Goal: Task Accomplishment & Management: Use online tool/utility

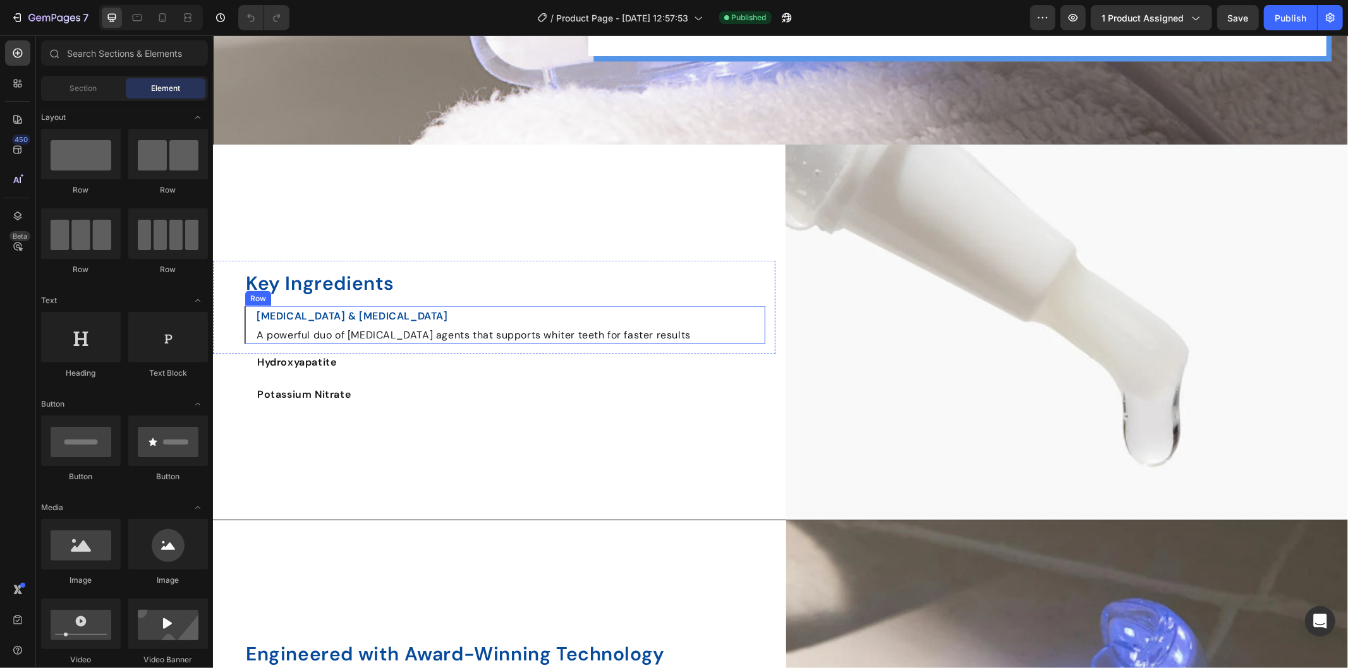
scroll to position [1404, 0]
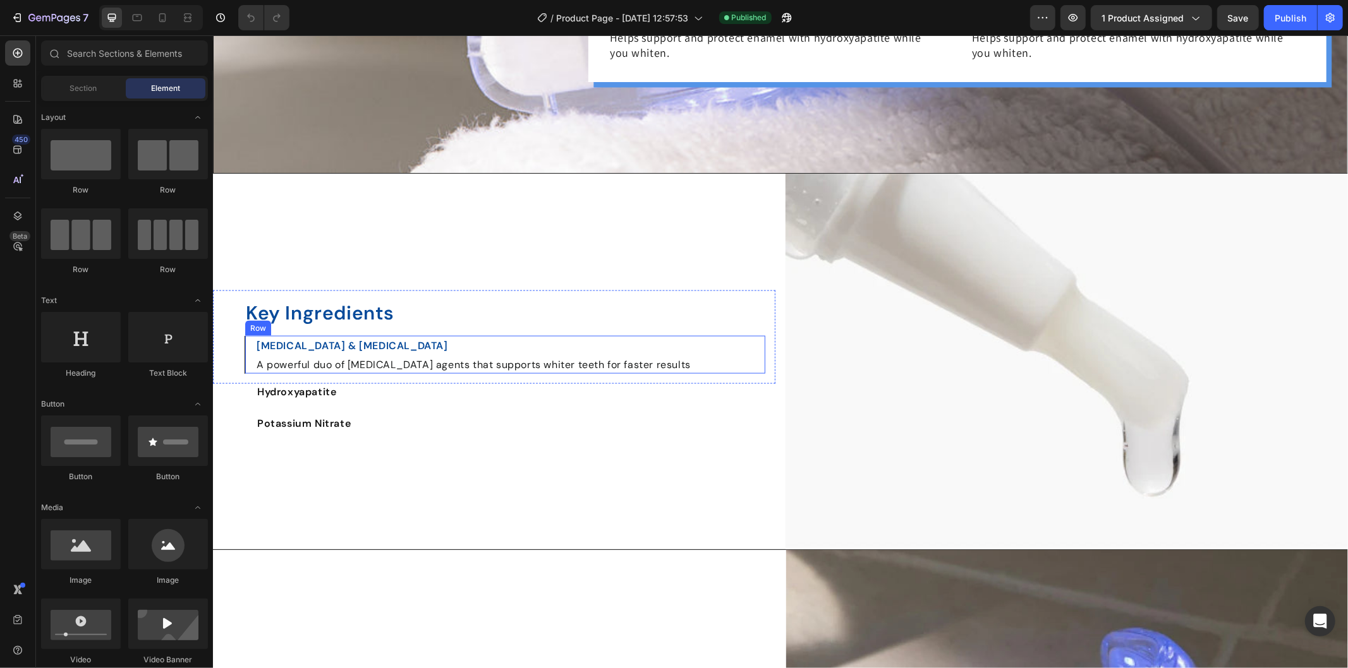
click at [251, 300] on h2 "Key Ingredients" at bounding box center [504, 312] width 521 height 25
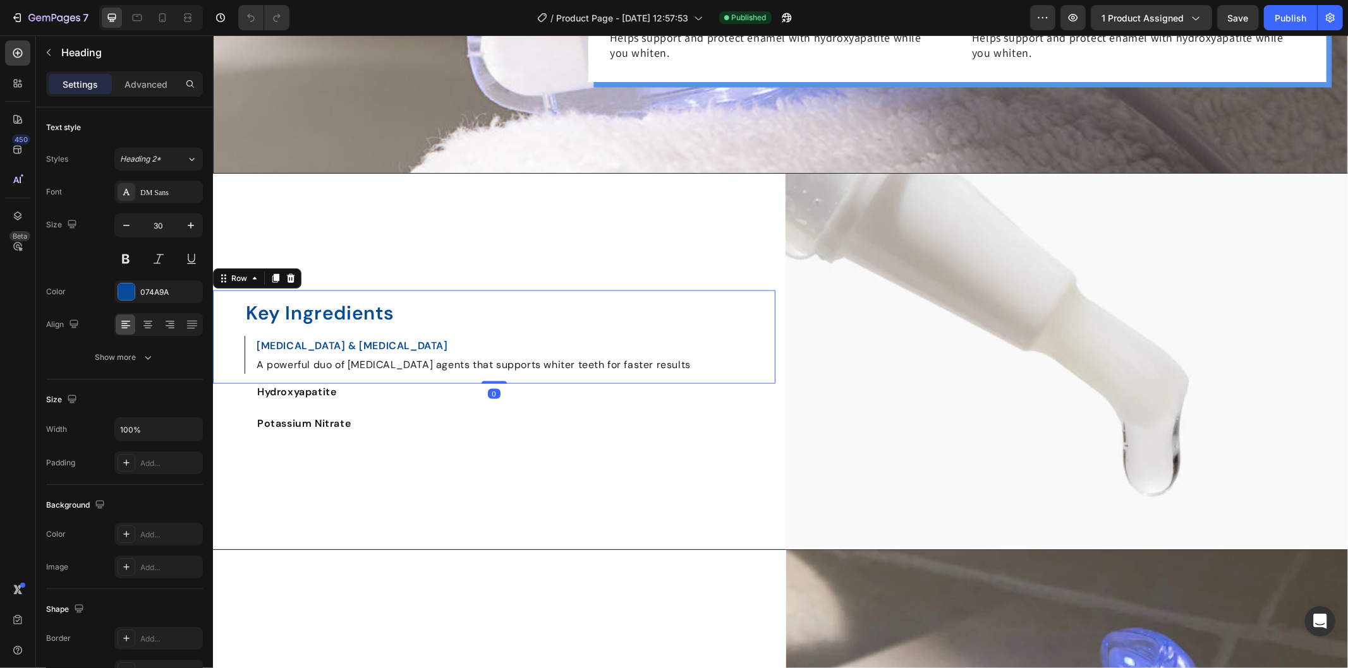
click at [236, 293] on div "Key Ingredients Heading [MEDICAL_DATA] & [MEDICAL_DATA] Text Block A powerful d…" at bounding box center [493, 337] width 562 height 94
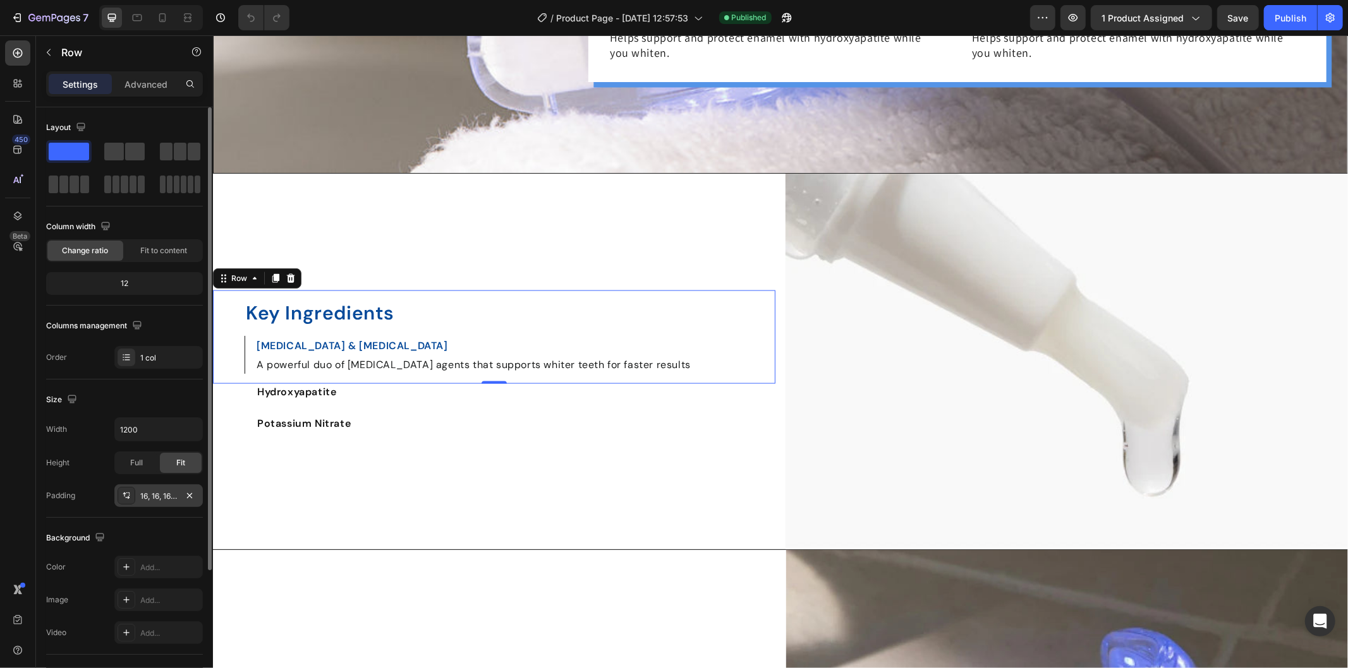
click at [156, 496] on div "16, 16, 16, 50" at bounding box center [158, 496] width 37 height 11
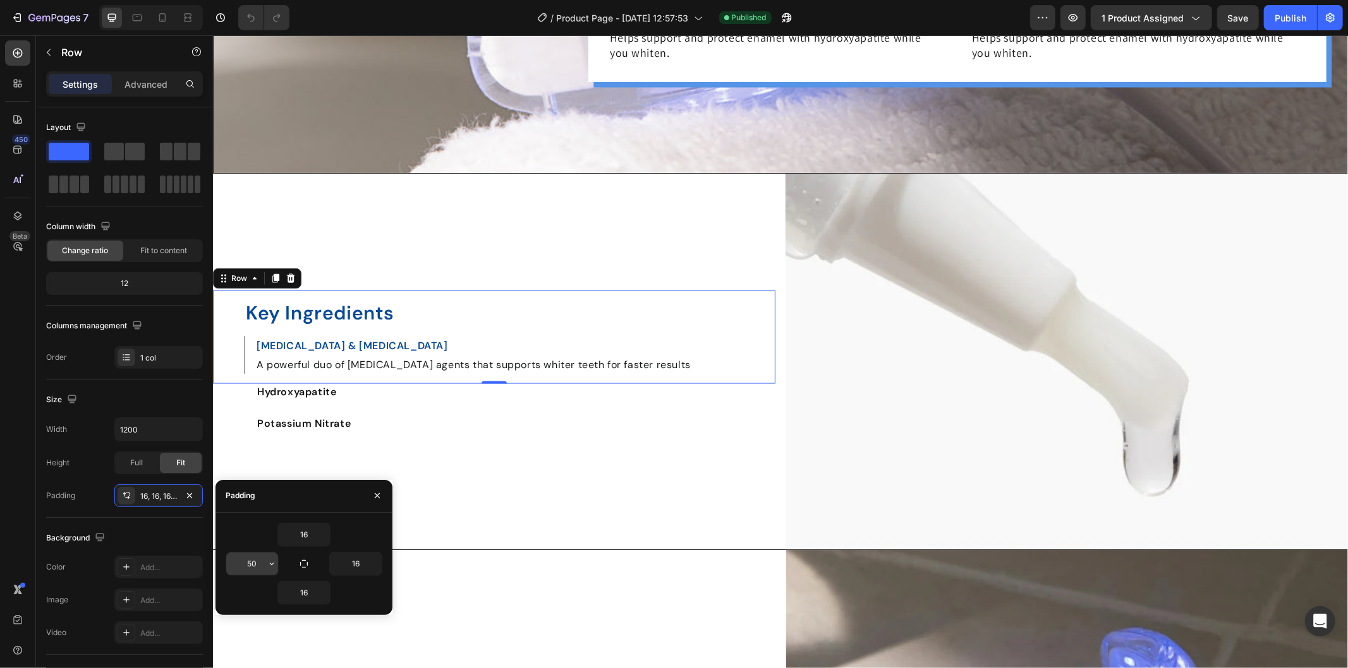
click at [255, 564] on input "50" at bounding box center [252, 564] width 52 height 23
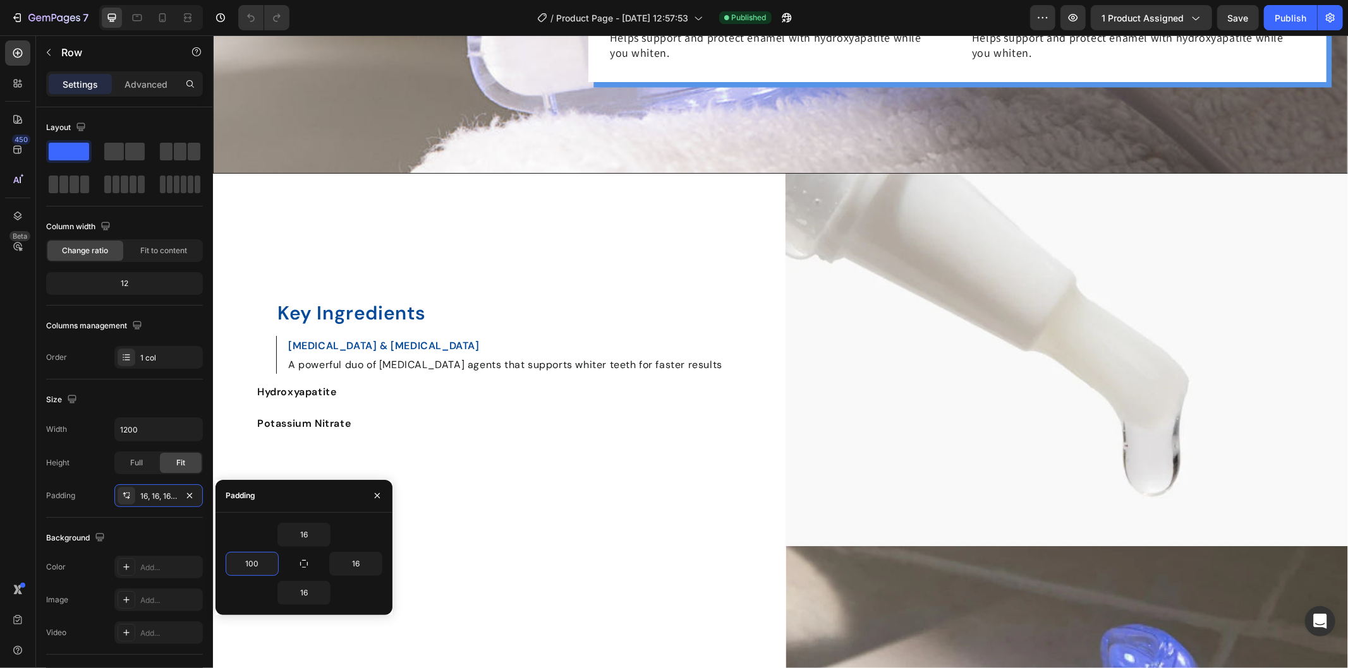
scroll to position [1474, 0]
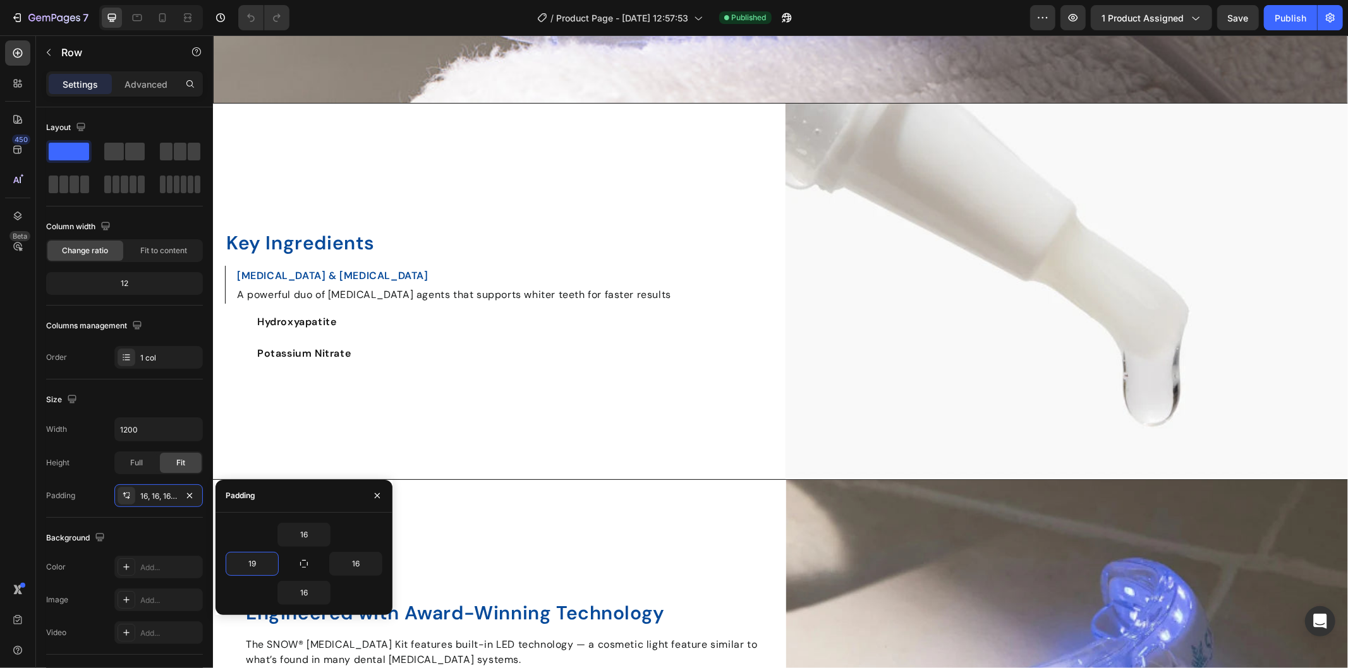
type input "1"
type input "9"
type input "70"
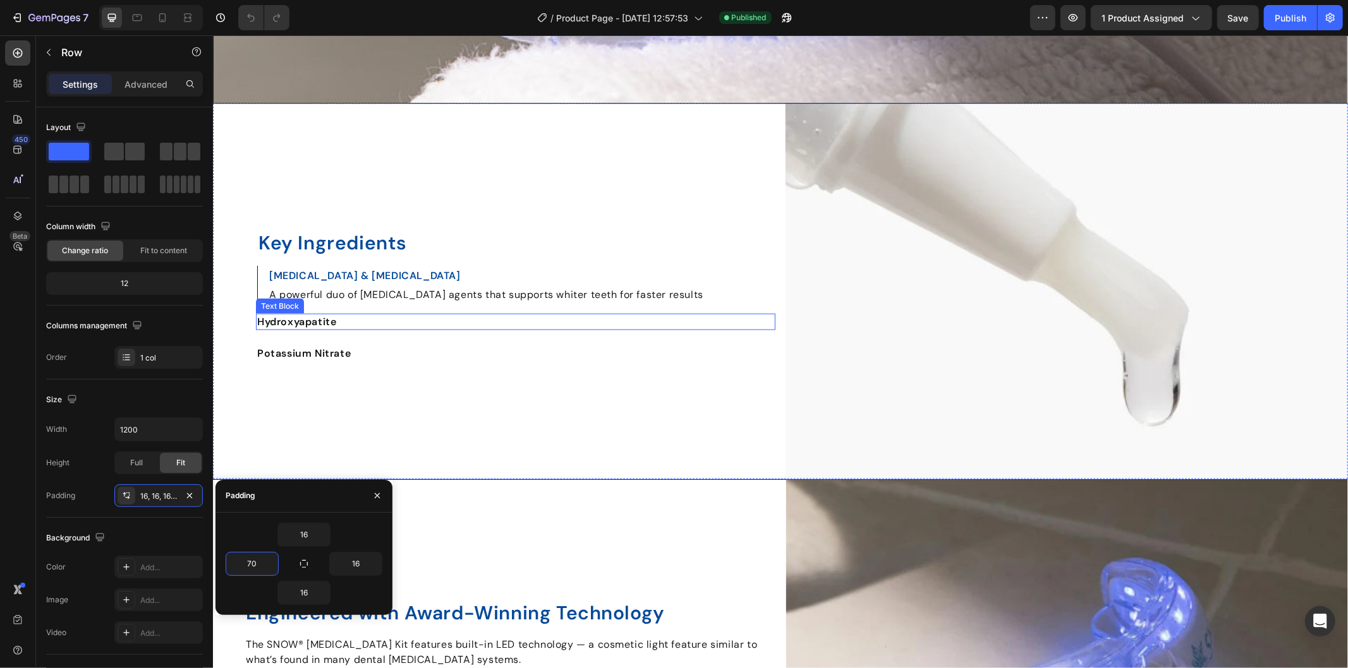
click at [286, 316] on strong "Hydroxyapatite" at bounding box center [296, 321] width 79 height 13
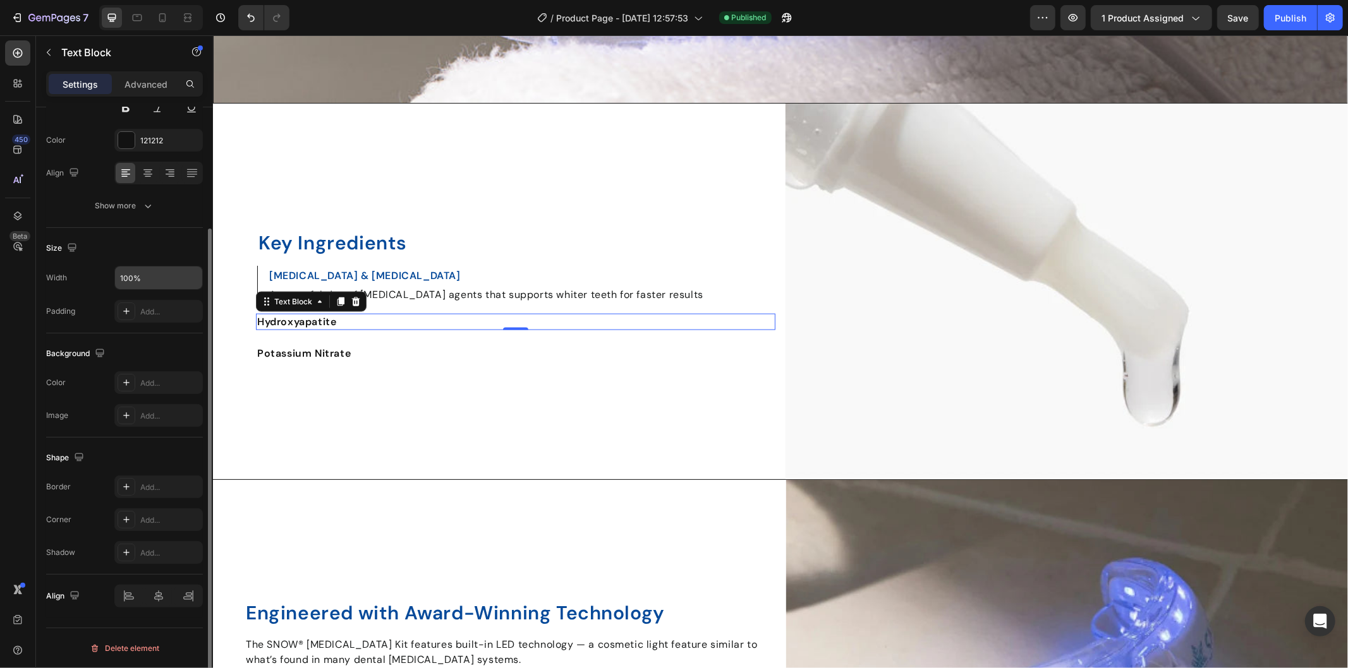
scroll to position [0, 0]
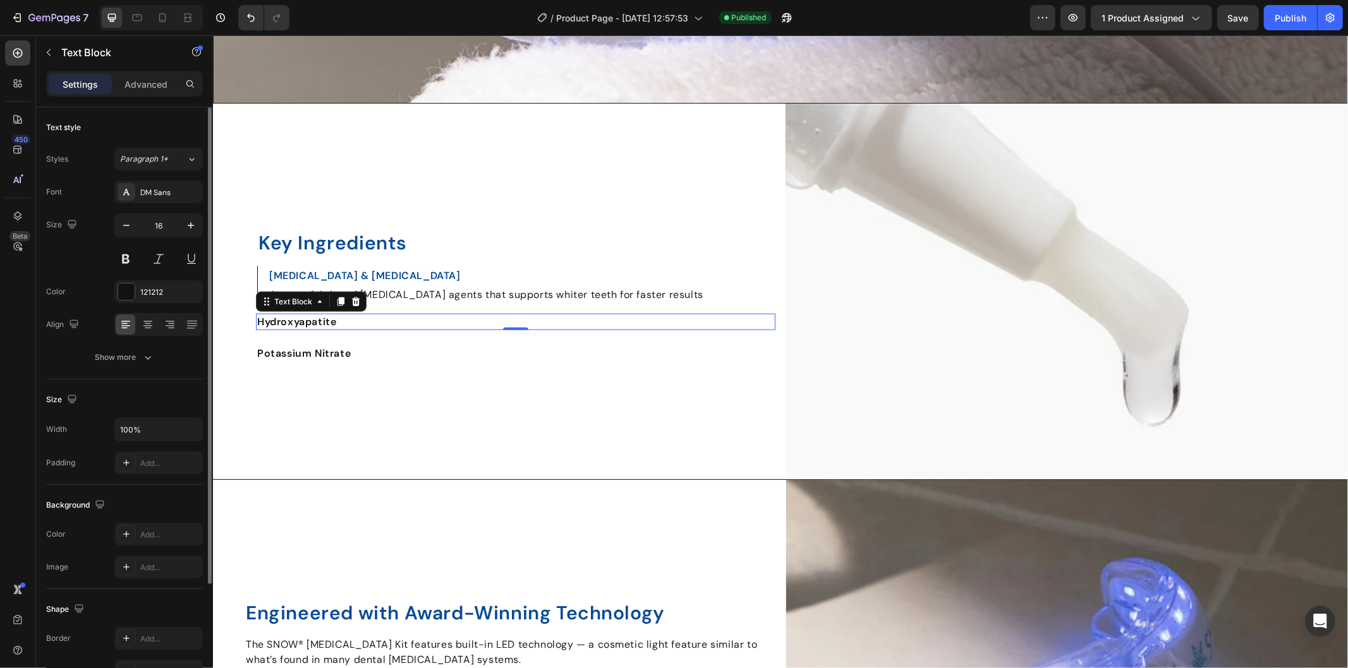
click at [143, 369] on div "Text style Styles Paragraph 1* Font DM Sans Size 16 Color 121212 Align Show more" at bounding box center [124, 243] width 157 height 272
click at [145, 359] on icon "button" at bounding box center [148, 357] width 13 height 13
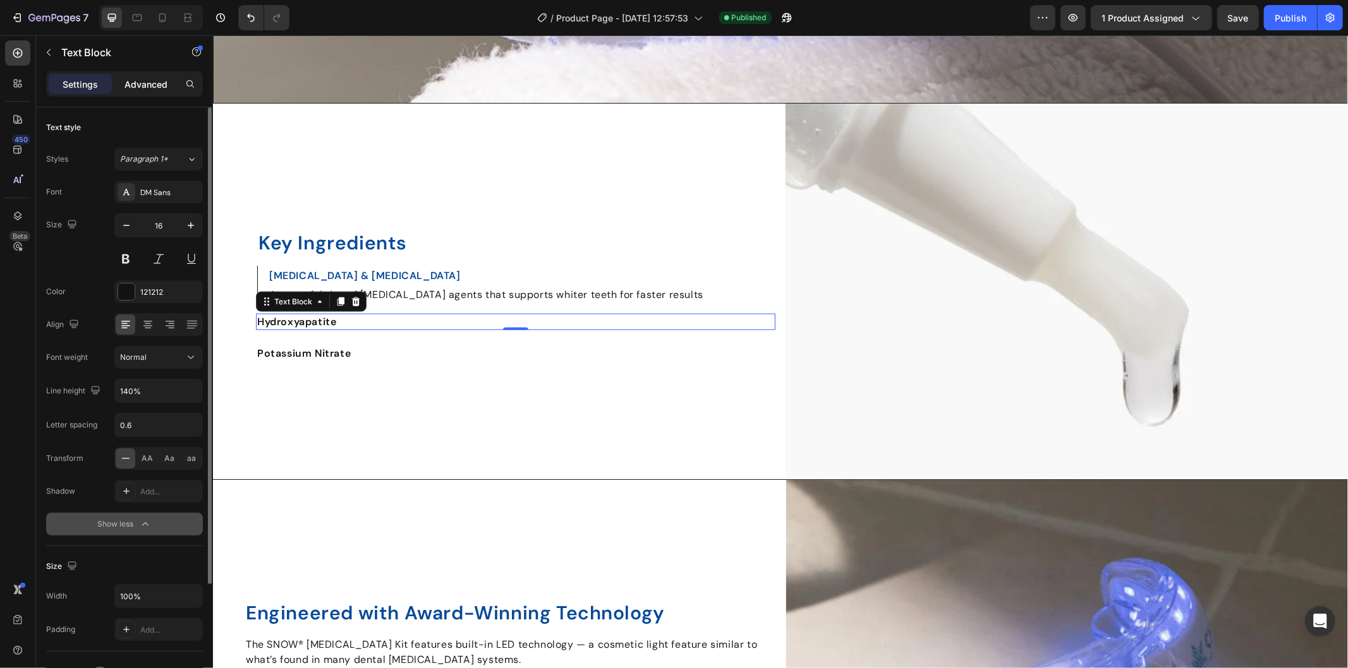
click at [136, 84] on p "Advanced" at bounding box center [145, 84] width 43 height 13
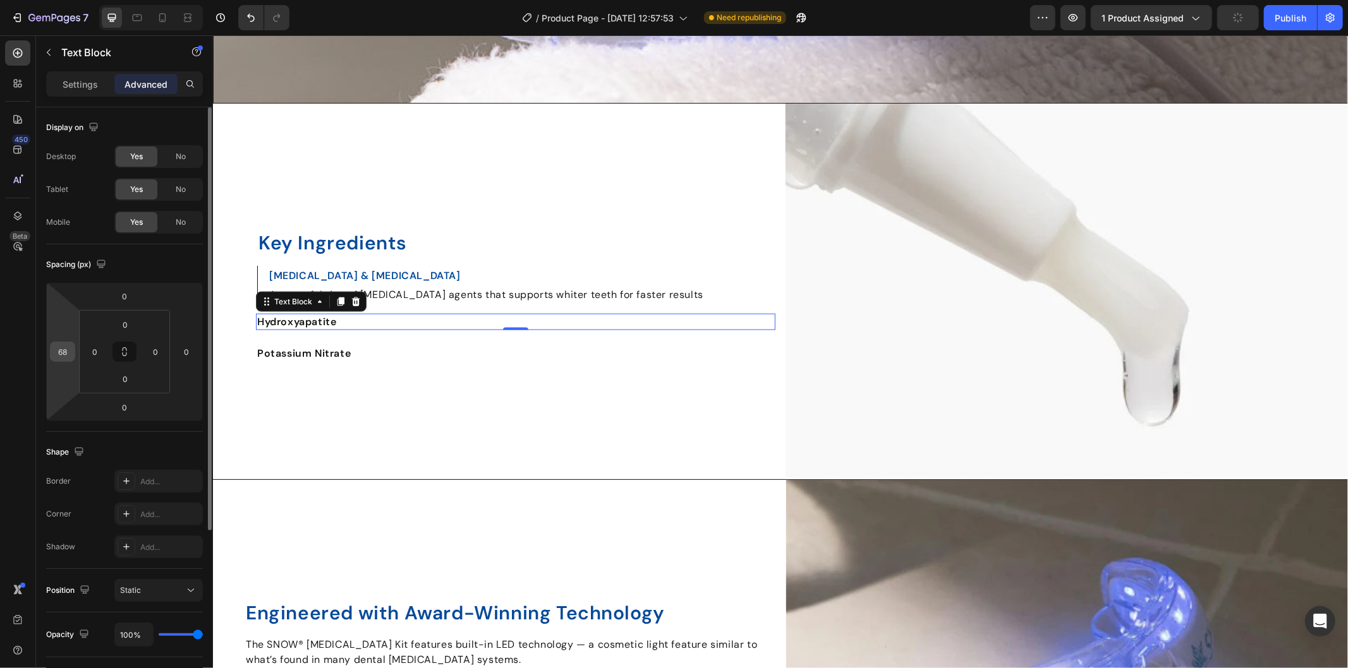
click at [65, 350] on input "68" at bounding box center [62, 351] width 19 height 19
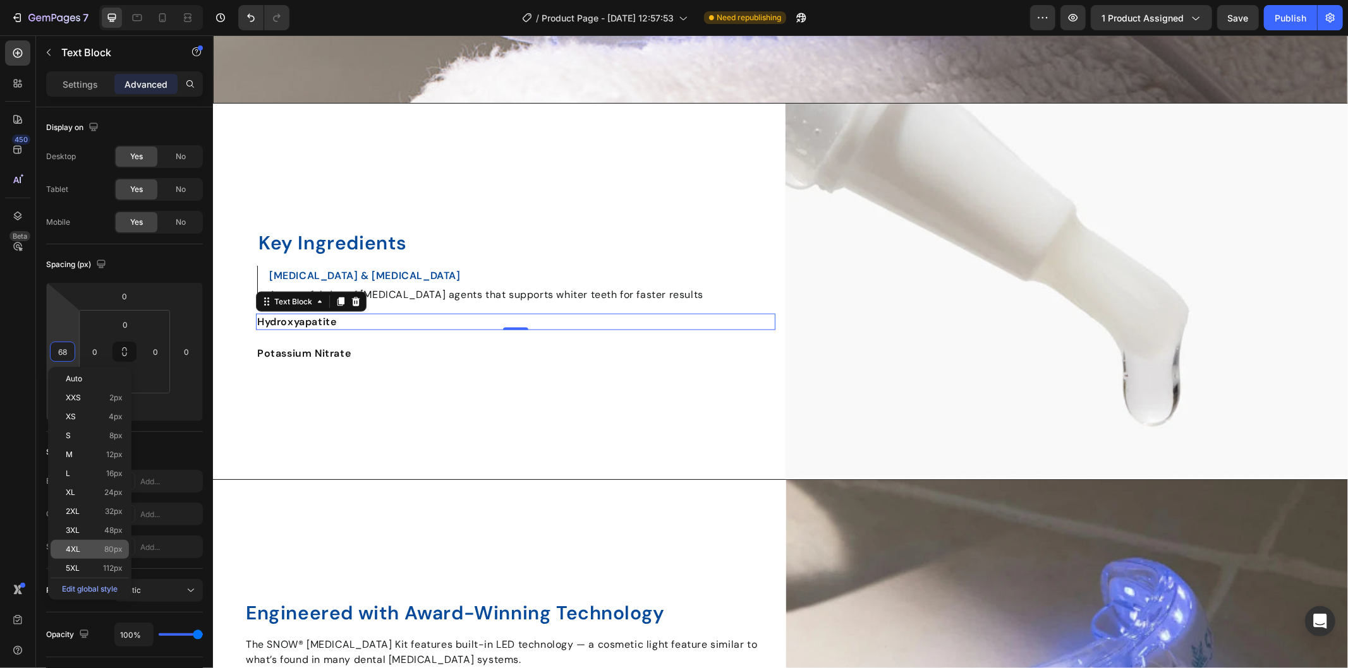
click at [104, 554] on div "4XL 80px" at bounding box center [90, 549] width 78 height 19
type input "80"
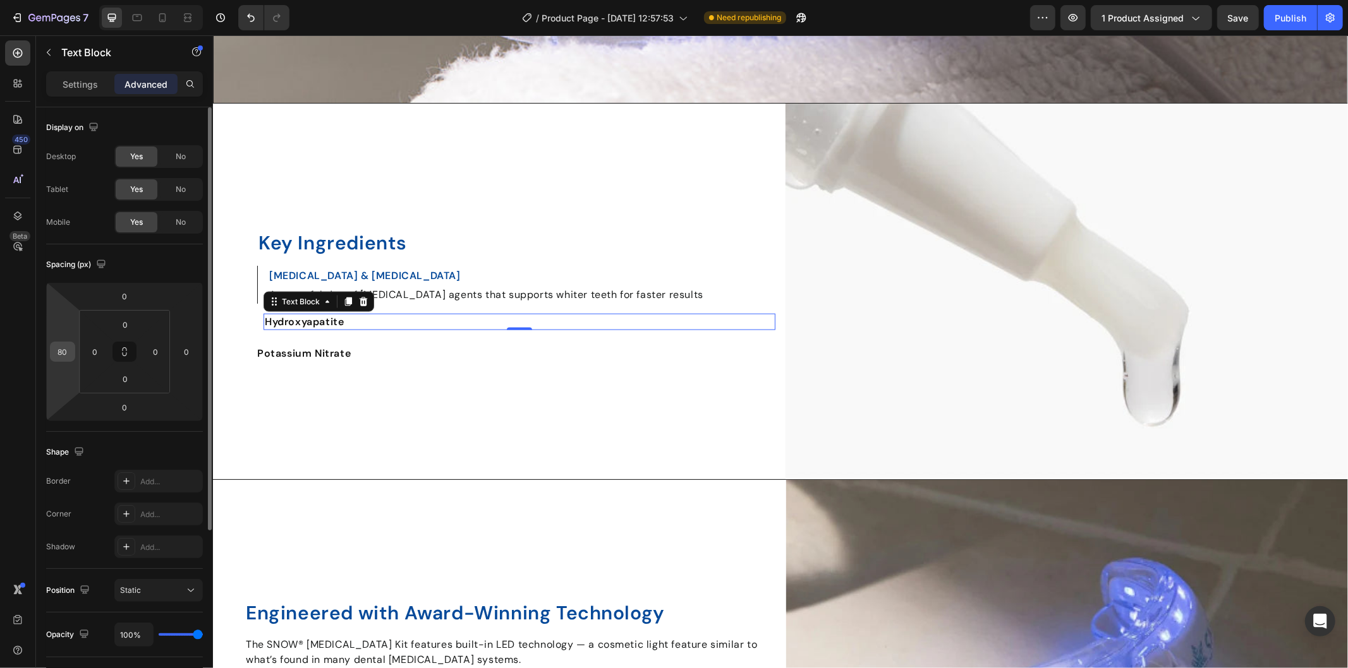
click at [63, 354] on input "80" at bounding box center [62, 351] width 19 height 19
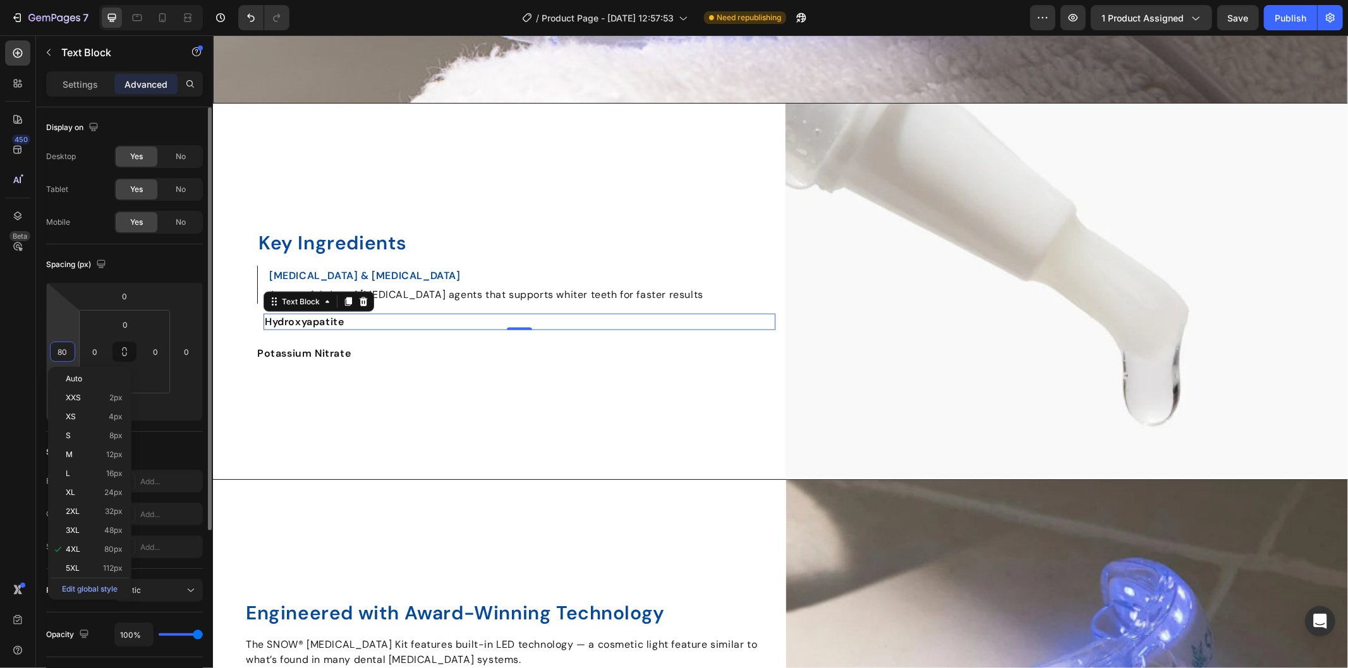
click at [63, 354] on input "80" at bounding box center [62, 351] width 19 height 19
type input "90"
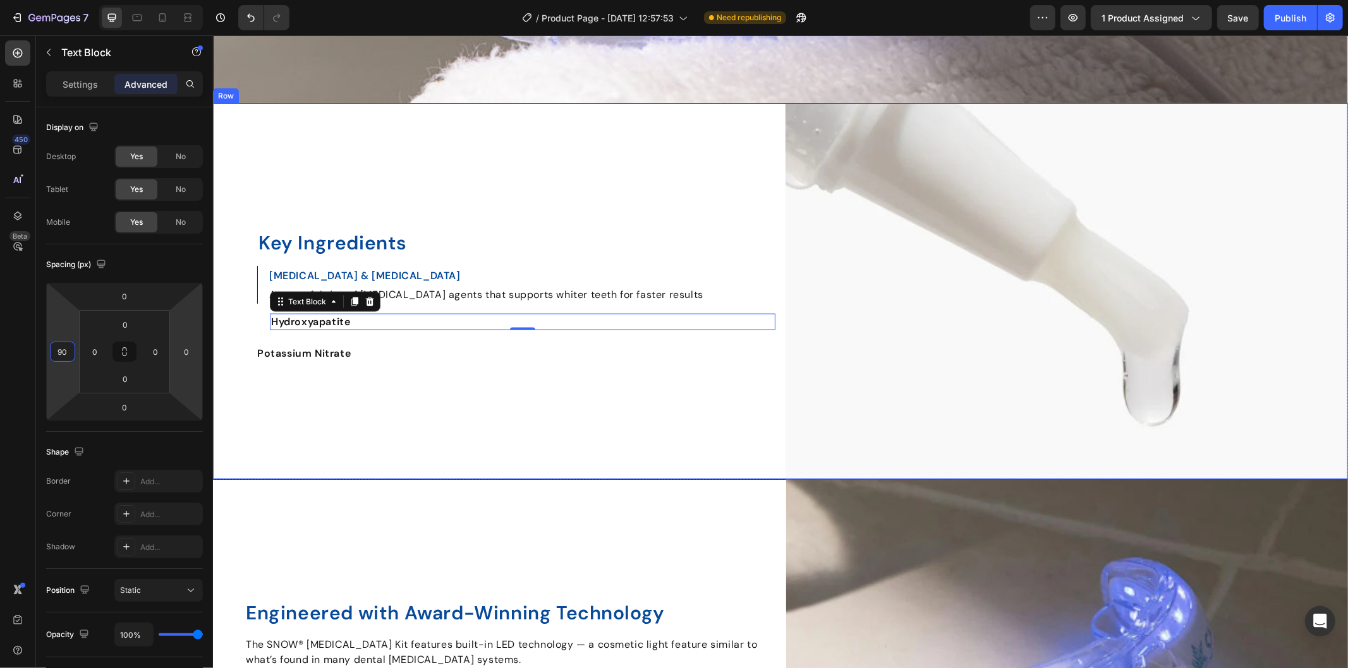
click at [330, 423] on div "Key Ingredients Heading [MEDICAL_DATA] & [MEDICAL_DATA] Text Block A powerful d…" at bounding box center [493, 291] width 562 height 376
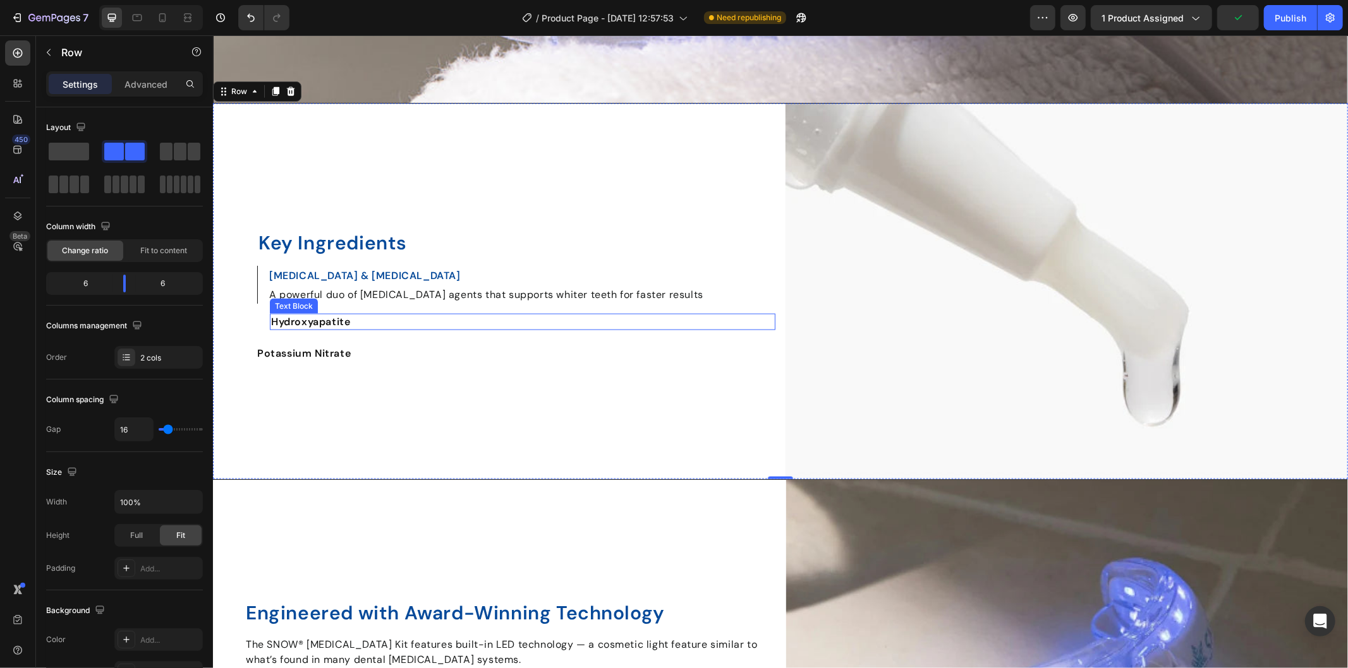
click at [308, 317] on strong "Hydroxyapatite" at bounding box center [309, 321] width 79 height 13
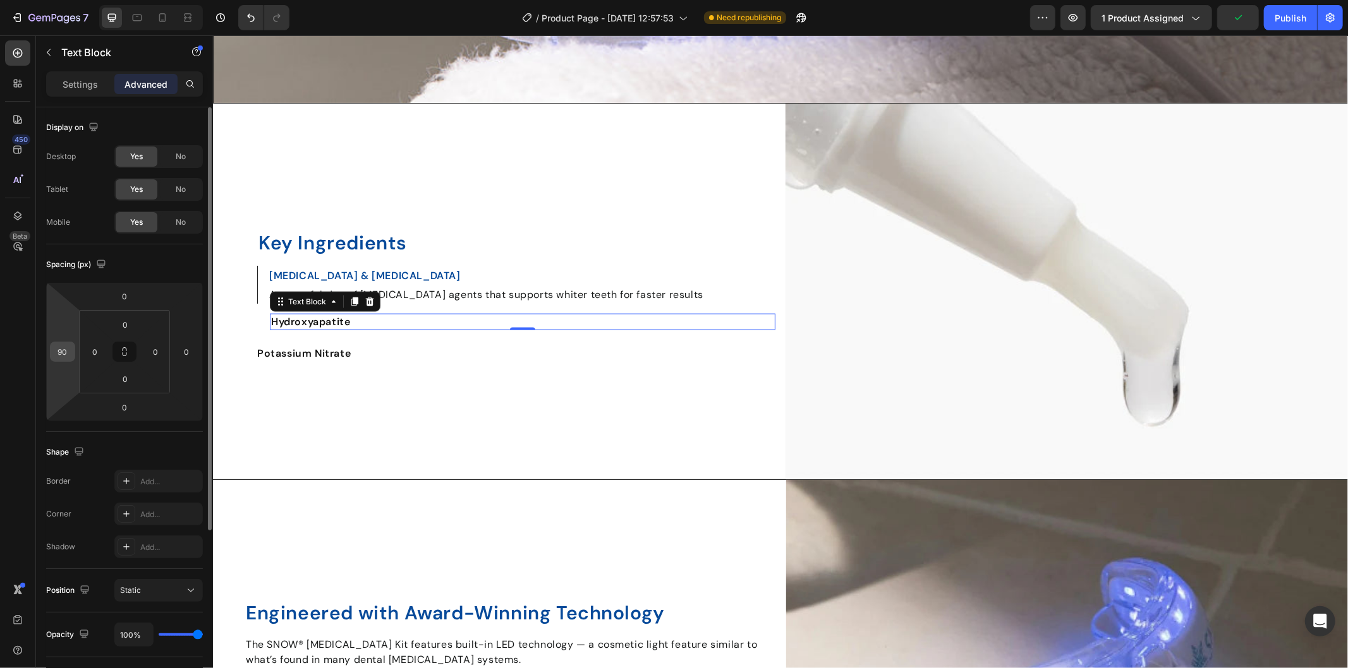
click at [65, 346] on input "90" at bounding box center [62, 351] width 19 height 19
click at [64, 346] on input "90" at bounding box center [62, 351] width 19 height 19
type input "85"
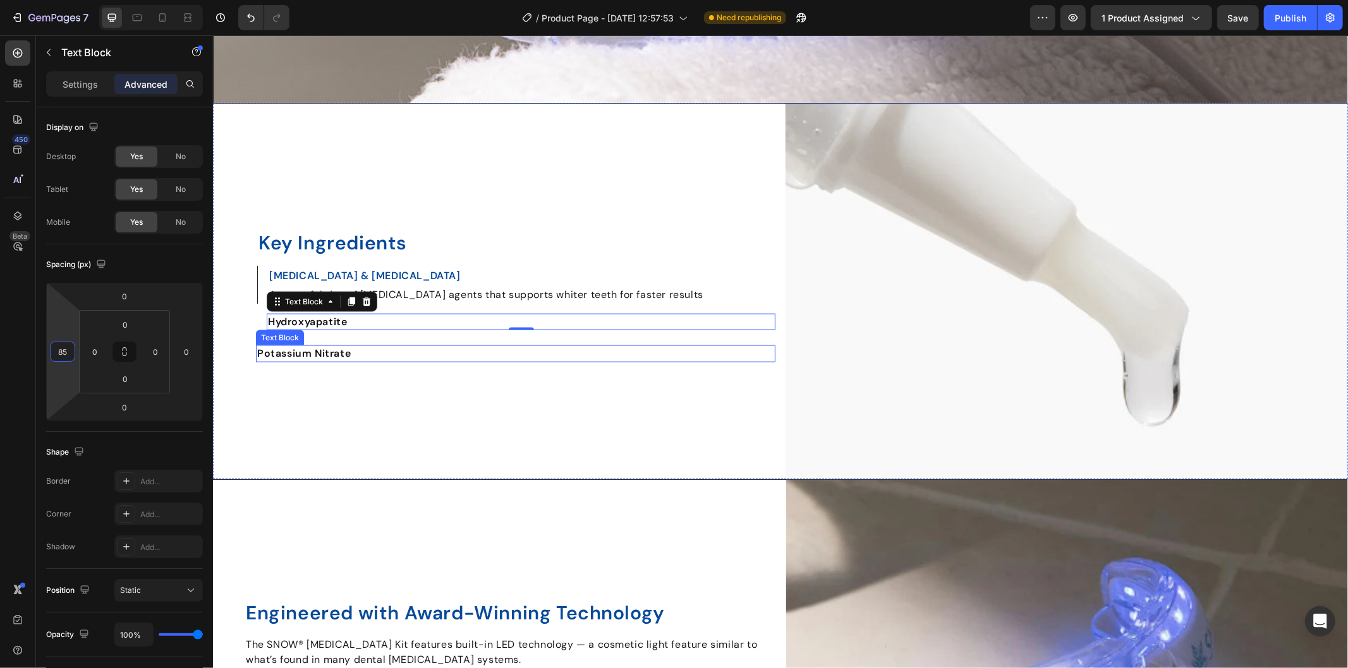
click at [304, 349] on strong "Potassium Nitrate" at bounding box center [304, 352] width 94 height 13
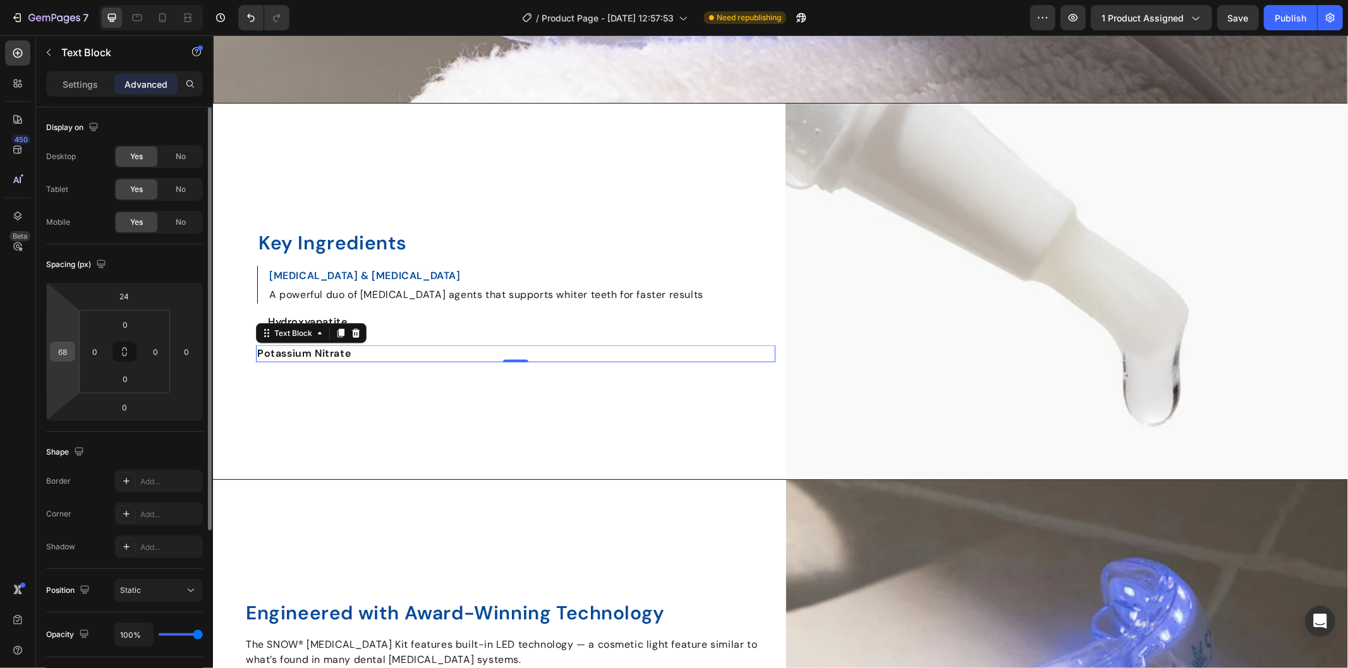
click at [66, 345] on input "68" at bounding box center [62, 351] width 19 height 19
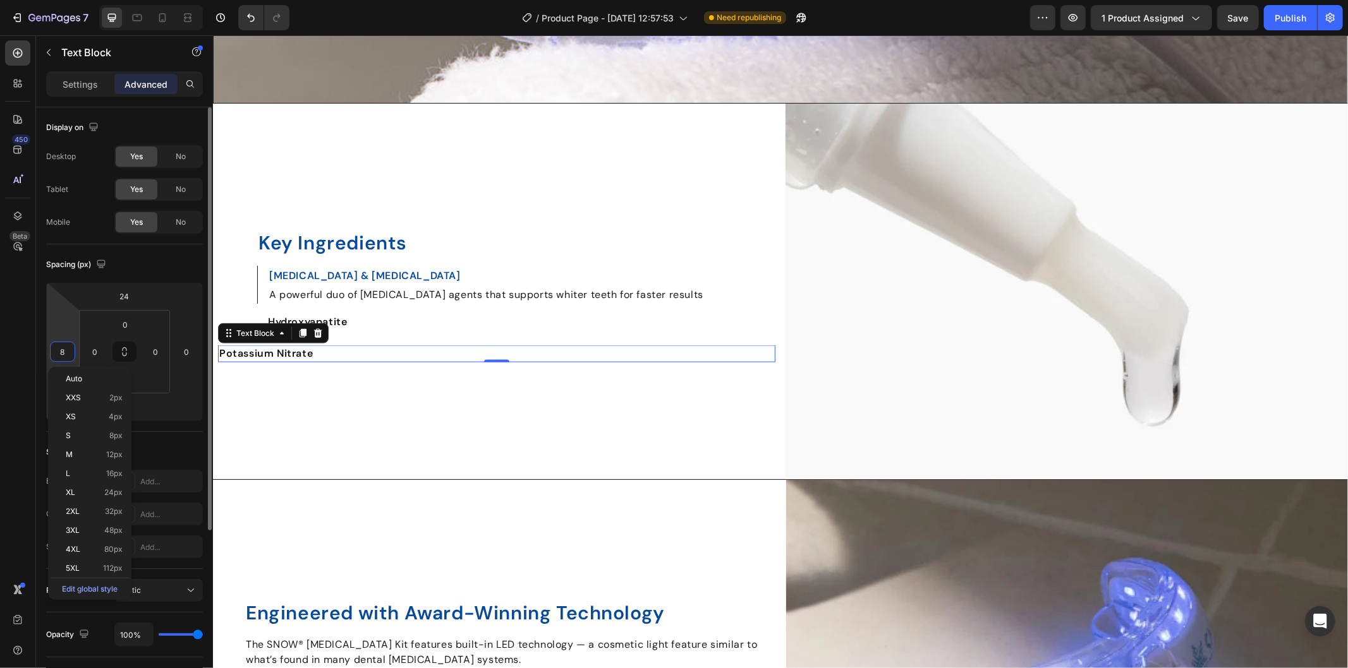
type input "85"
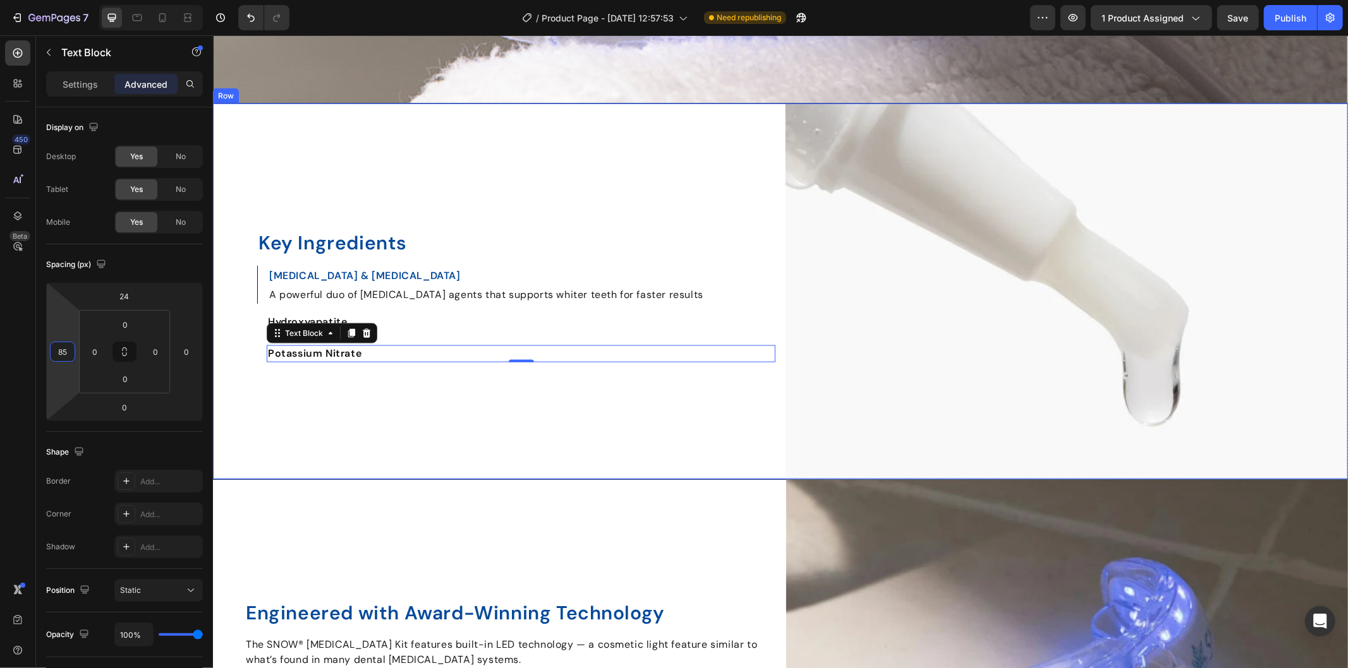
click at [412, 392] on div "Key Ingredients Heading [MEDICAL_DATA] & [MEDICAL_DATA] Text Block A powerful d…" at bounding box center [493, 291] width 562 height 376
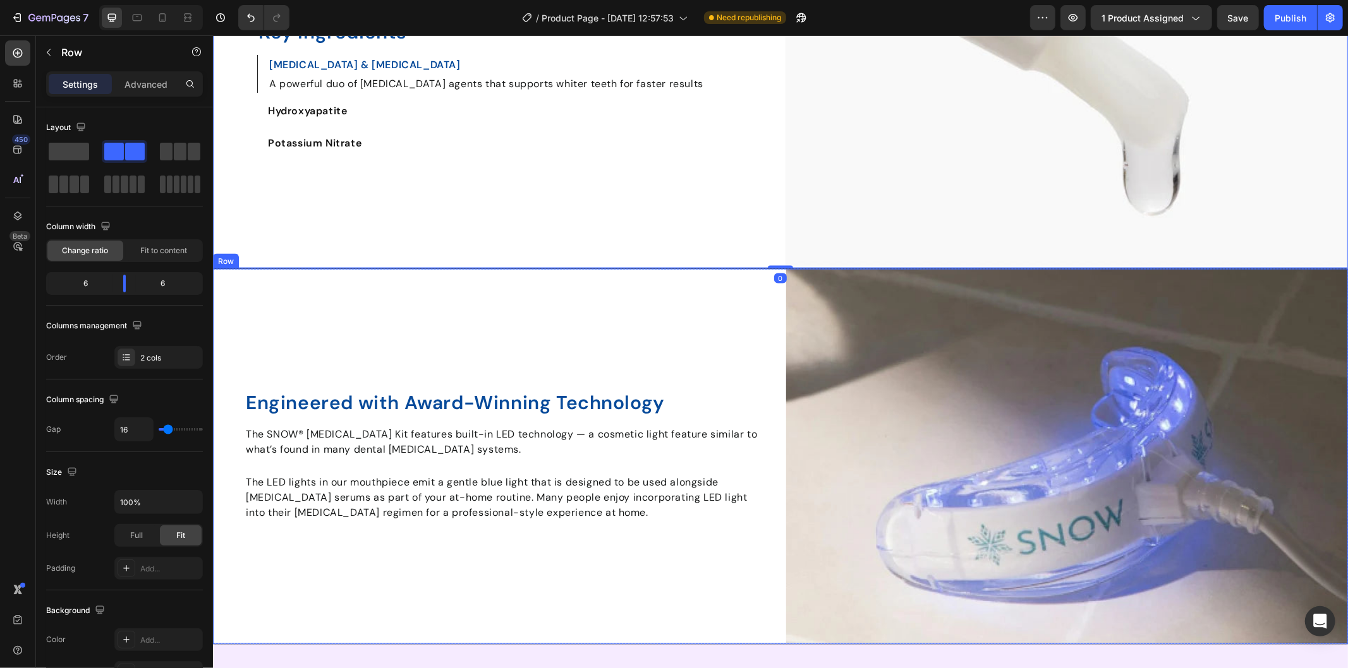
scroll to position [1684, 0]
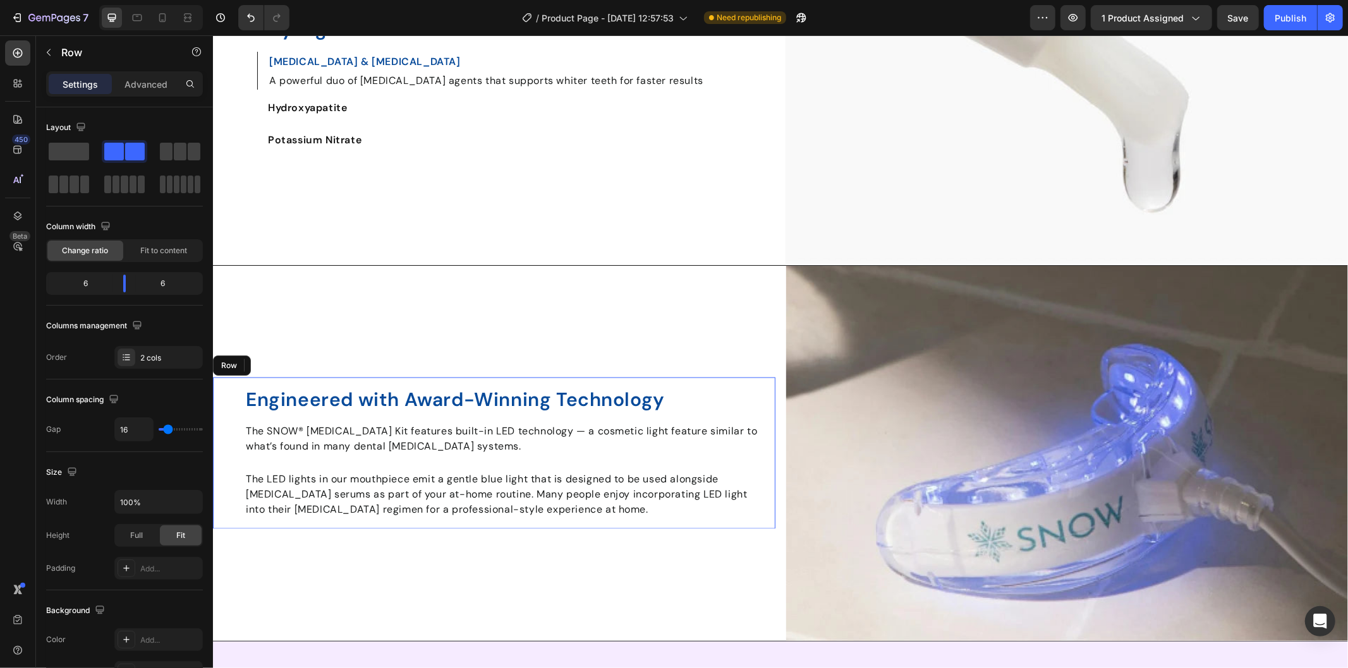
click at [238, 394] on div "Engineered with Award-Winning Technology Heading The SNOW® [MEDICAL_DATA] Kit f…" at bounding box center [493, 453] width 562 height 152
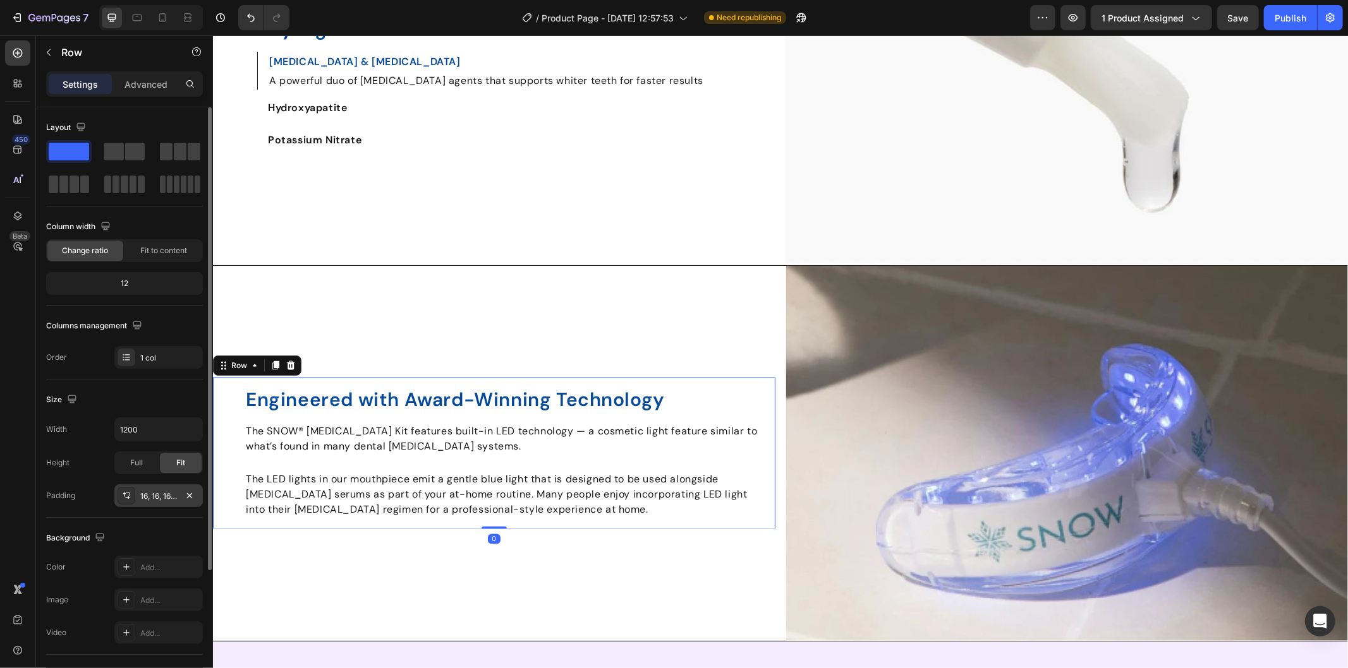
click at [156, 493] on div "16, 16, 16, 50" at bounding box center [158, 496] width 37 height 11
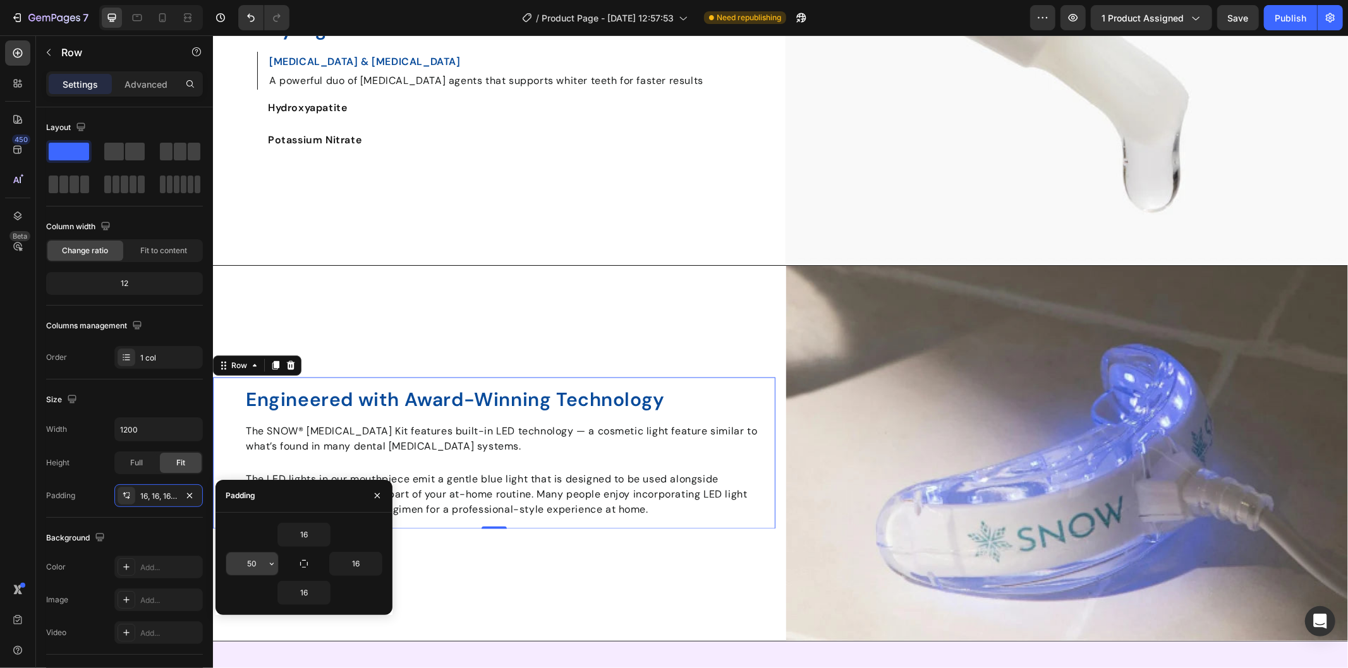
click at [256, 562] on input "50" at bounding box center [252, 564] width 52 height 23
type input "8"
type input "70"
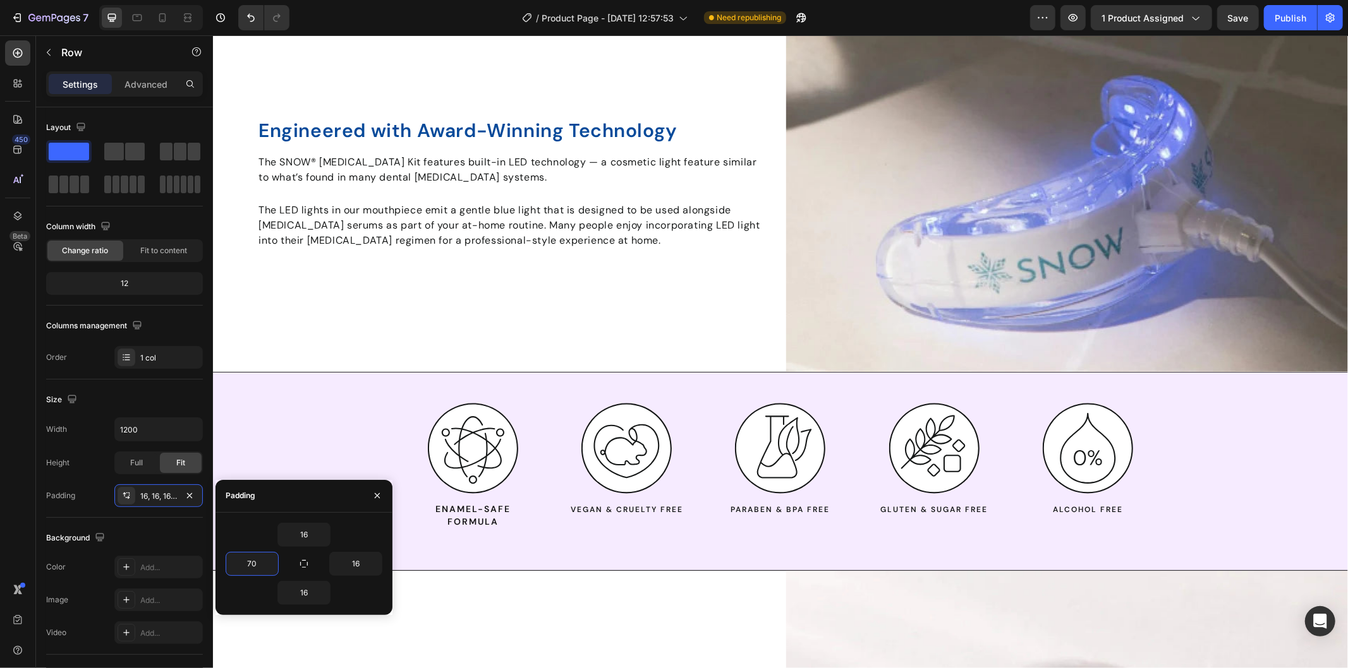
scroll to position [1966, 0]
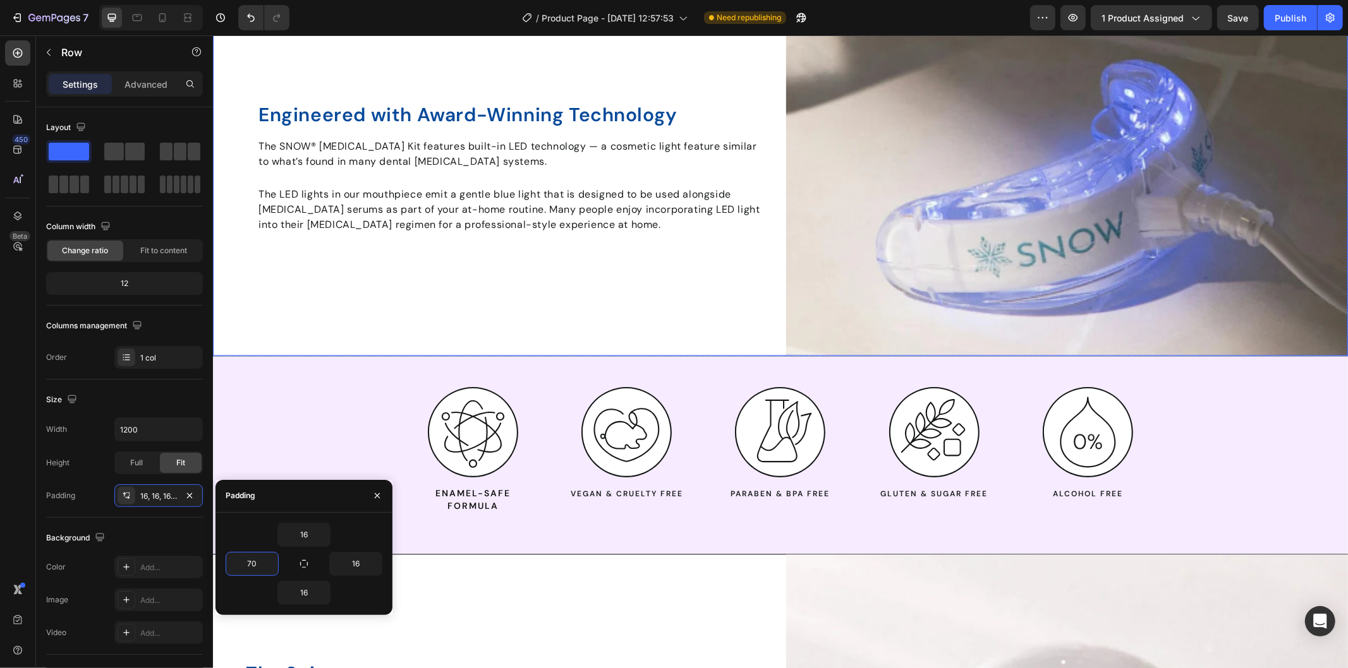
click at [401, 276] on div "Engineered with Award-Winning Technology Heading The SNOW® [MEDICAL_DATA] Kit f…" at bounding box center [493, 168] width 562 height 375
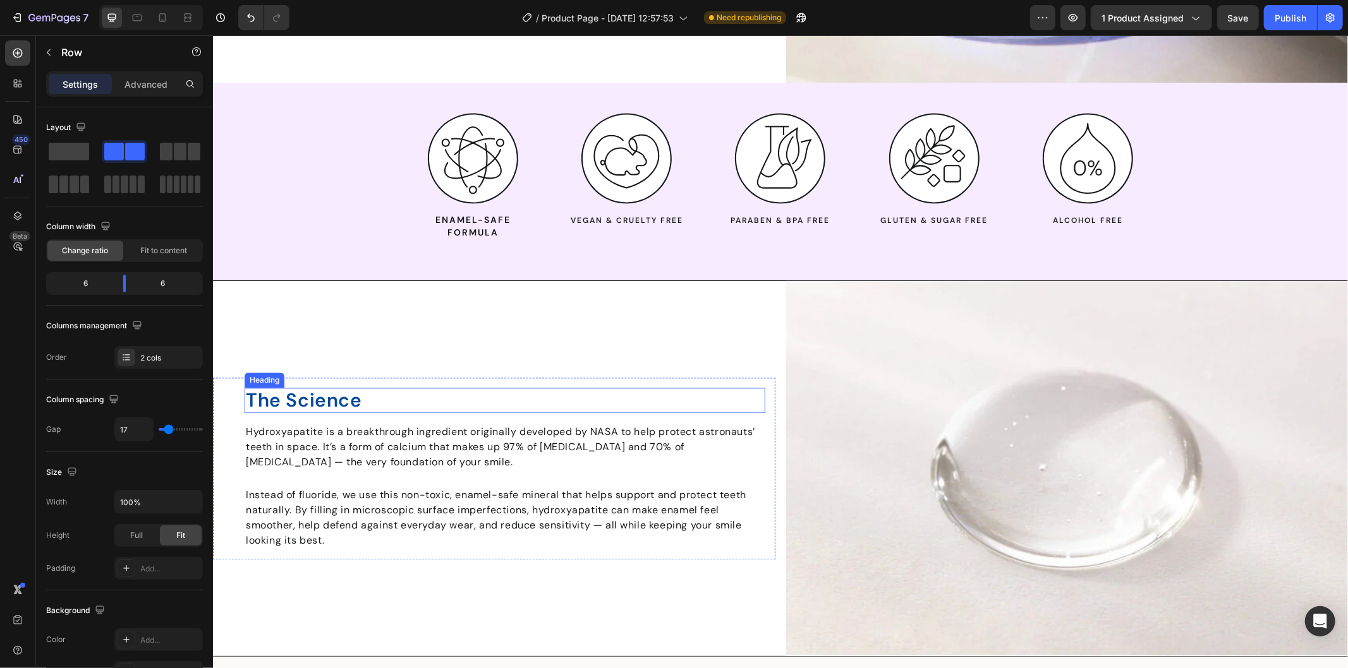
scroll to position [2246, 0]
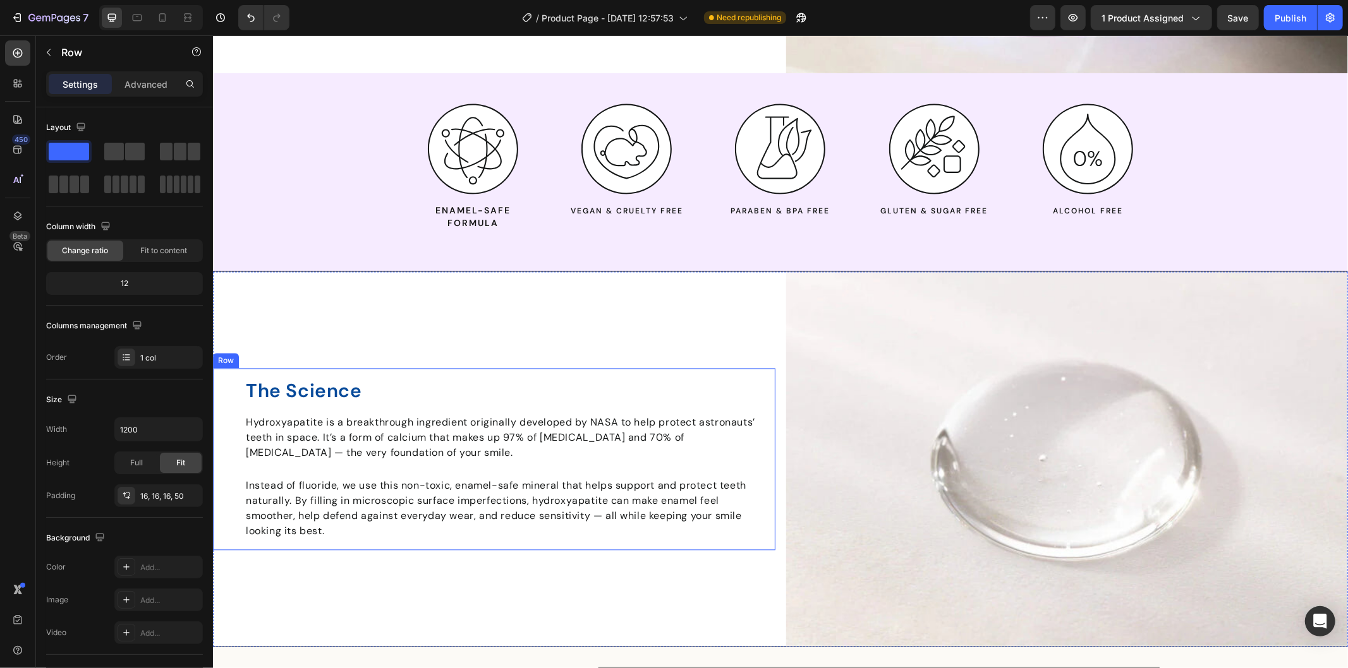
click at [236, 389] on div "The Science Heading Hydroxyapatite is a breakthrough ingredient originally deve…" at bounding box center [493, 459] width 562 height 182
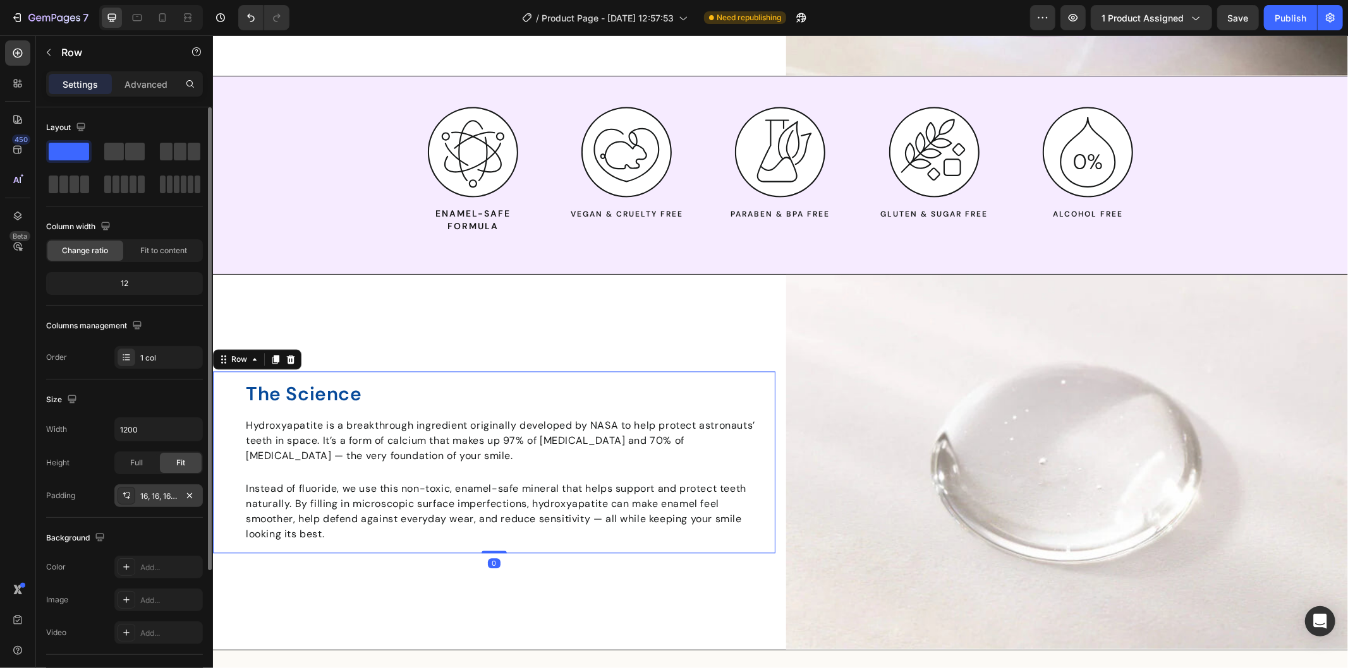
click at [155, 490] on div "16, 16, 16, 50" at bounding box center [158, 496] width 88 height 23
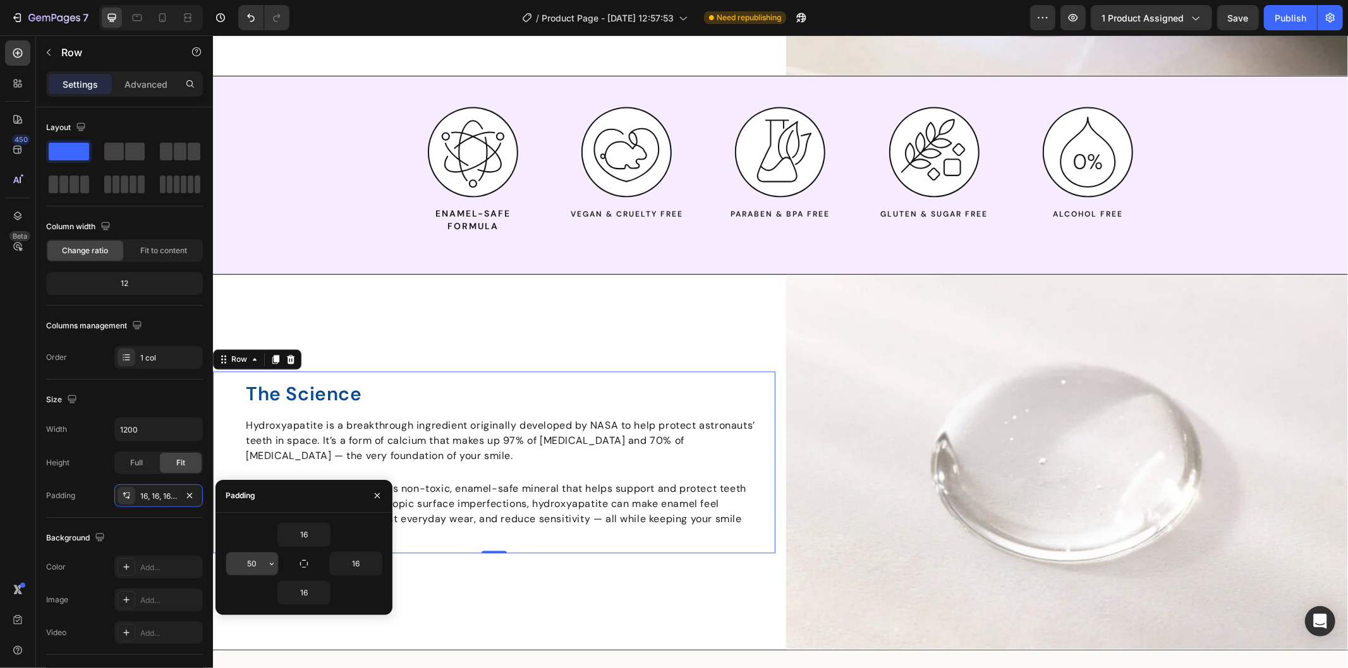
click at [261, 559] on input "50" at bounding box center [252, 564] width 52 height 23
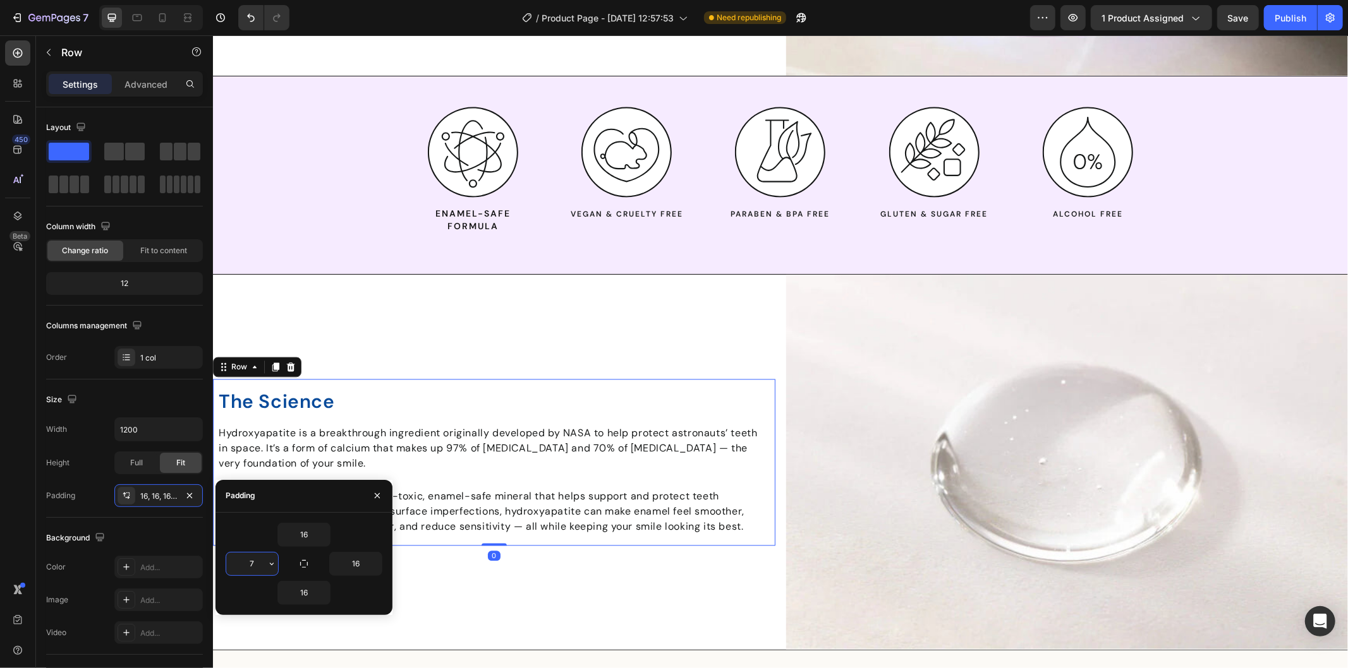
type input "70"
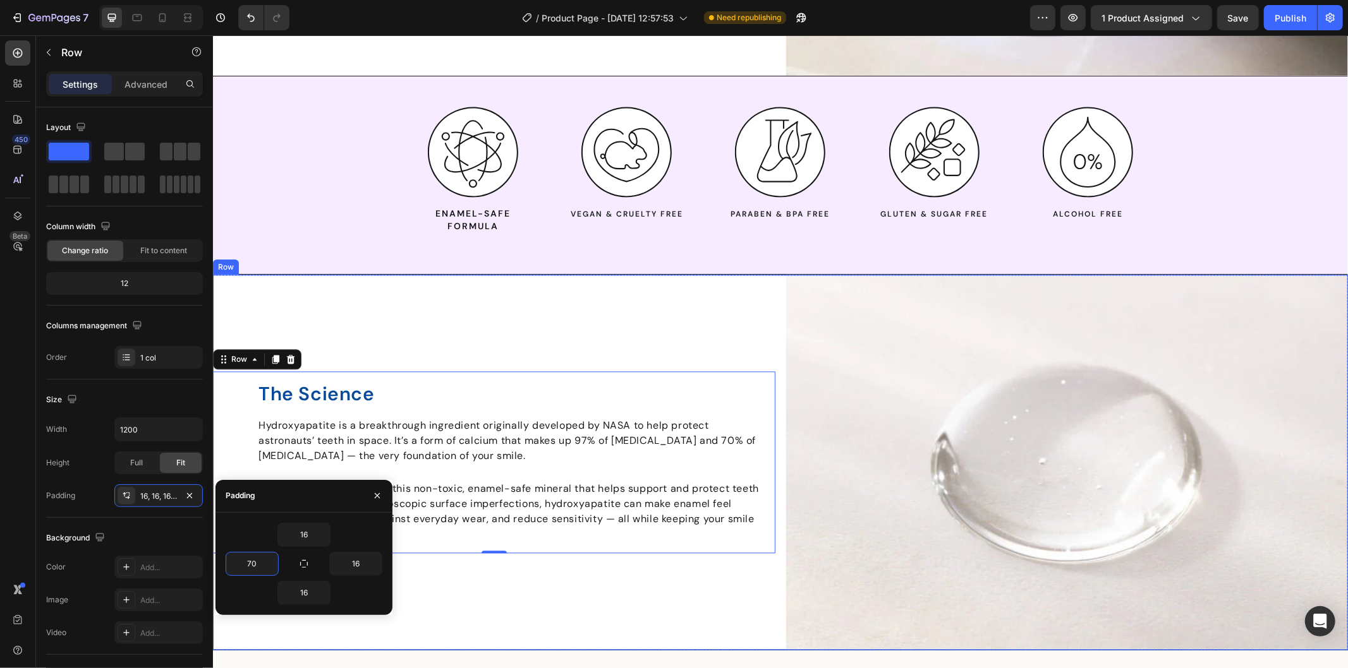
click at [607, 298] on div "The Science Heading Hydroxyapatite is a breakthrough ingredient originally deve…" at bounding box center [493, 461] width 562 height 375
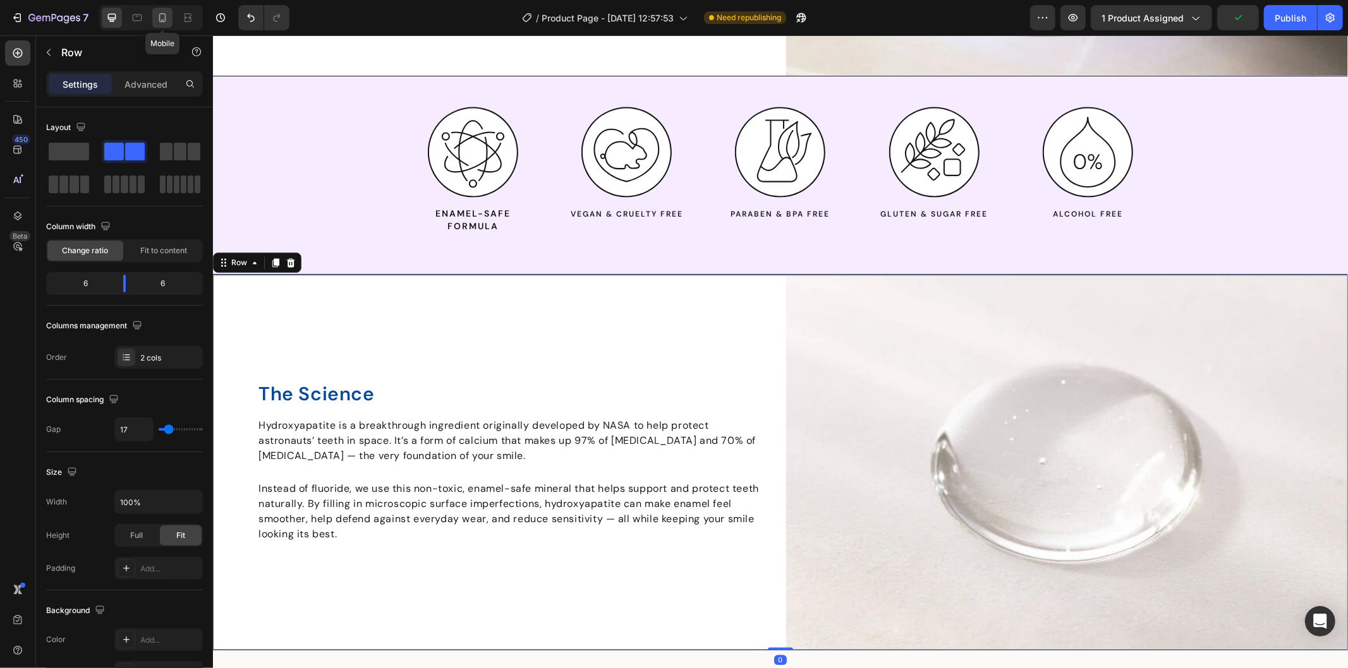
click at [167, 13] on icon at bounding box center [162, 17] width 13 height 13
type input "0"
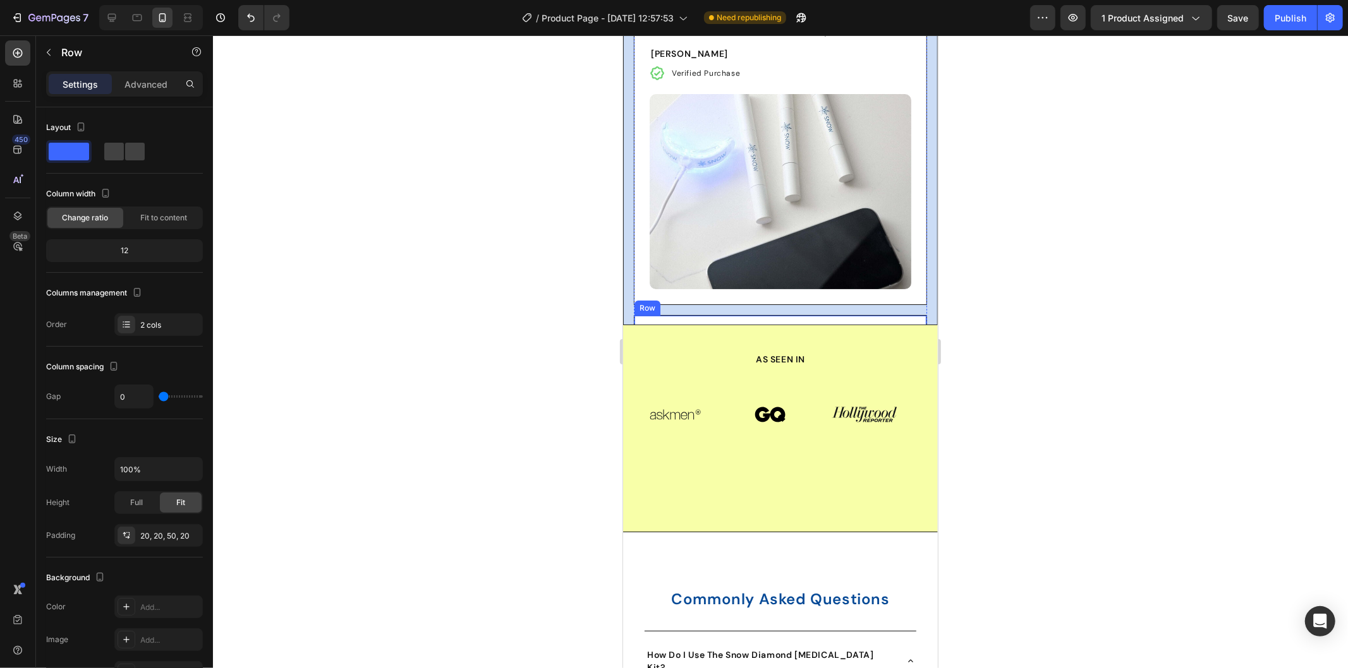
scroll to position [3829, 0]
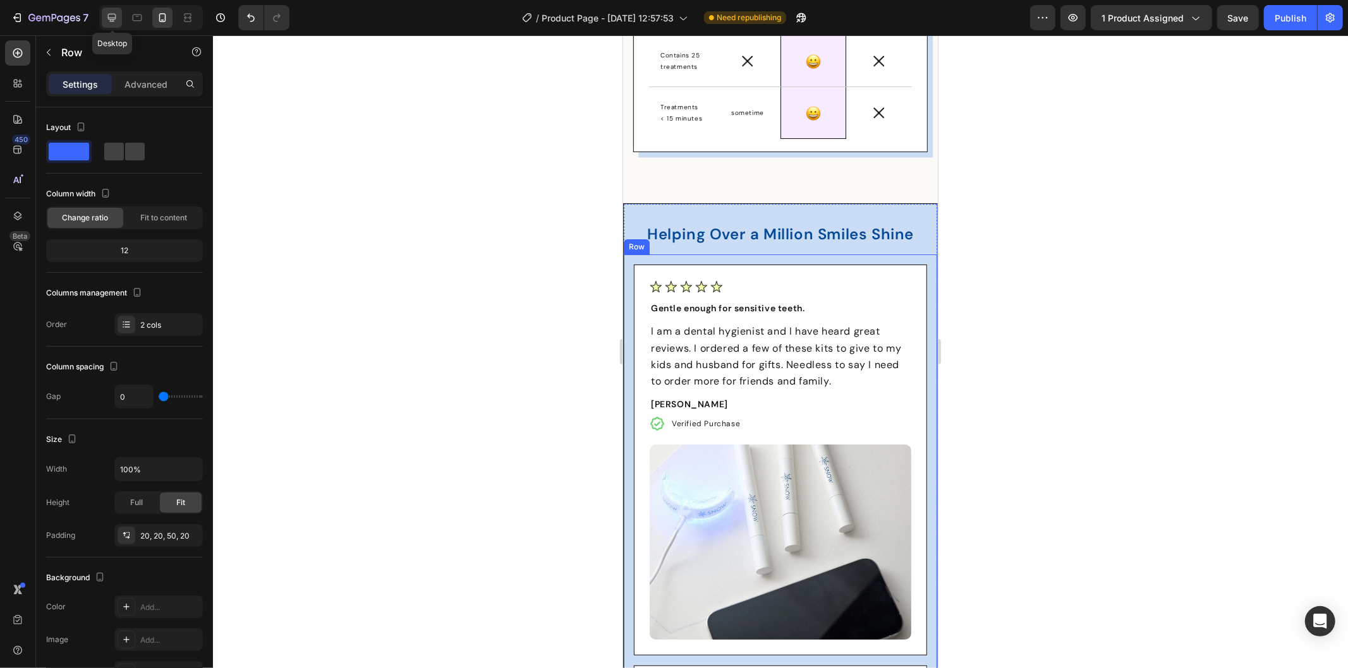
click at [117, 18] on icon at bounding box center [112, 17] width 13 height 13
type input "17"
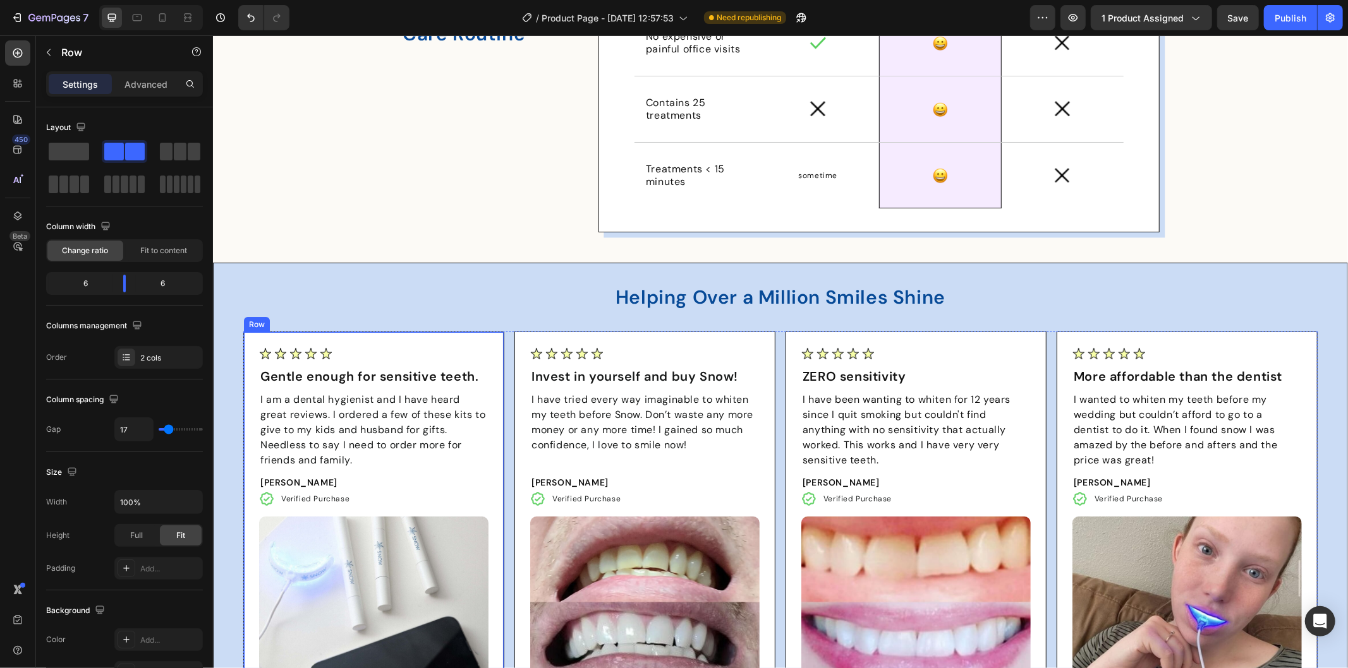
scroll to position [3715, 0]
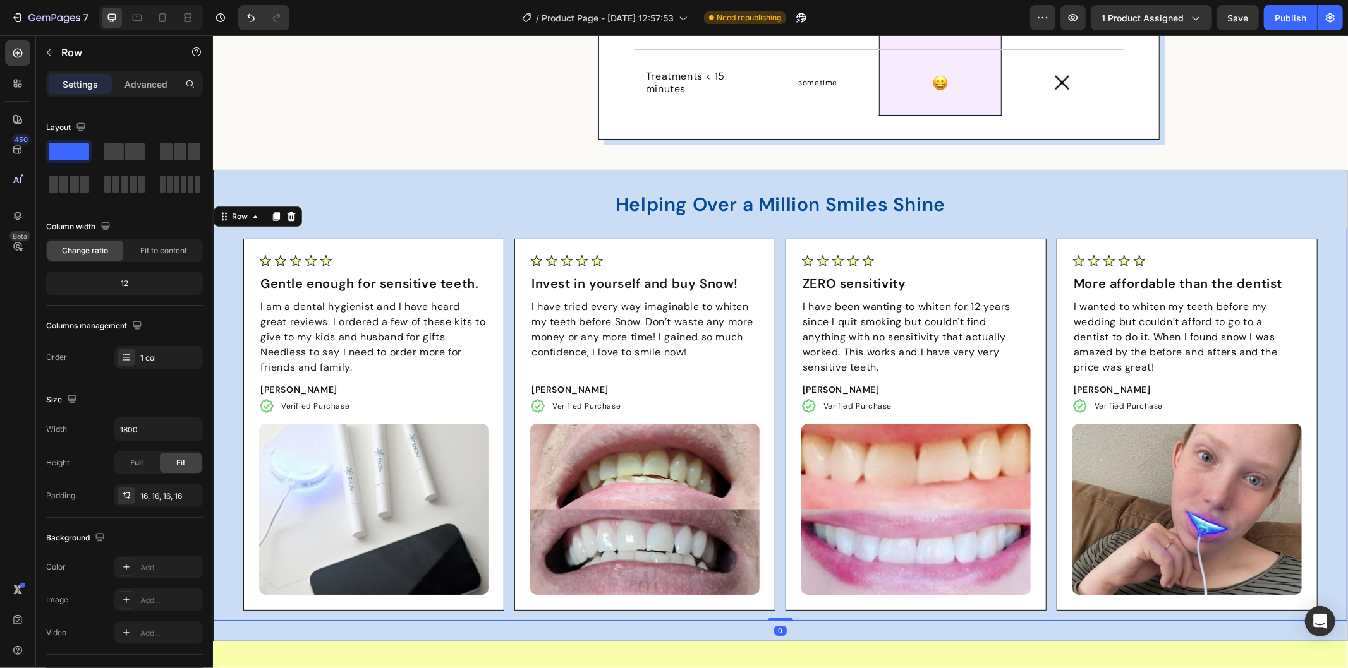
click at [219, 276] on div "Image Gentle enough for sensitive teeth. Text Block I am a dental hygienist and…" at bounding box center [779, 424] width 1133 height 392
click at [243, 263] on div "Image Gentle enough for sensitive teeth. Text Block I am a dental hygienist and…" at bounding box center [373, 424] width 261 height 372
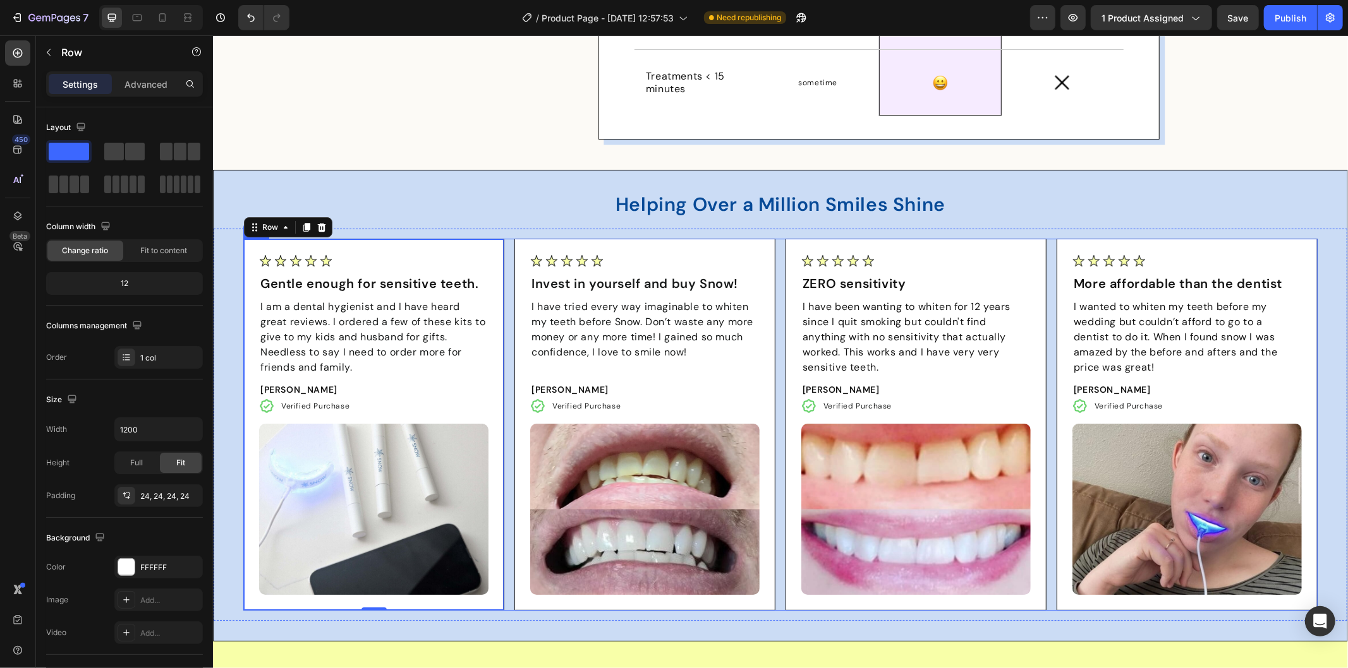
click at [505, 242] on div "Image Gentle enough for sensitive teeth. Text Block I am a dental hygienist and…" at bounding box center [780, 424] width 1074 height 372
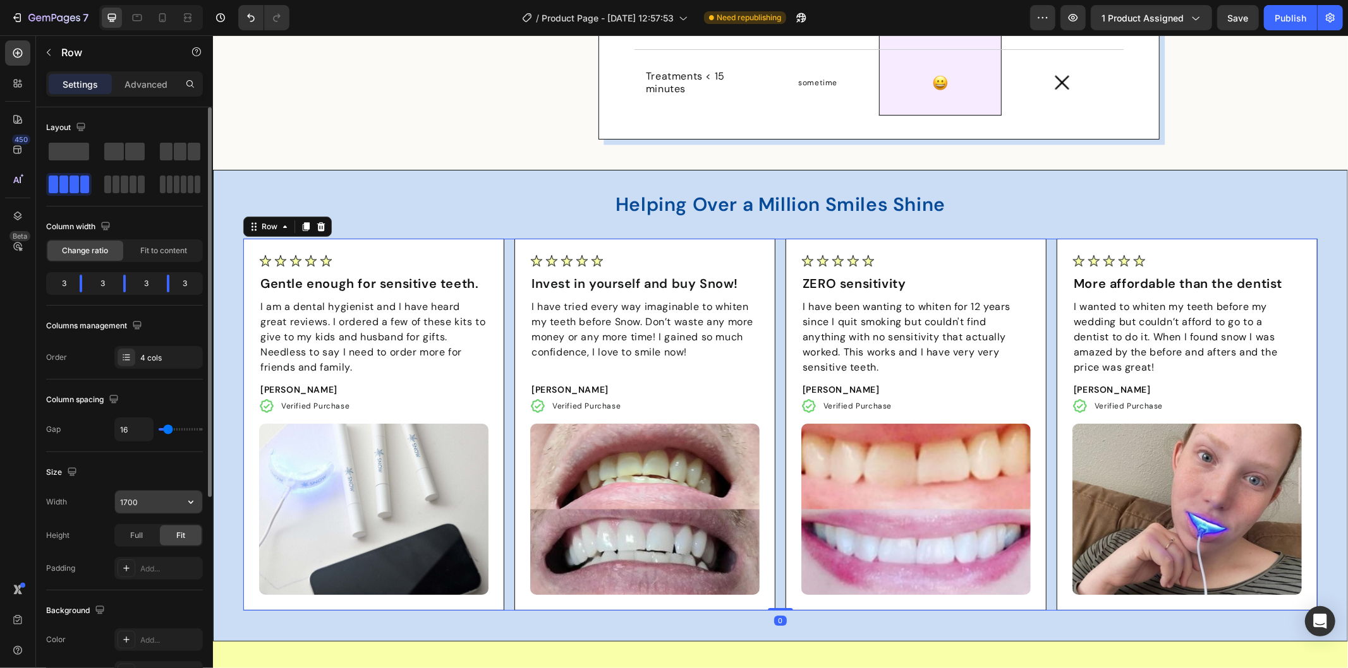
click at [130, 498] on input "1700" at bounding box center [158, 502] width 87 height 23
click at [141, 501] on input "1700" at bounding box center [158, 502] width 87 height 23
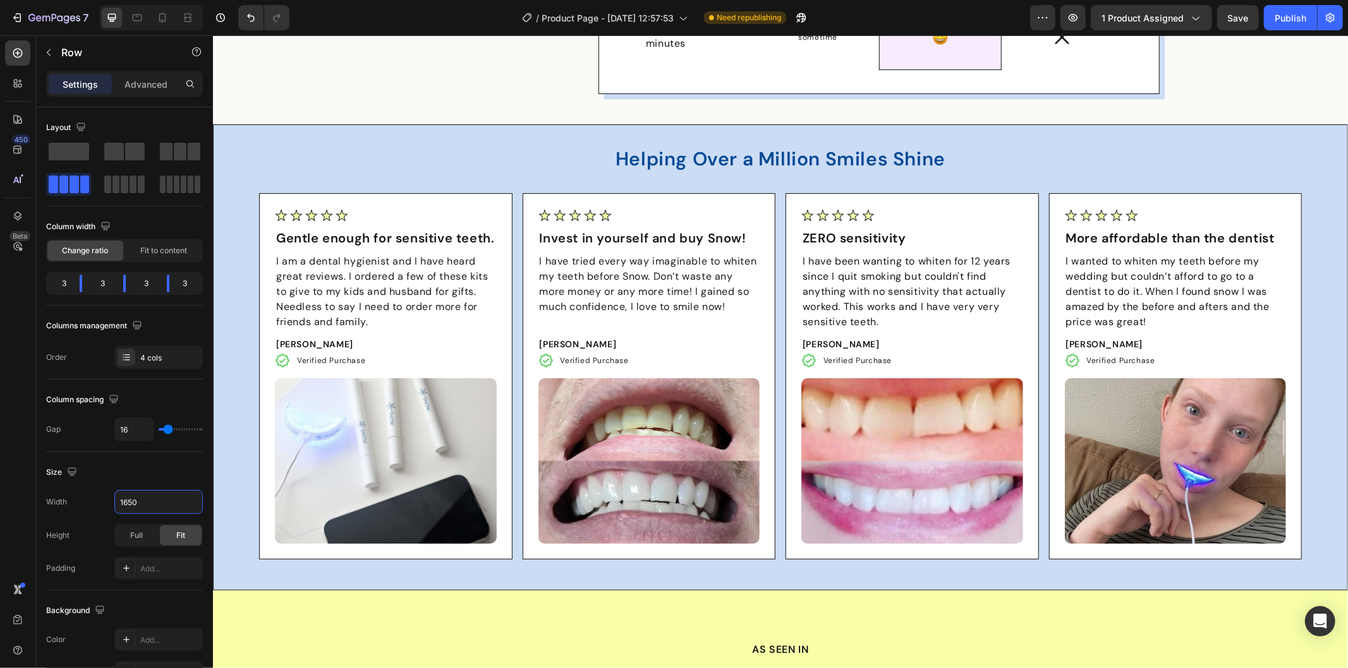
scroll to position [3785, 0]
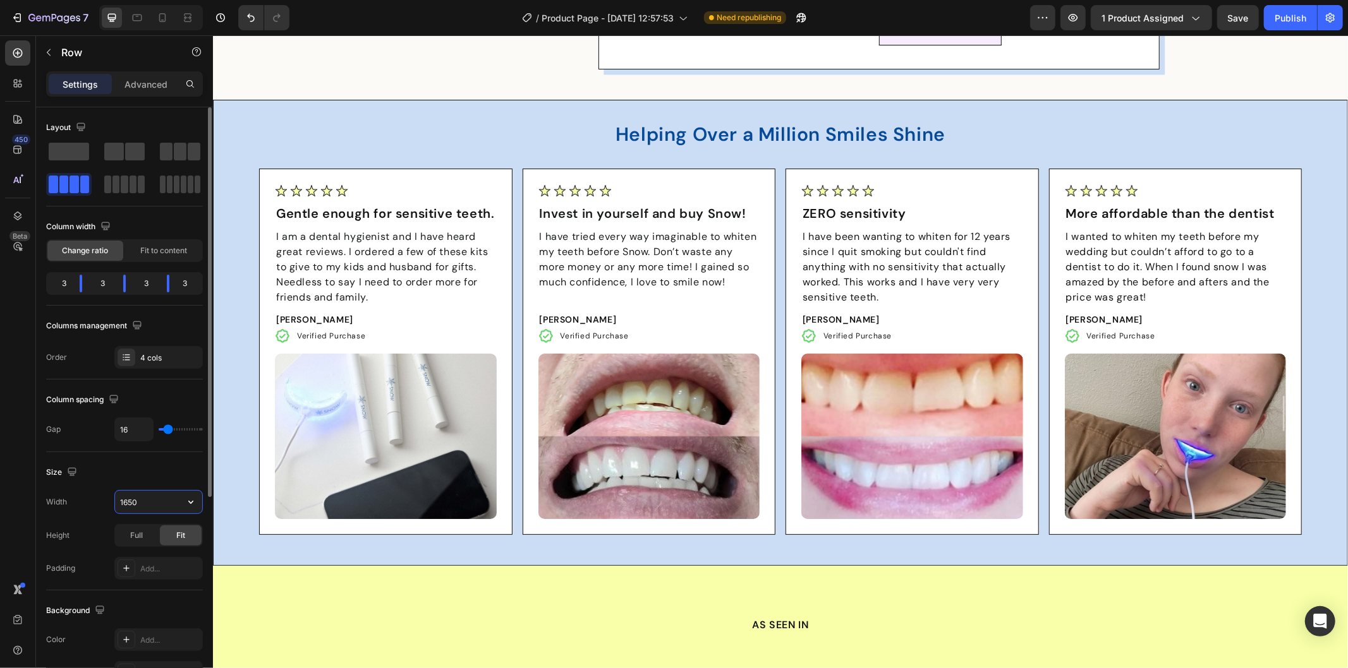
click at [128, 500] on input "1650" at bounding box center [158, 502] width 87 height 23
click at [159, 502] on input "1650" at bounding box center [158, 502] width 87 height 23
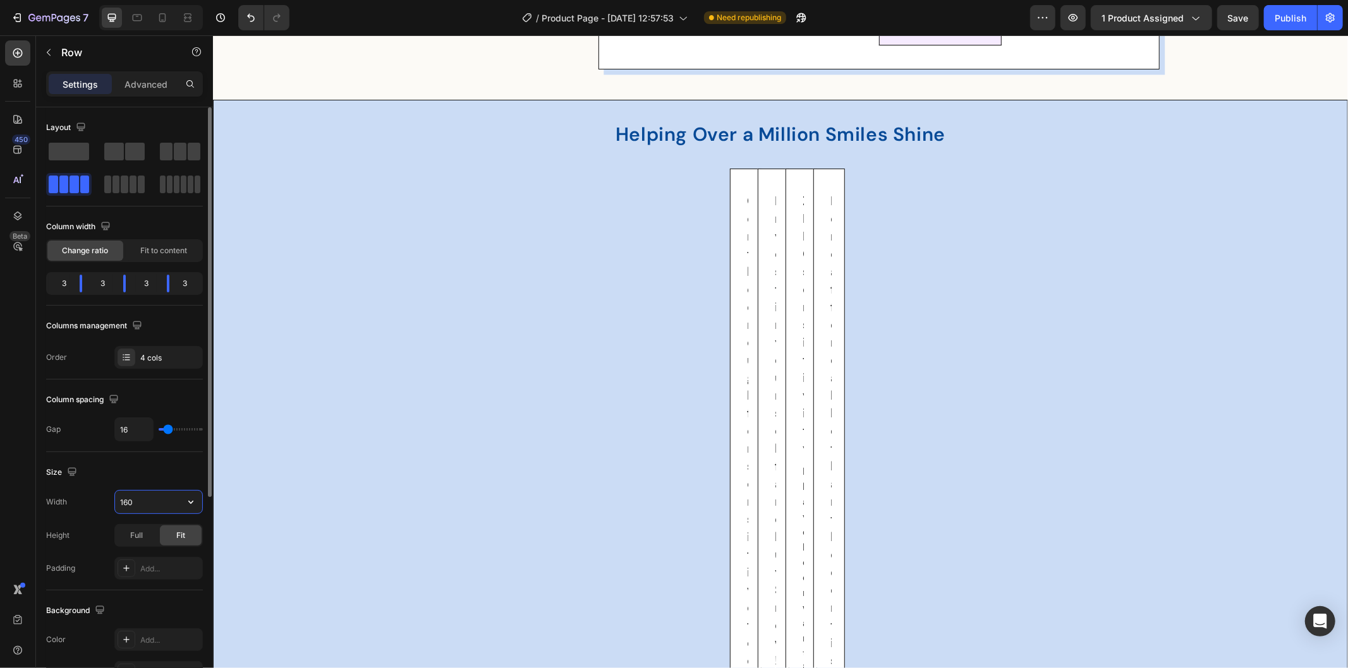
type input "1600"
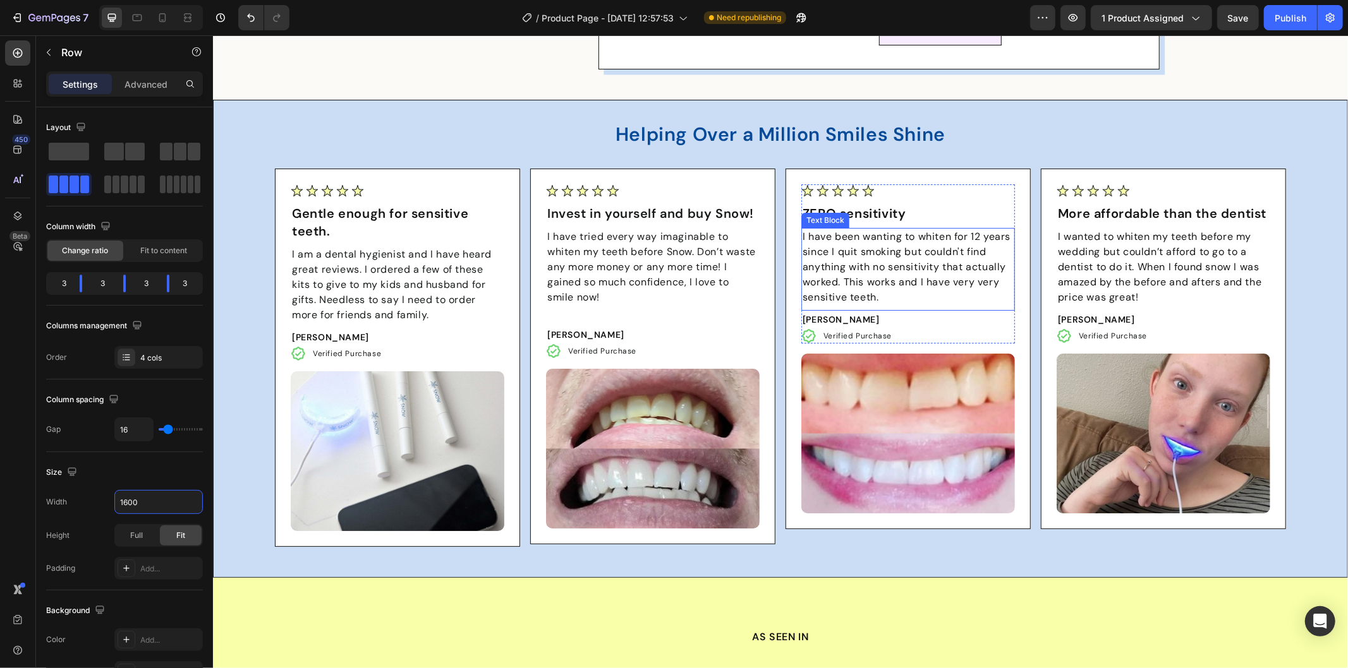
click at [893, 296] on p "I have been wanting to whiten for 12 years since I quit smoking but couldn't fi…" at bounding box center [907, 267] width 211 height 76
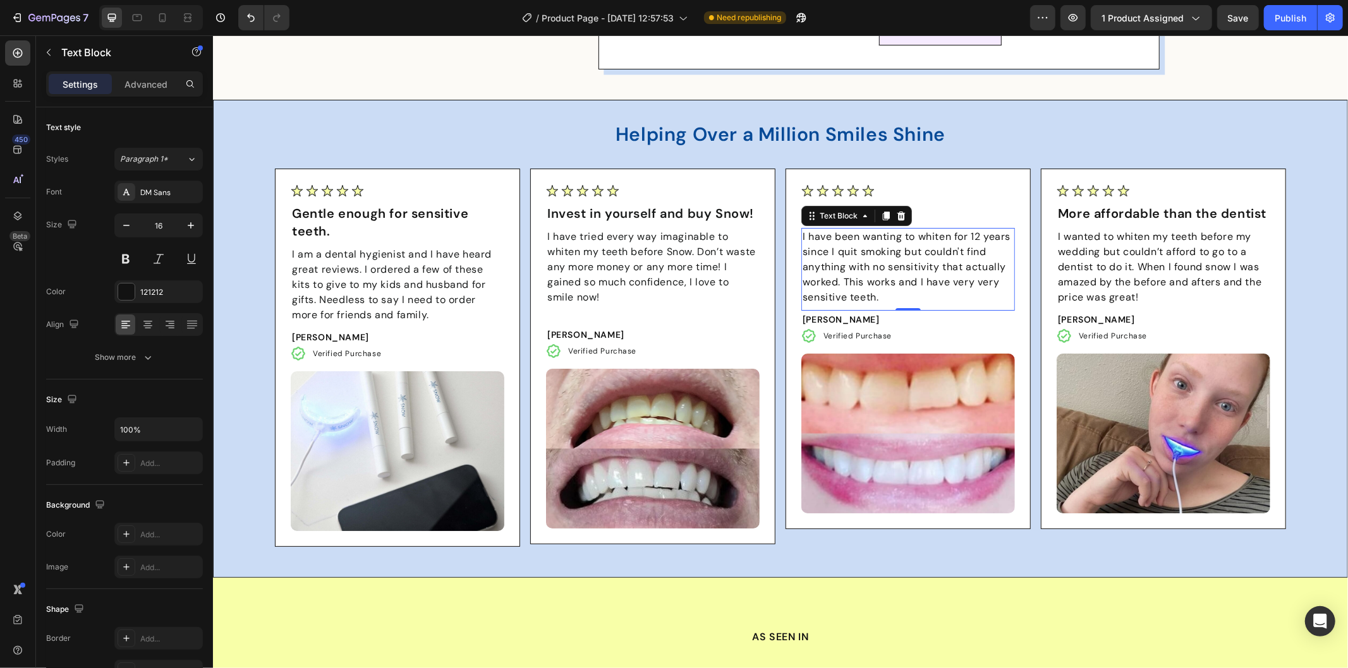
click at [888, 300] on p "I have been wanting to whiten for 12 years since I quit smoking but couldn't fi…" at bounding box center [907, 267] width 211 height 76
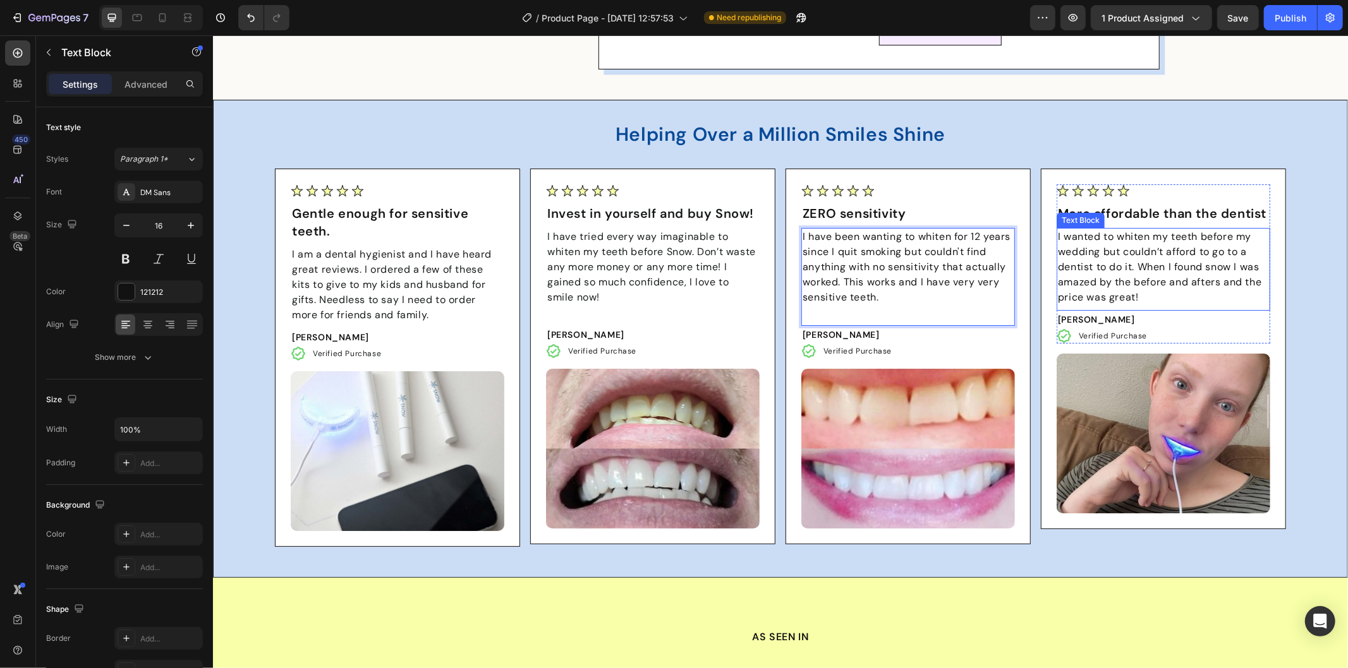
click at [1142, 290] on p "I wanted to whiten my teeth before my wedding but couldn’t afford to go to a de…" at bounding box center [1162, 267] width 211 height 76
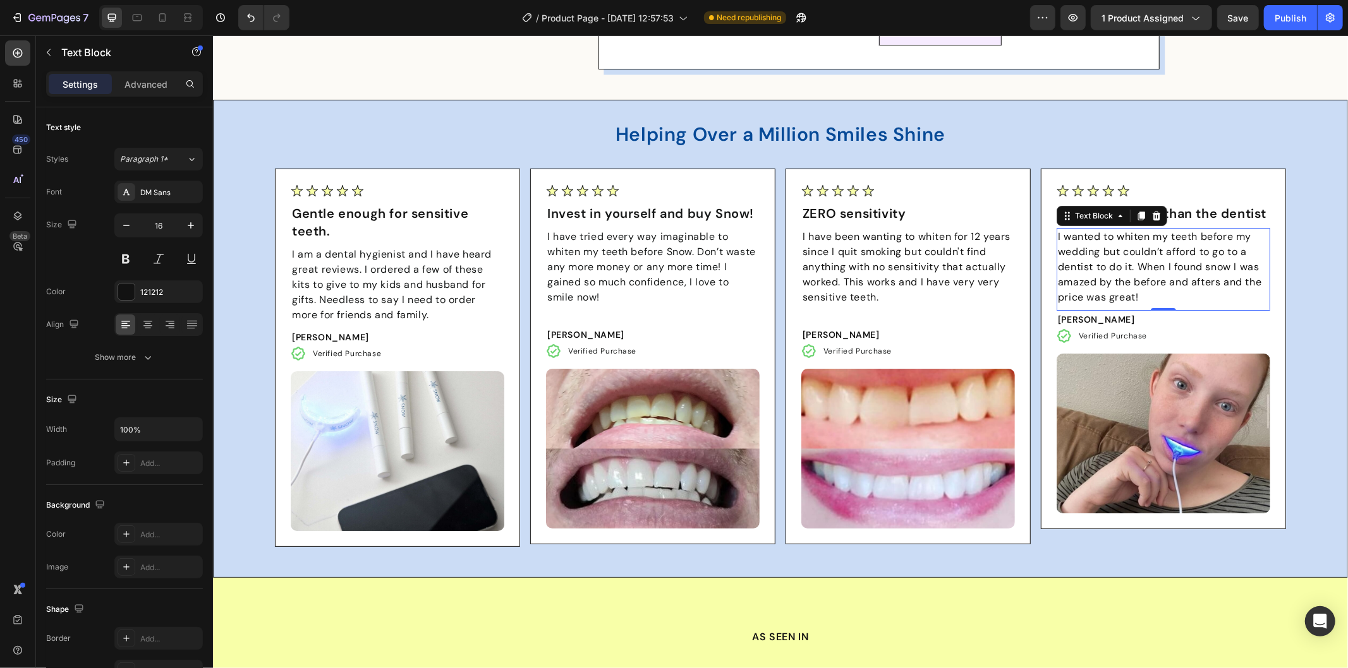
click at [1145, 293] on p "I wanted to whiten my teeth before my wedding but couldn’t afford to go to a de…" at bounding box center [1162, 267] width 211 height 76
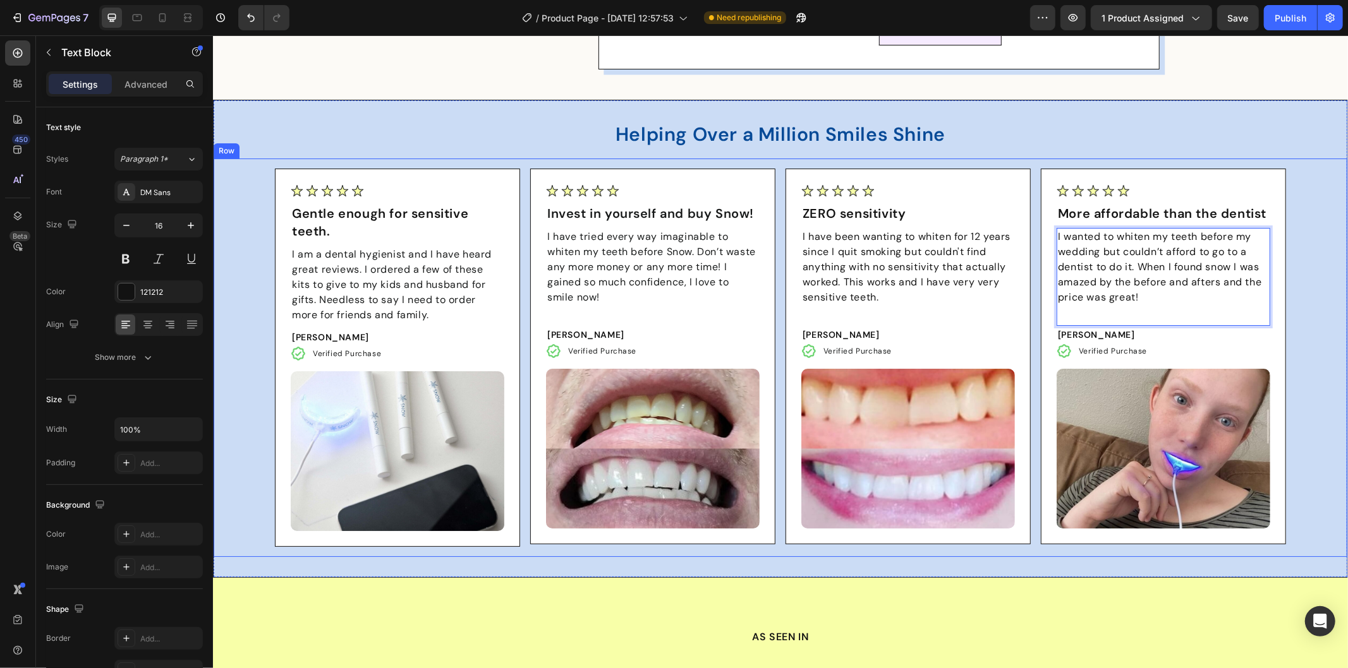
click at [1305, 324] on div "Image Gentle enough for sensitive teeth. Text Block I am a dental hygienist and…" at bounding box center [779, 357] width 1113 height 378
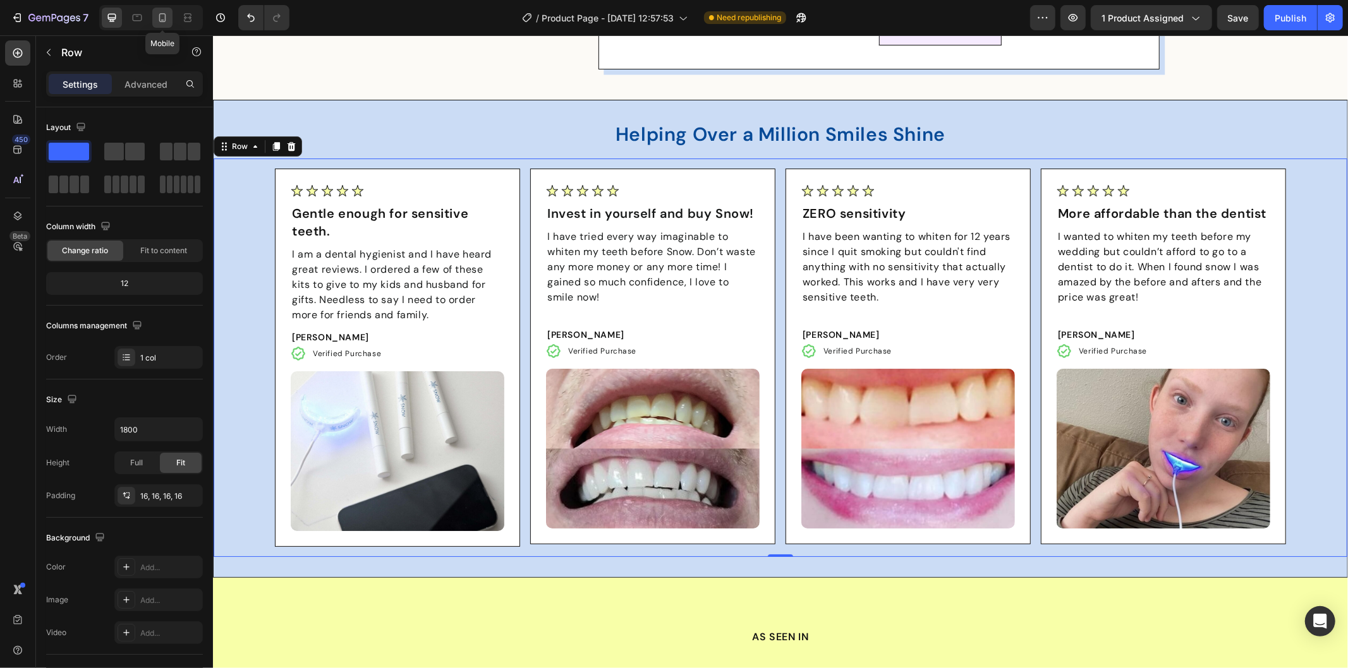
click at [161, 11] on icon at bounding box center [162, 17] width 13 height 13
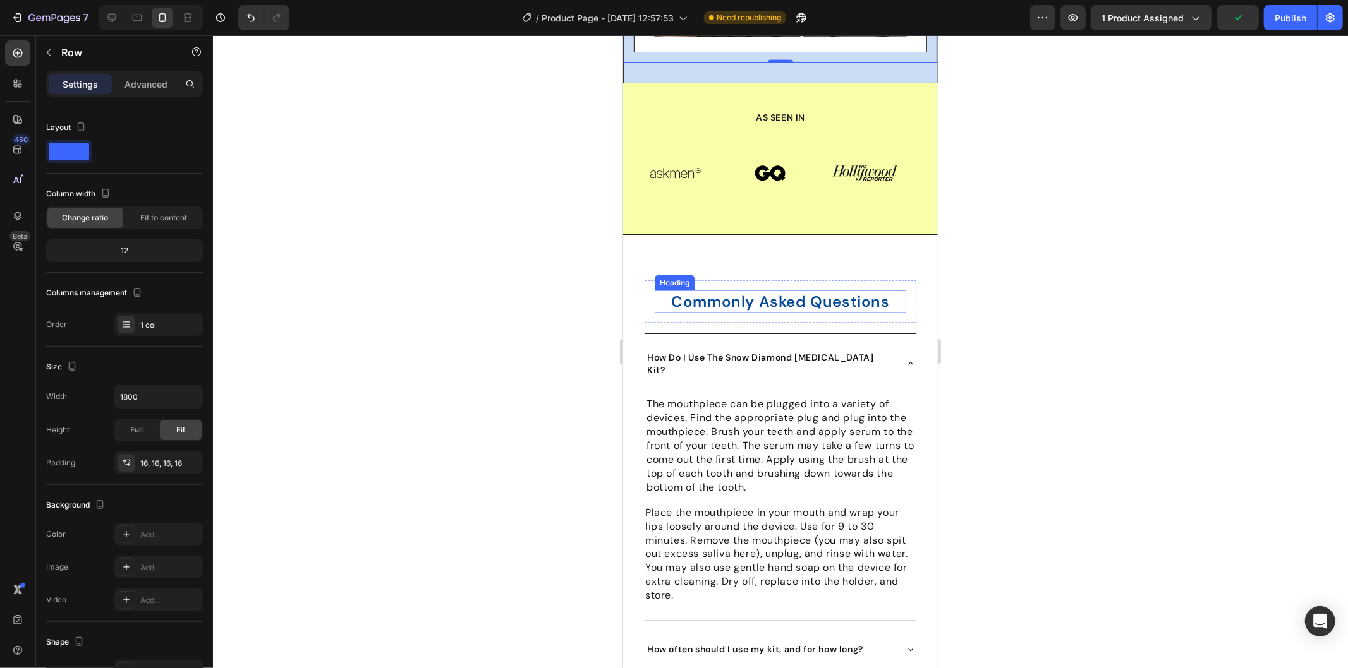
scroll to position [5555, 0]
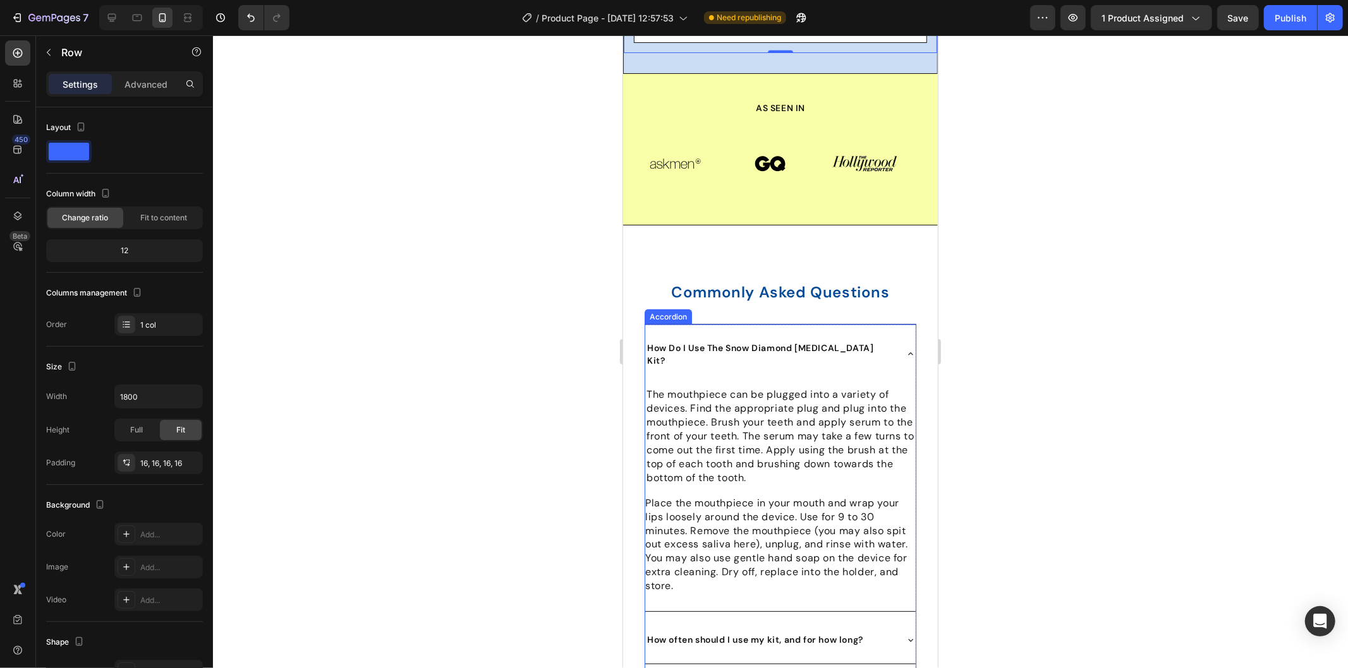
click at [899, 324] on div "How Do I Use The Snow Diamond [MEDICAL_DATA] Kit?" at bounding box center [779, 353] width 270 height 59
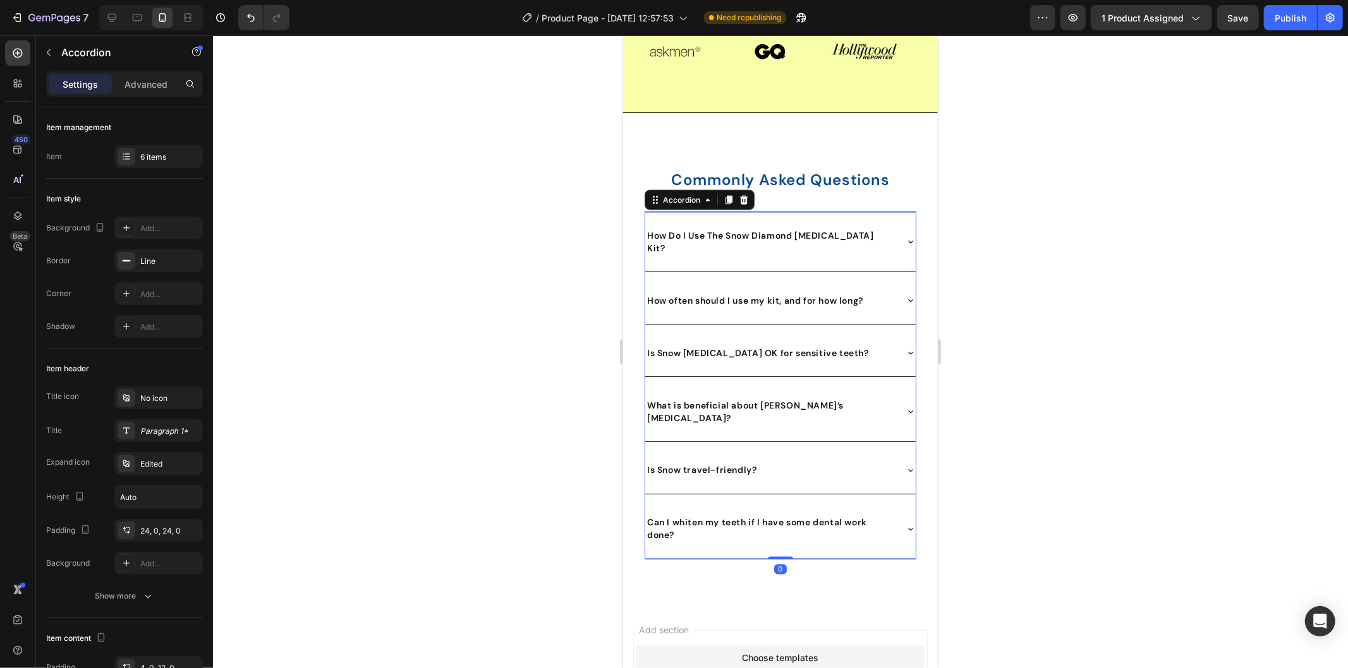
scroll to position [5696, 0]
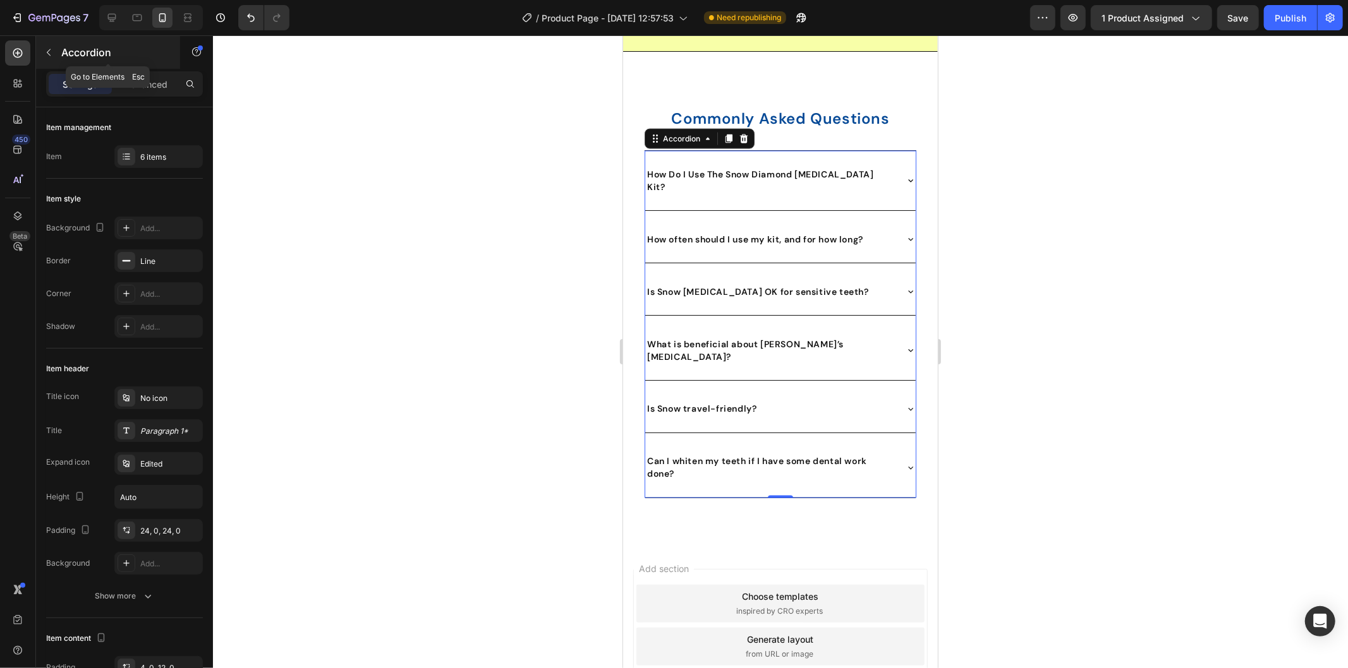
click at [59, 52] on div "Accordion" at bounding box center [108, 52] width 144 height 33
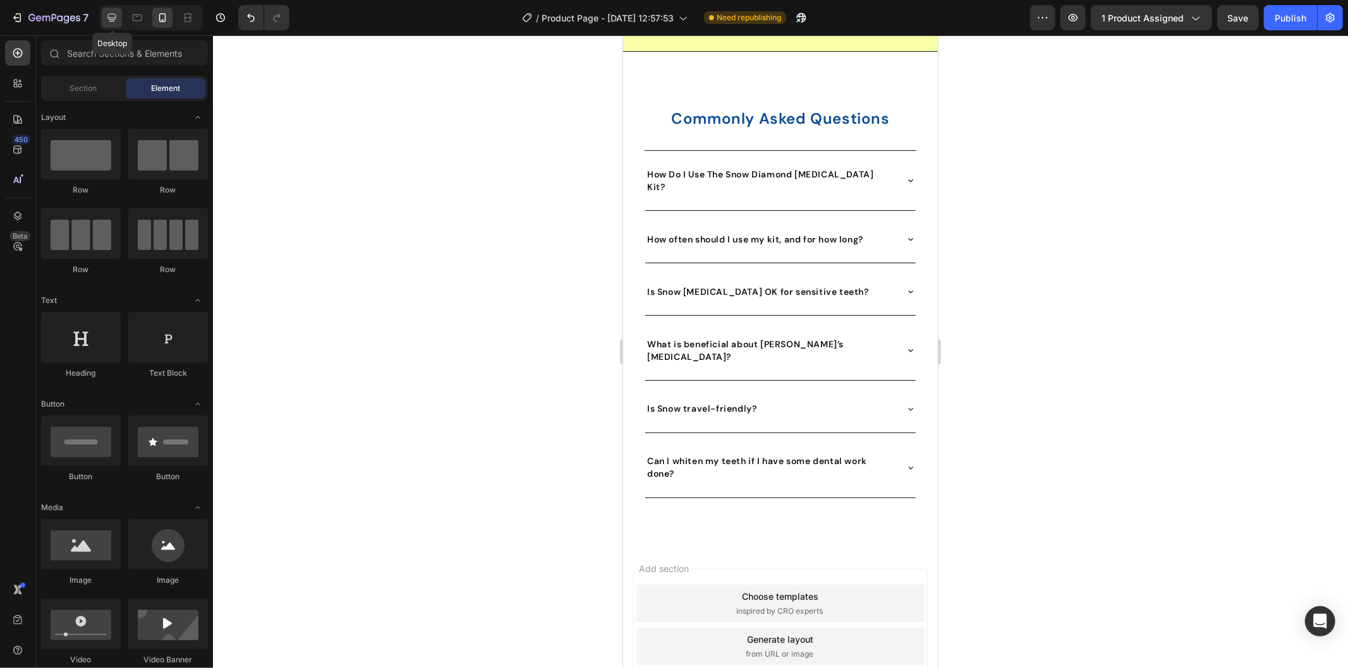
click at [109, 18] on icon at bounding box center [112, 18] width 8 height 8
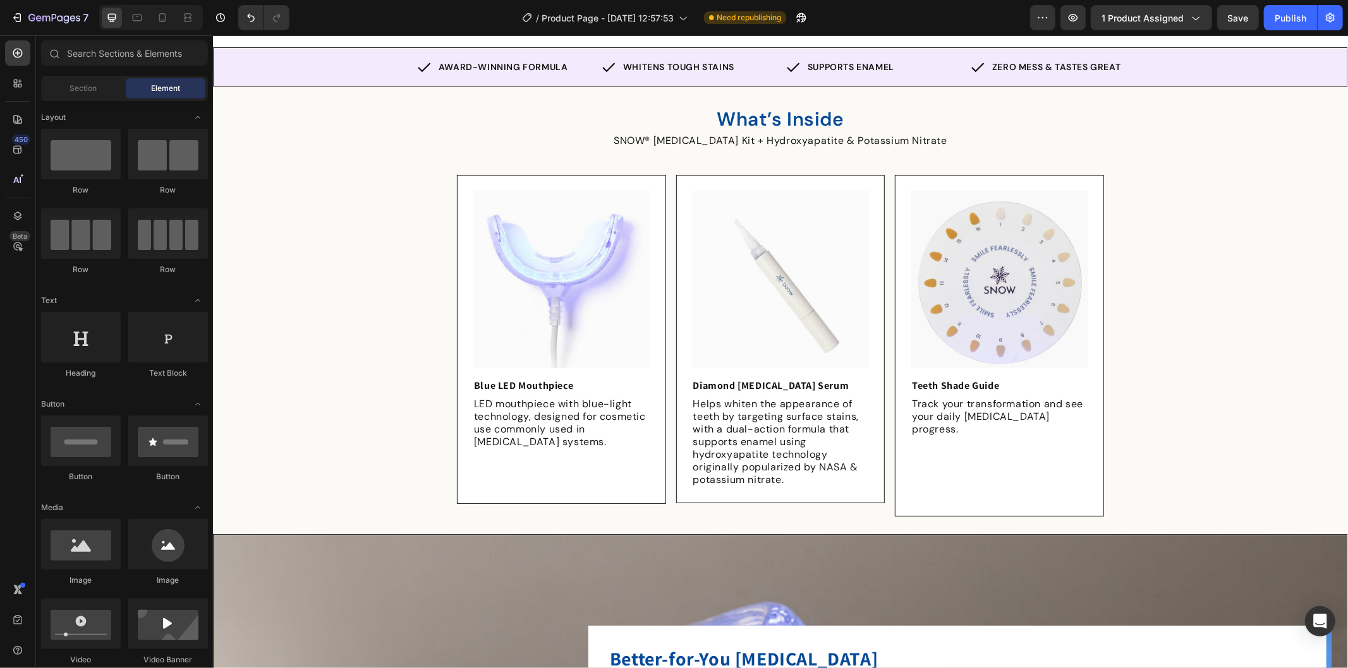
scroll to position [526, 0]
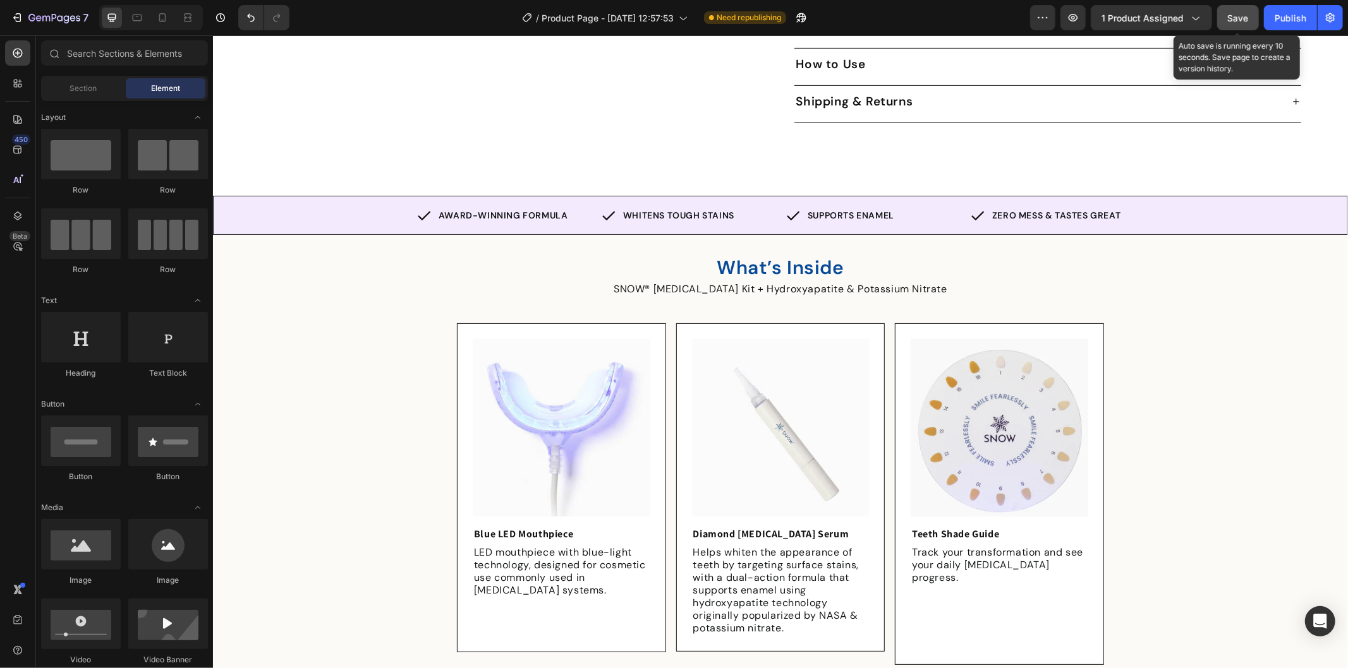
click at [1251, 16] on button "Save" at bounding box center [1238, 17] width 42 height 25
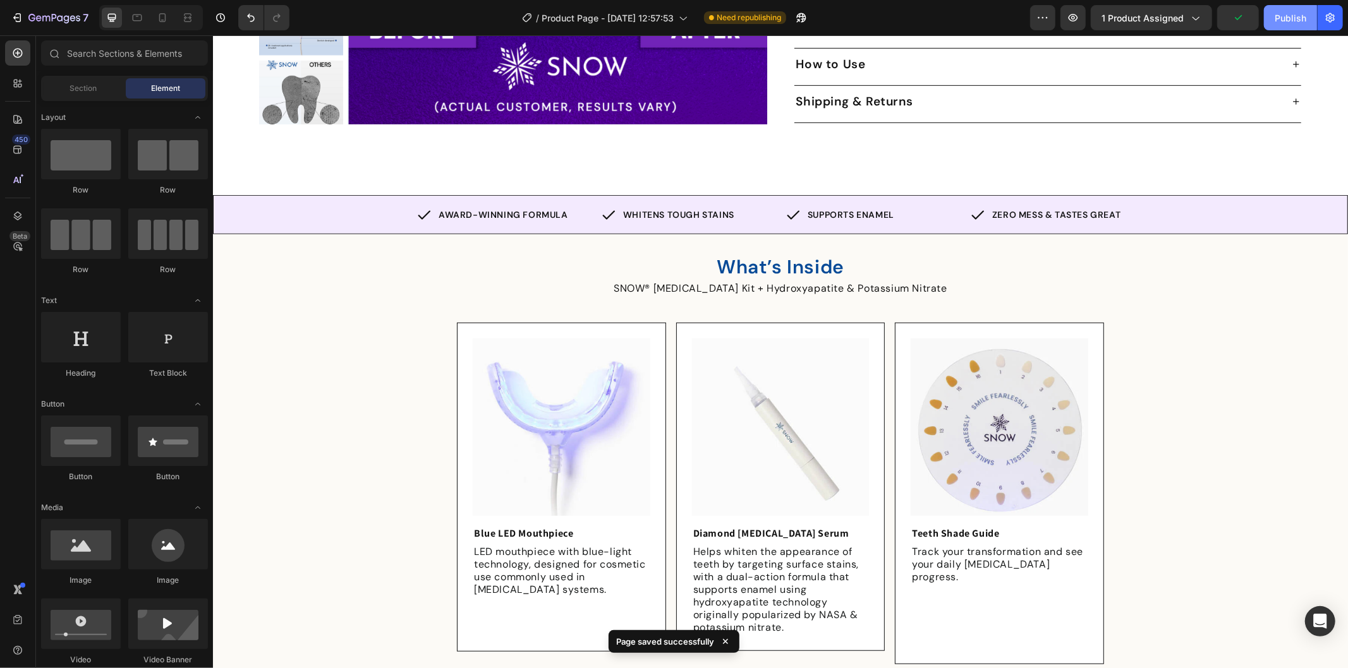
click at [1286, 24] on button "Publish" at bounding box center [1290, 17] width 53 height 25
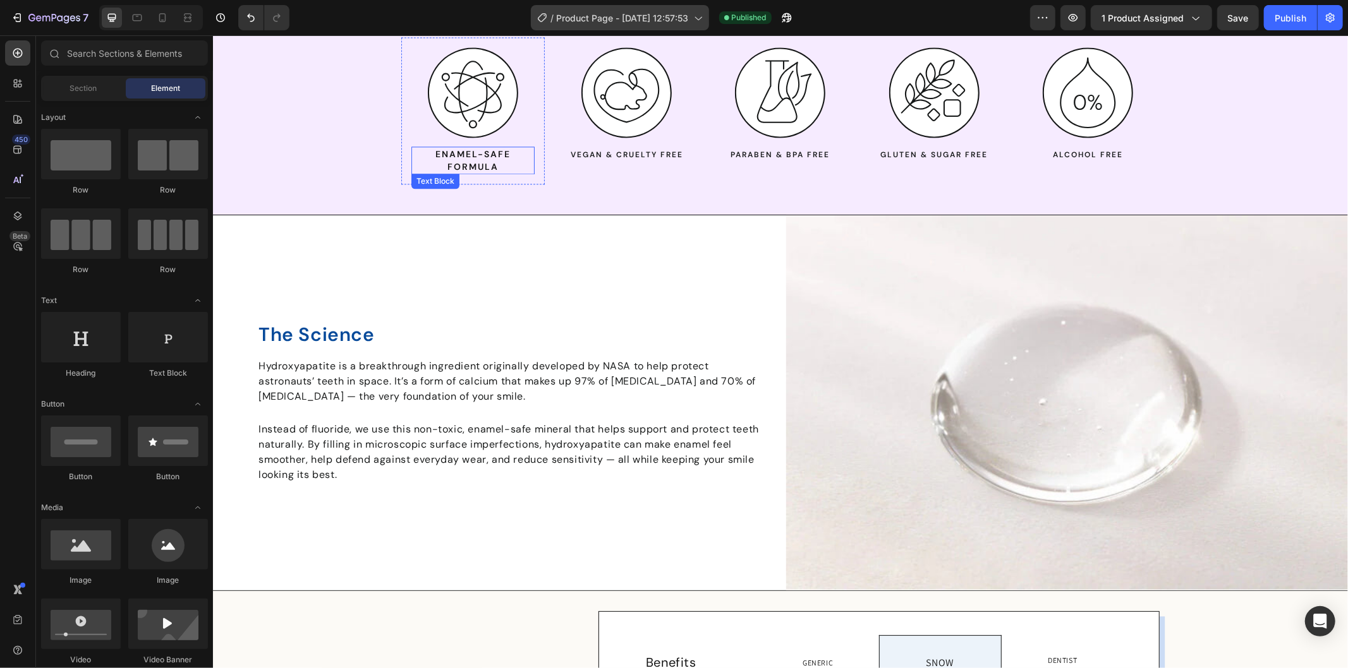
scroll to position [2210, 0]
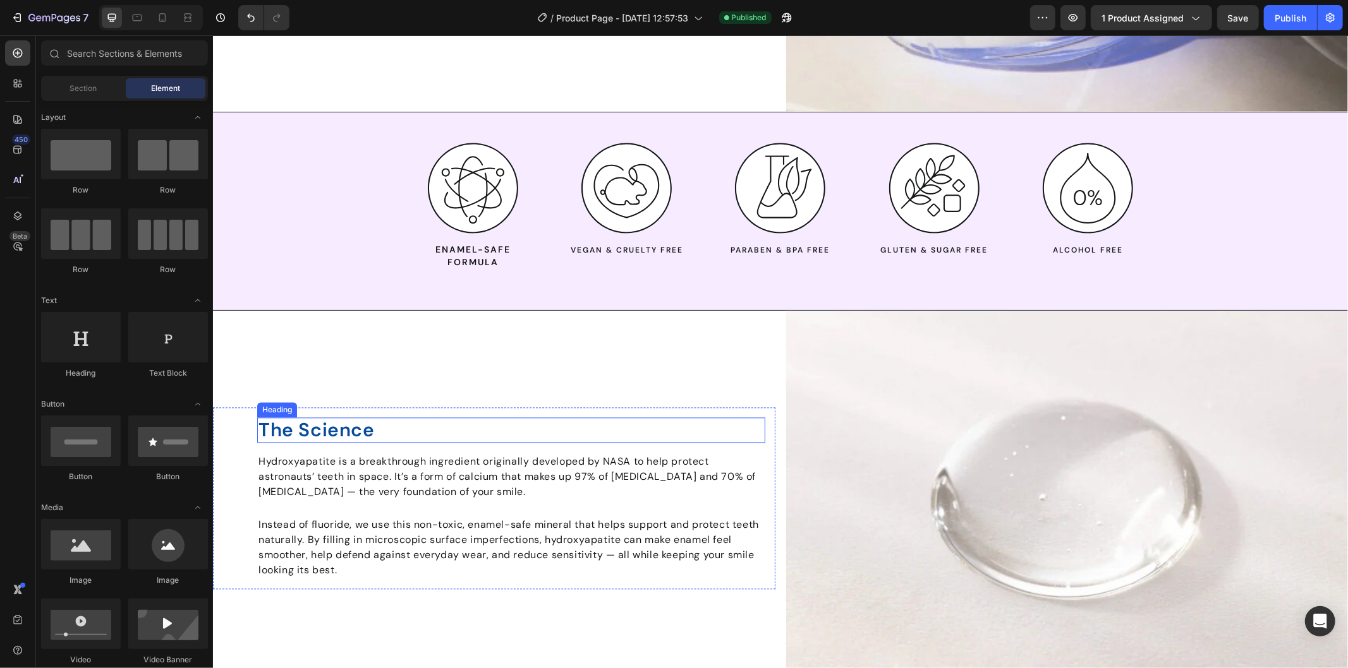
click at [260, 434] on h2 "The Science" at bounding box center [511, 429] width 508 height 25
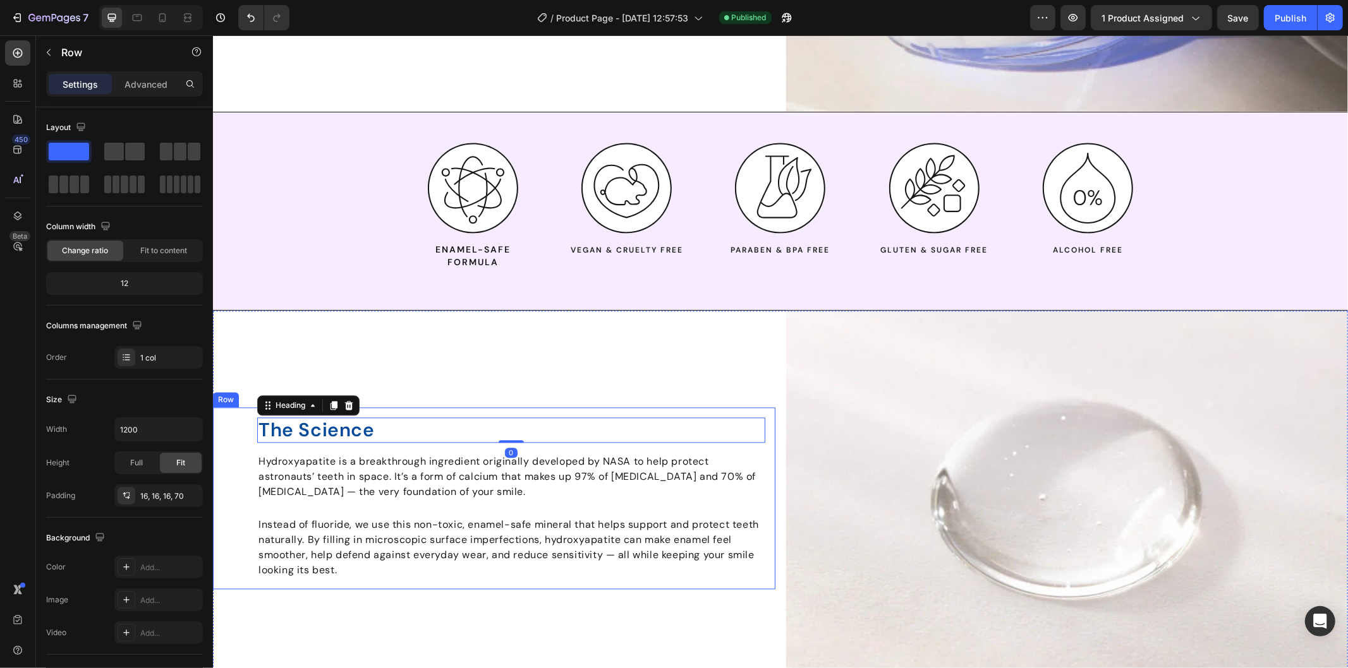
click at [247, 431] on div "The Science Heading 0 Hydroxyapatite is a breakthrough ingredient originally de…" at bounding box center [493, 498] width 562 height 182
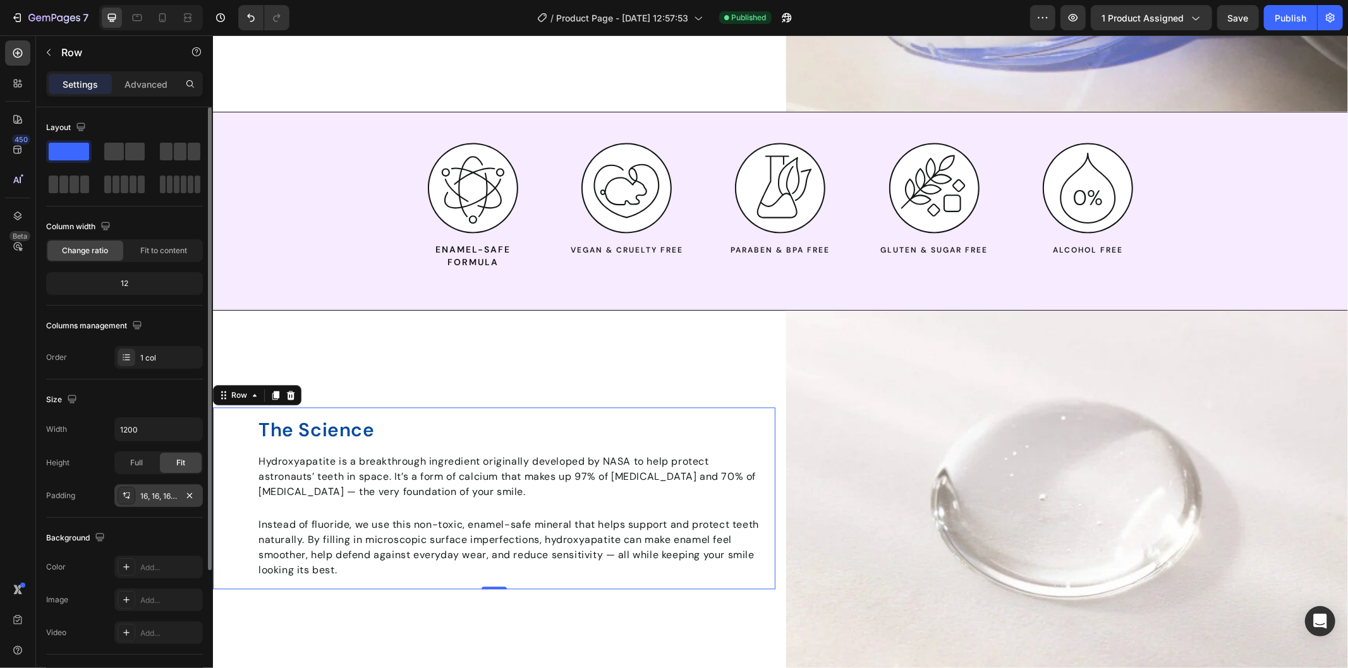
click at [154, 498] on div "16, 16, 16, 70" at bounding box center [158, 496] width 37 height 11
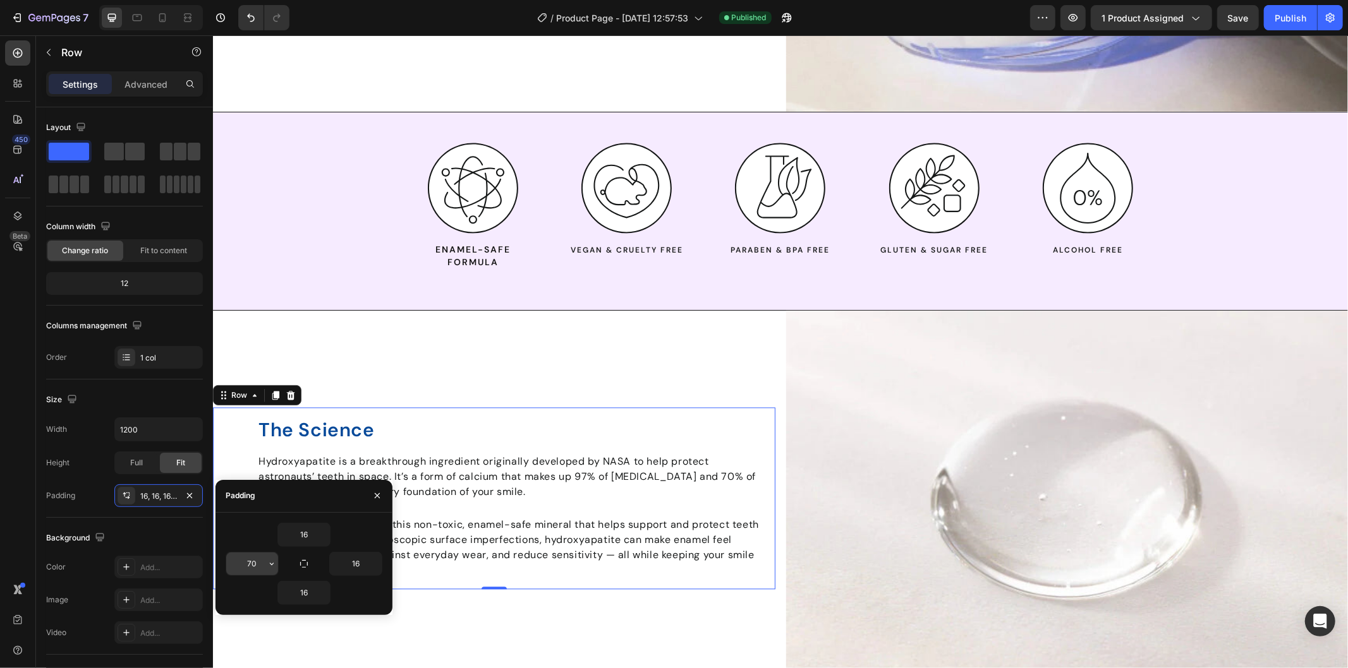
click at [256, 559] on input "70" at bounding box center [252, 564] width 52 height 23
type input "88"
click at [255, 429] on div "The Science Heading Hydroxyapatite is a breakthrough ingredient originally deve…" at bounding box center [493, 498] width 562 height 182
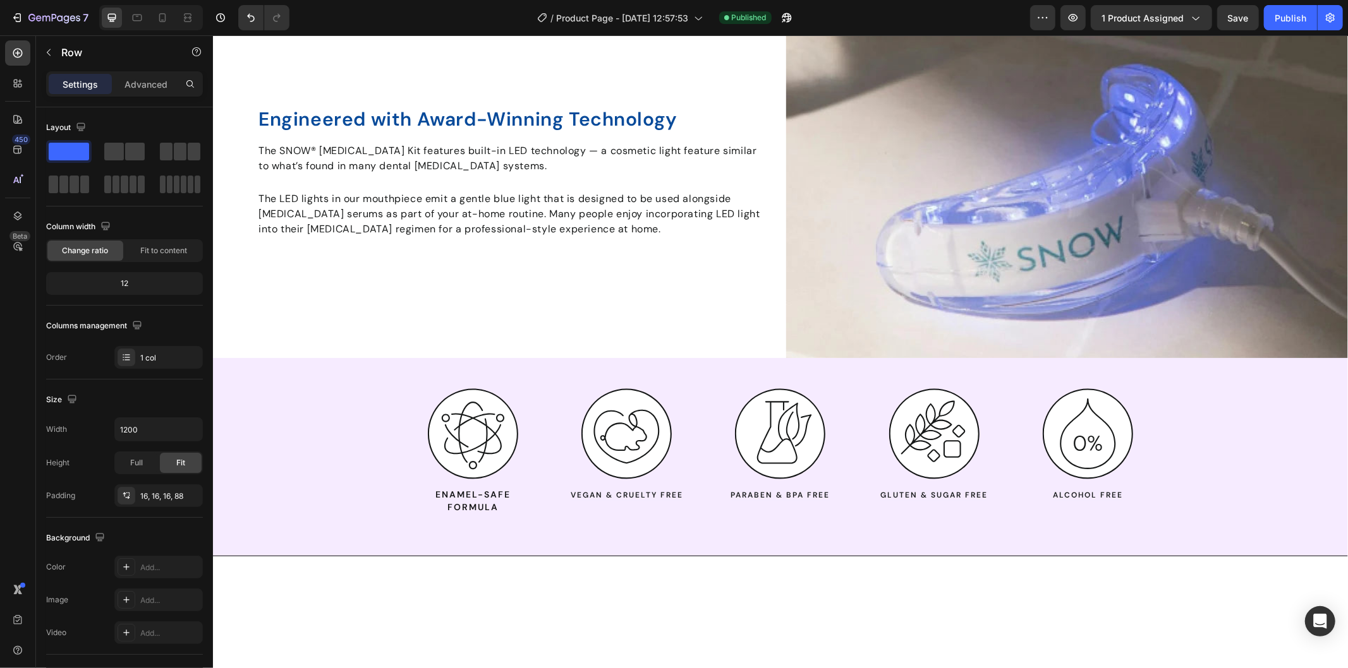
scroll to position [1789, 0]
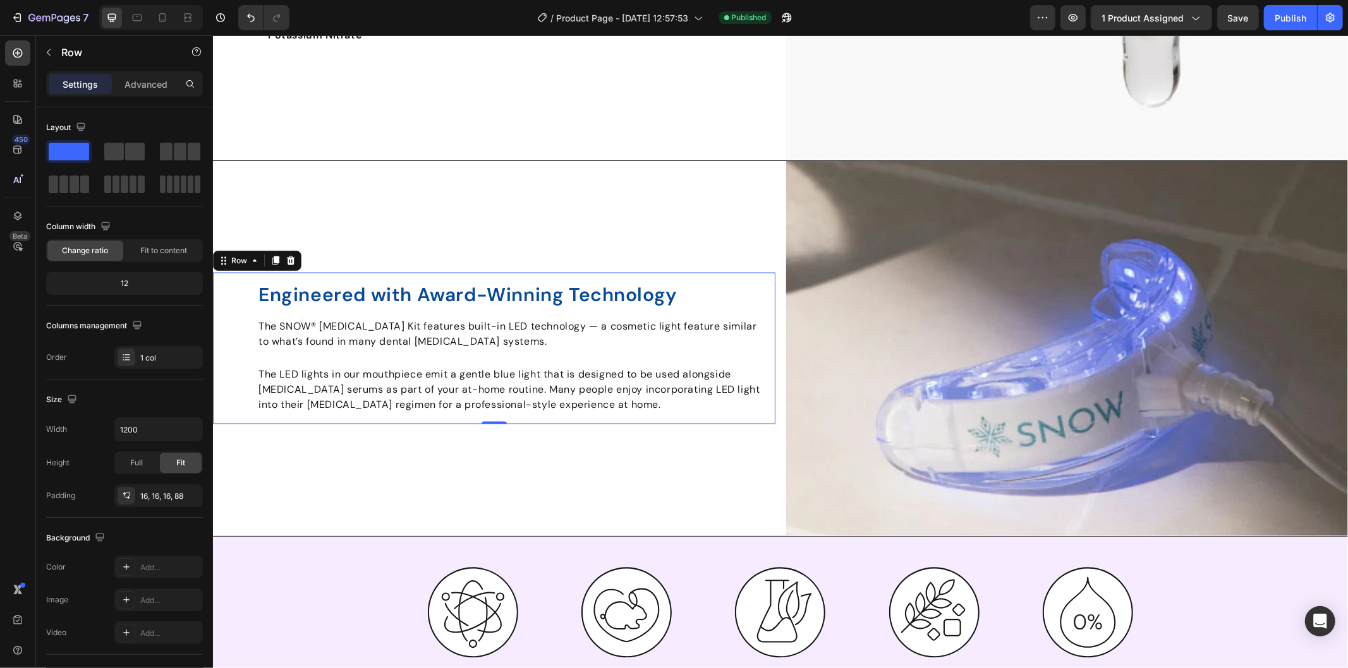
click at [245, 285] on div "Engineered with Award-Winning Technology Heading The SNOW® [MEDICAL_DATA] Kit f…" at bounding box center [493, 348] width 562 height 152
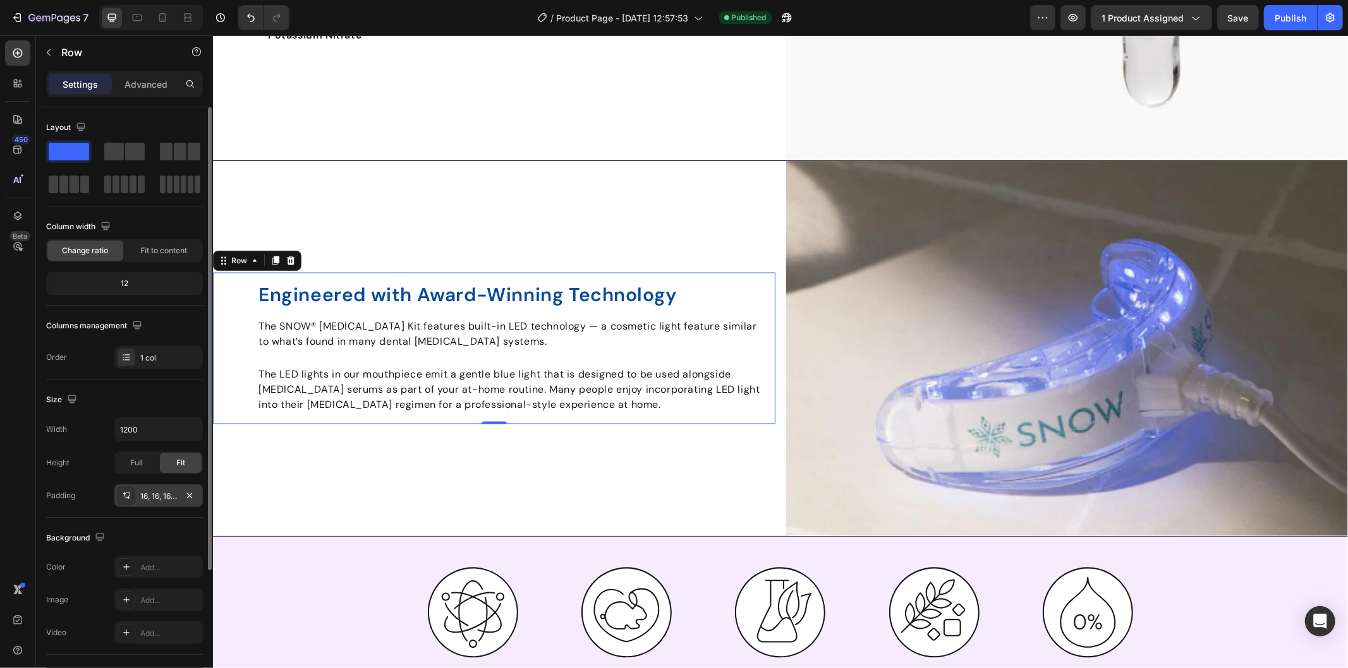
click at [155, 500] on div "16, 16, 16, 70" at bounding box center [158, 496] width 37 height 11
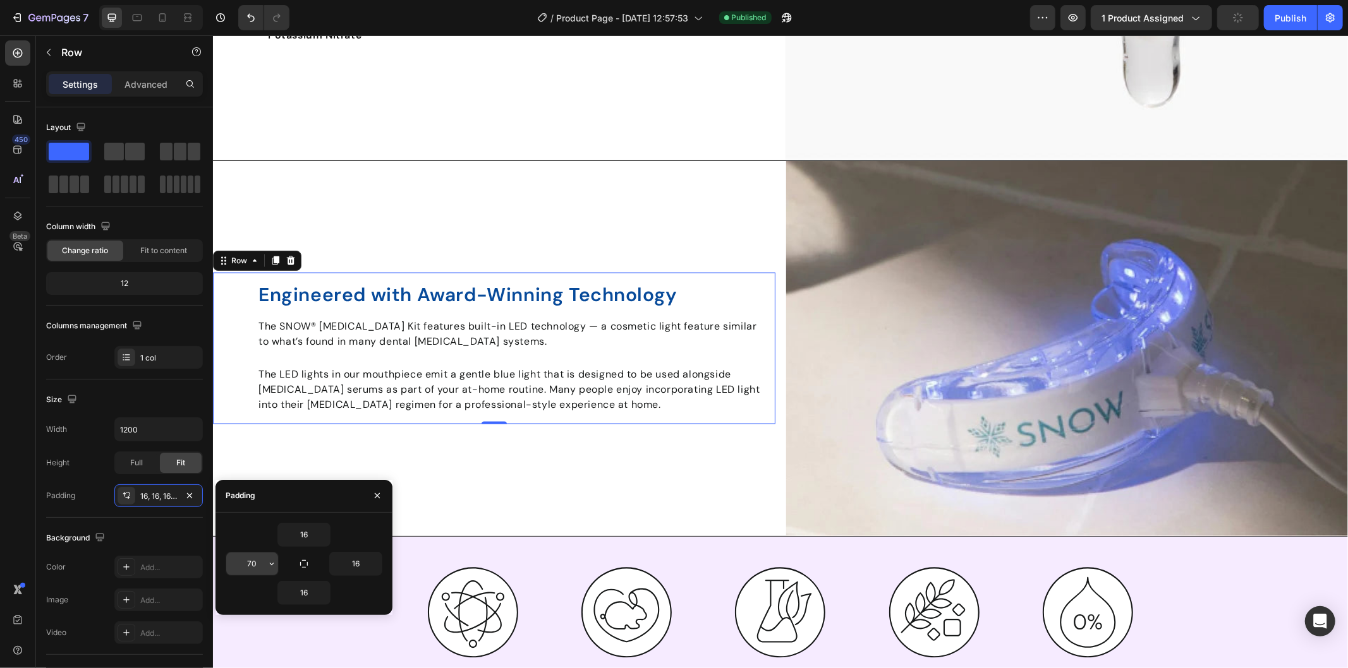
click at [251, 565] on input "70" at bounding box center [252, 564] width 52 height 23
type input "88"
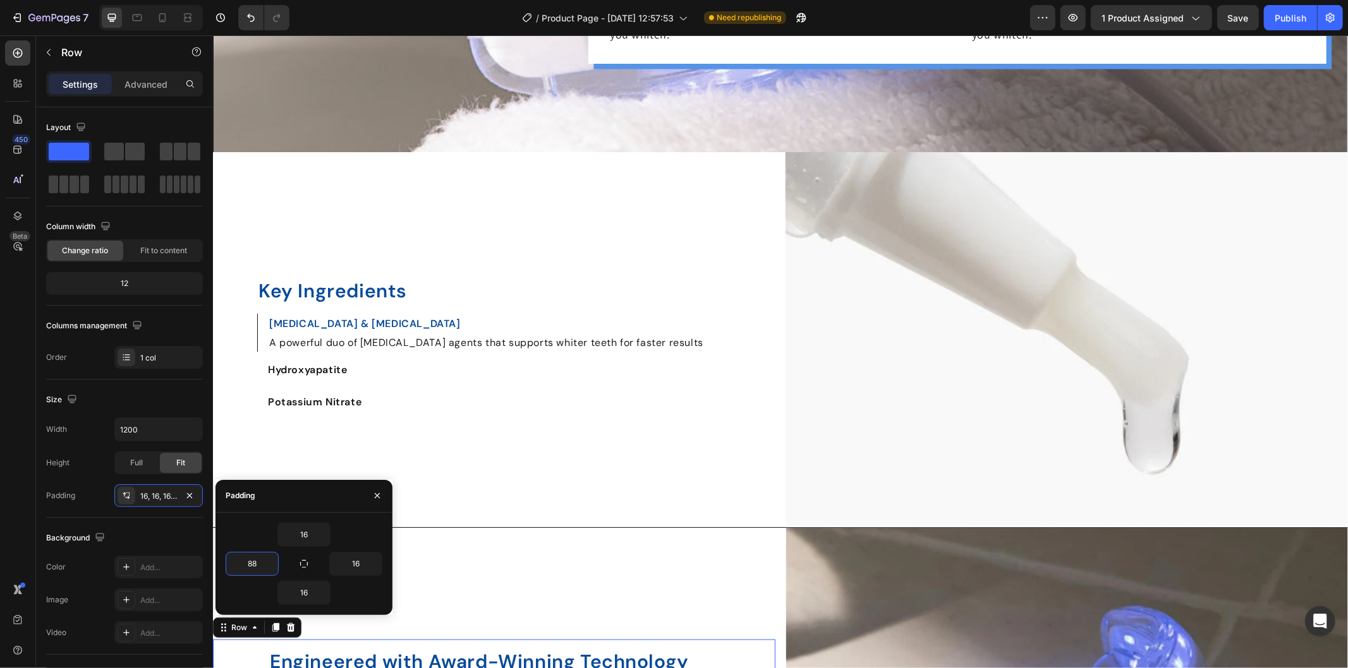
scroll to position [1368, 0]
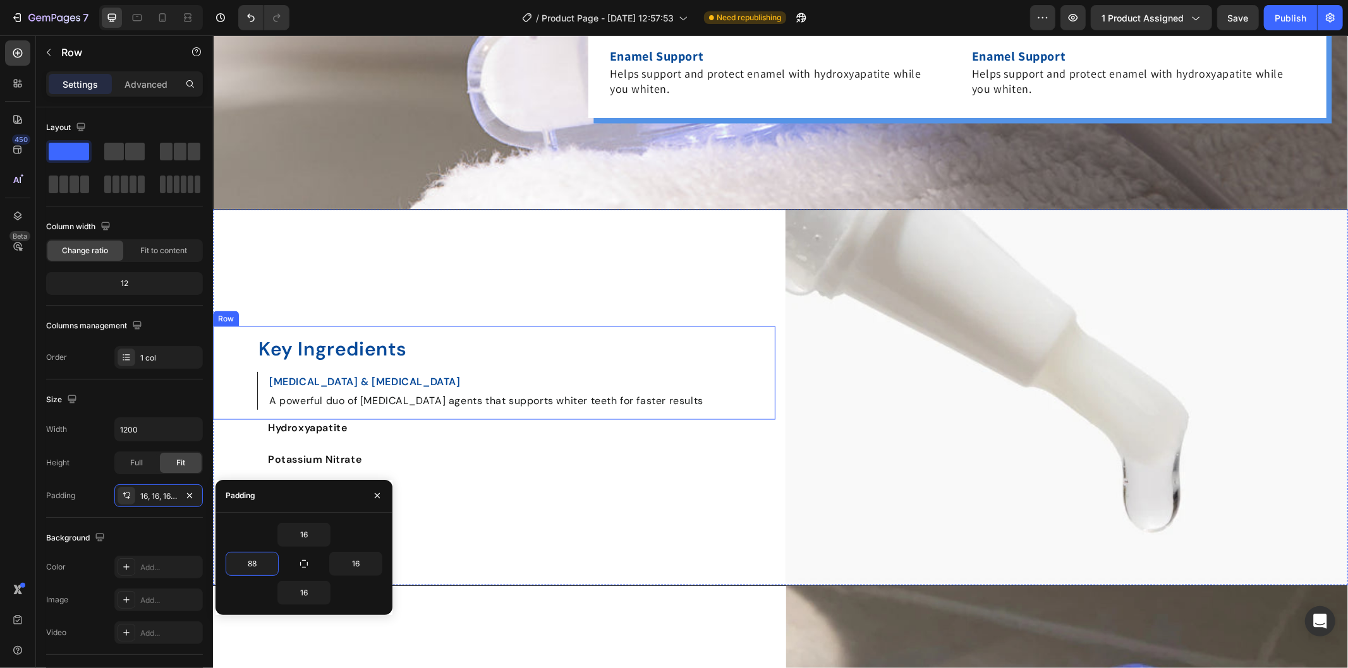
click at [235, 335] on div "Key Ingredients Heading [MEDICAL_DATA] & [MEDICAL_DATA] Text Block A powerful d…" at bounding box center [493, 373] width 562 height 94
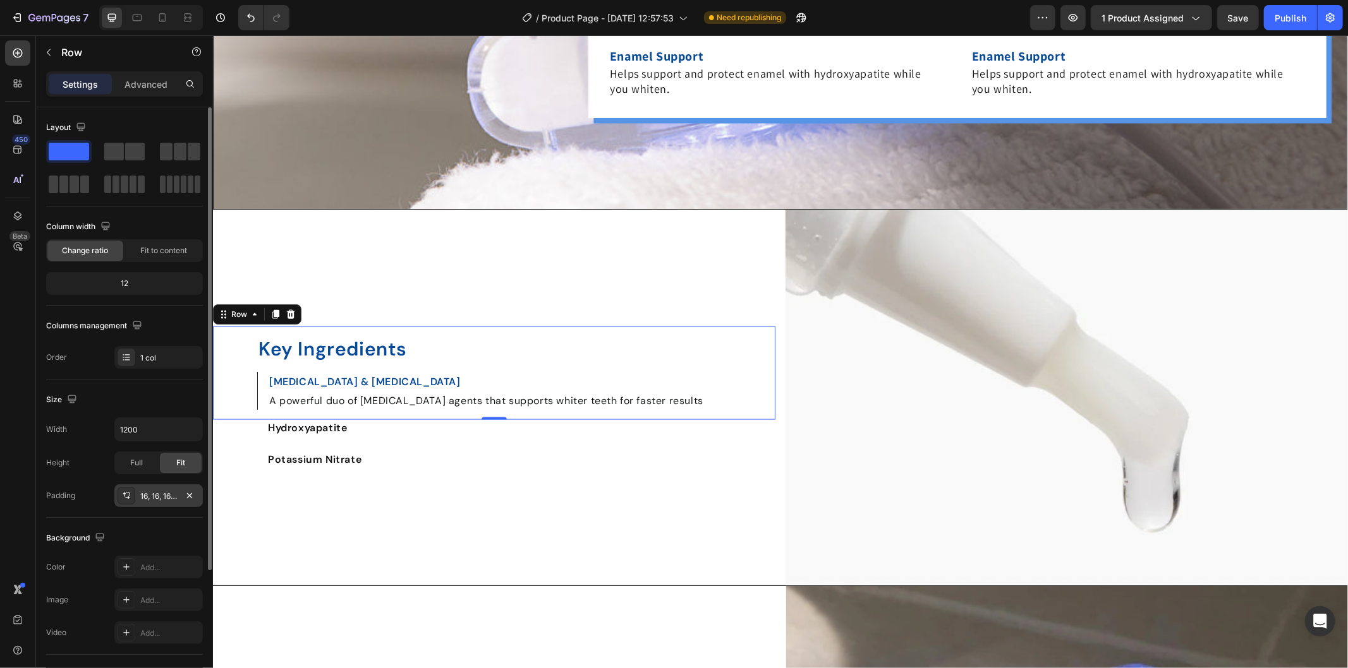
click at [156, 497] on div "16, 16, 16, 70" at bounding box center [158, 496] width 37 height 11
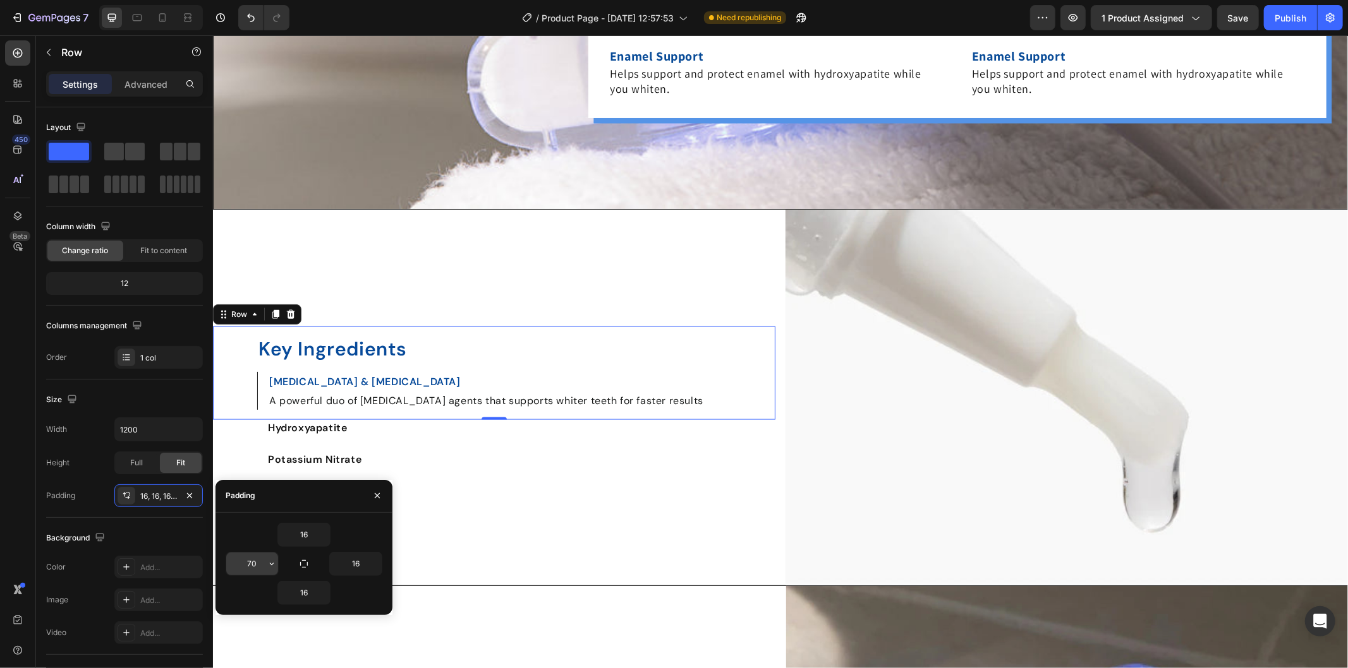
click at [259, 567] on input "70" at bounding box center [252, 564] width 52 height 23
type input "88"
click at [317, 421] on strong "Hydroxyapatite" at bounding box center [306, 427] width 79 height 13
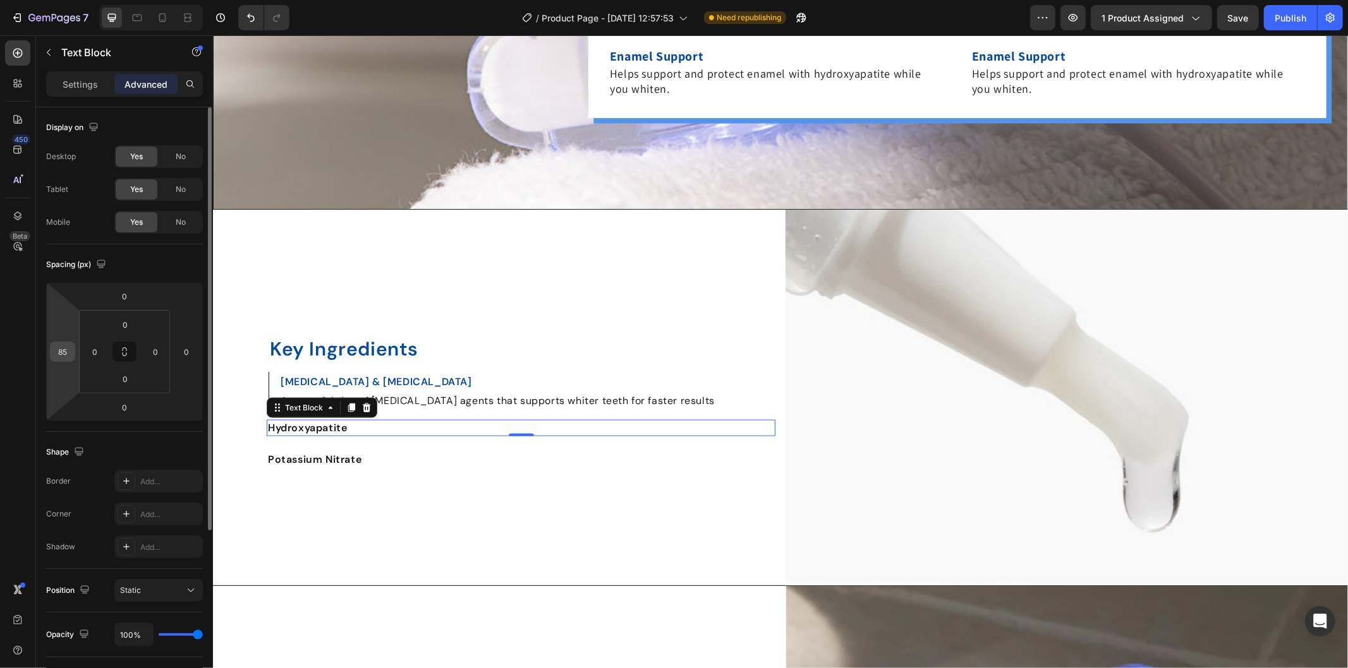
click at [66, 356] on input "85" at bounding box center [62, 351] width 19 height 19
type input "9"
type input "0"
click at [90, 349] on input "0" at bounding box center [94, 351] width 19 height 19
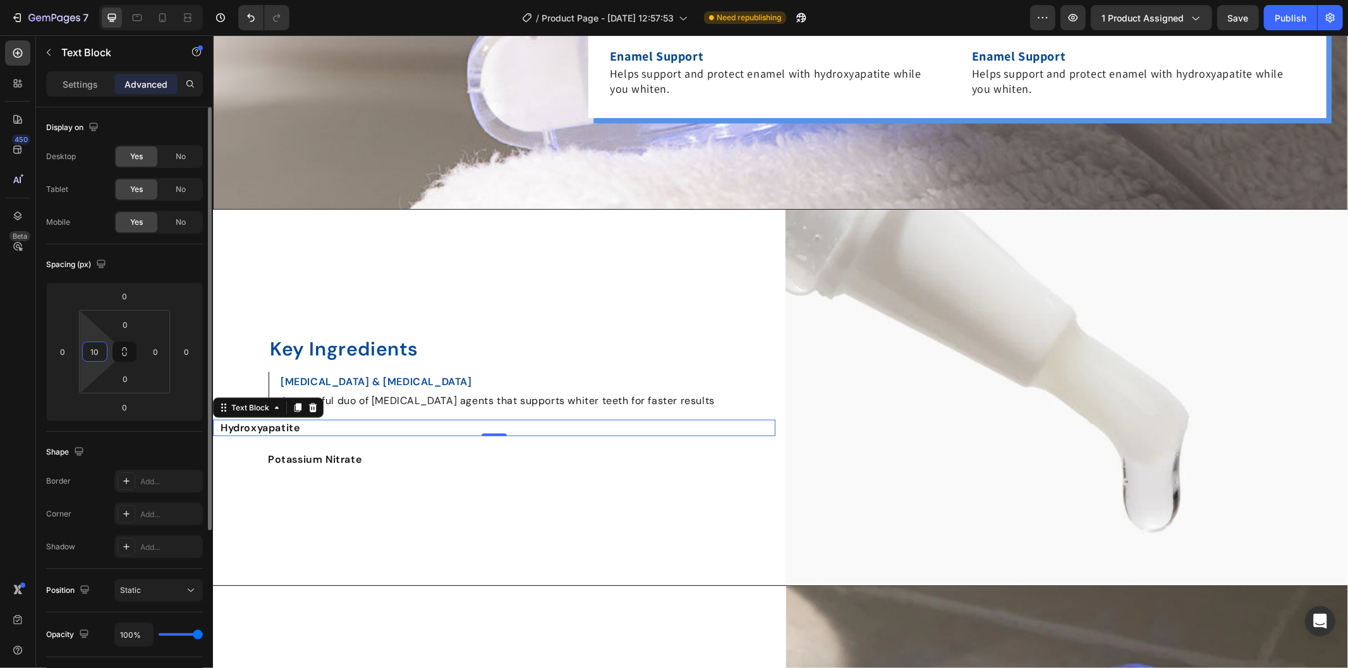
type input "100"
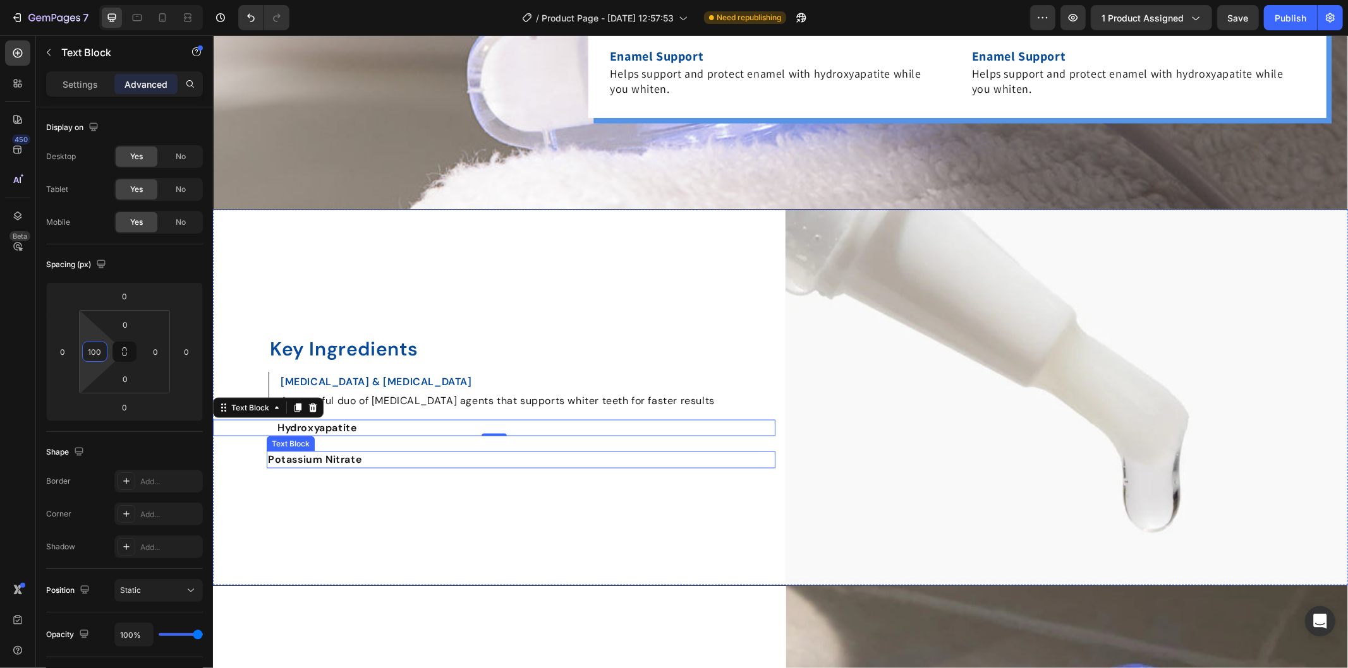
click at [296, 459] on strong "Potassium Nitrate" at bounding box center [314, 458] width 94 height 13
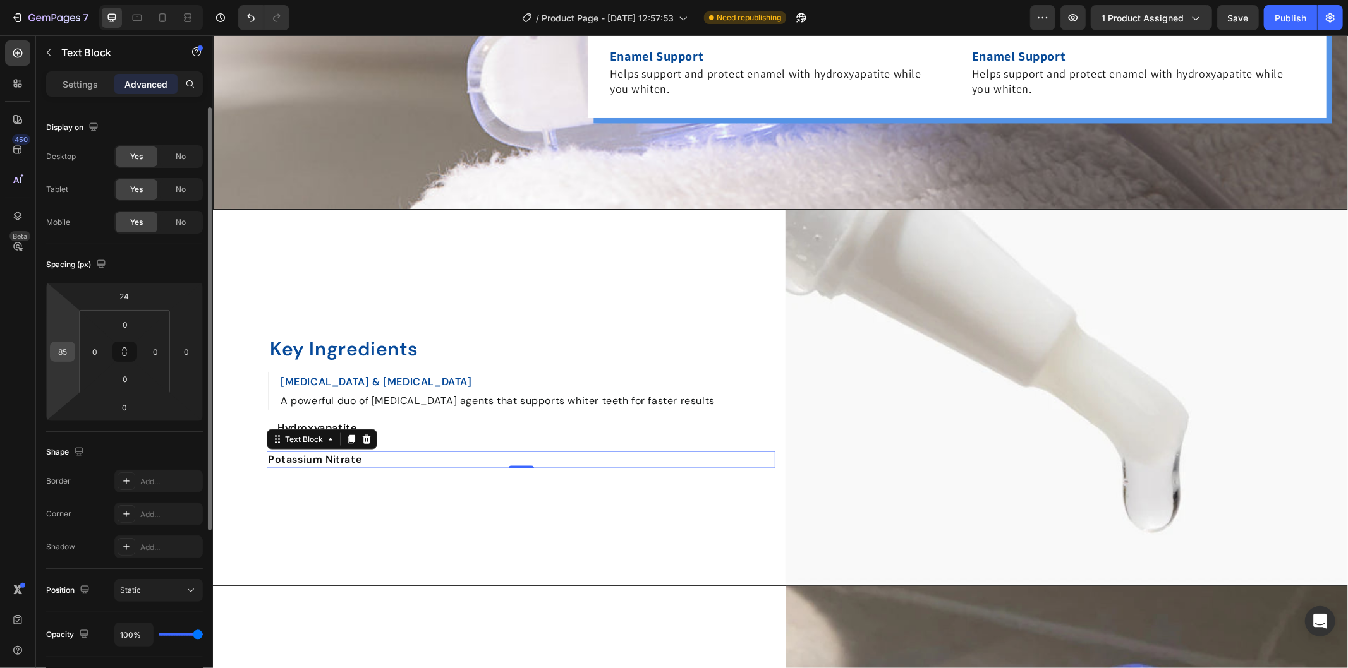
click at [62, 351] on input "85" at bounding box center [62, 351] width 19 height 19
type input "0"
click at [95, 358] on input "0" at bounding box center [94, 351] width 19 height 19
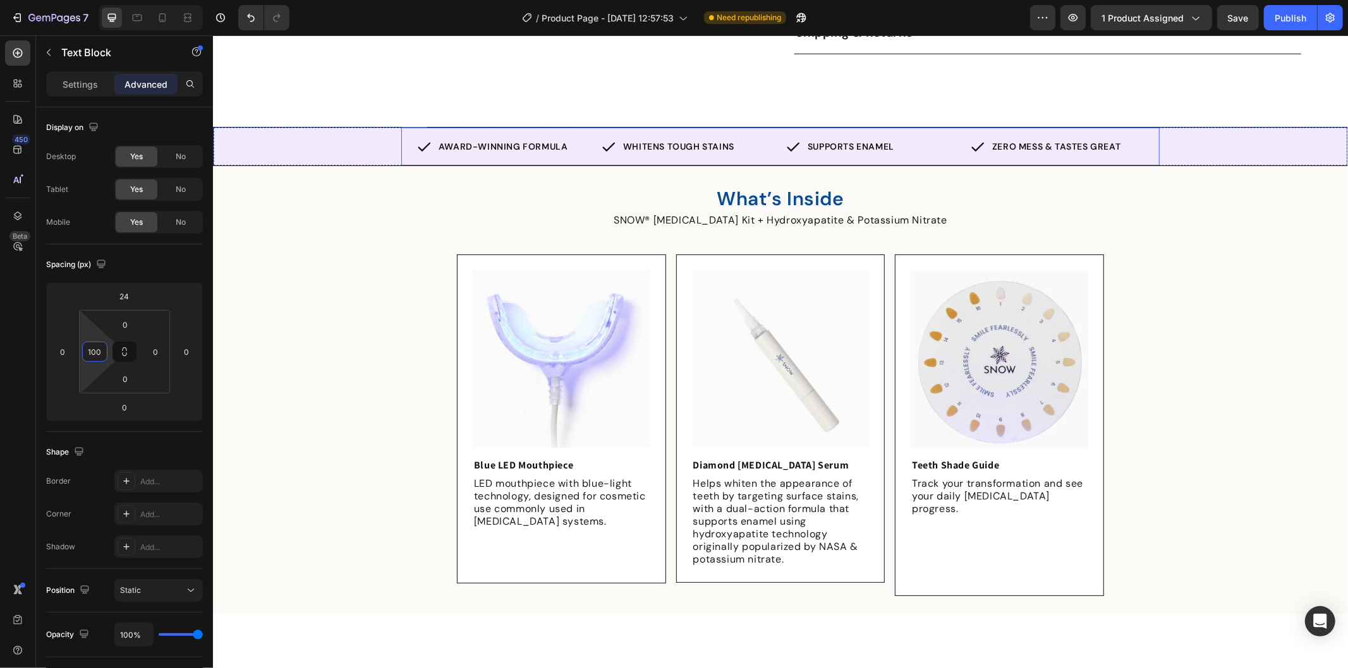
scroll to position [526, 0]
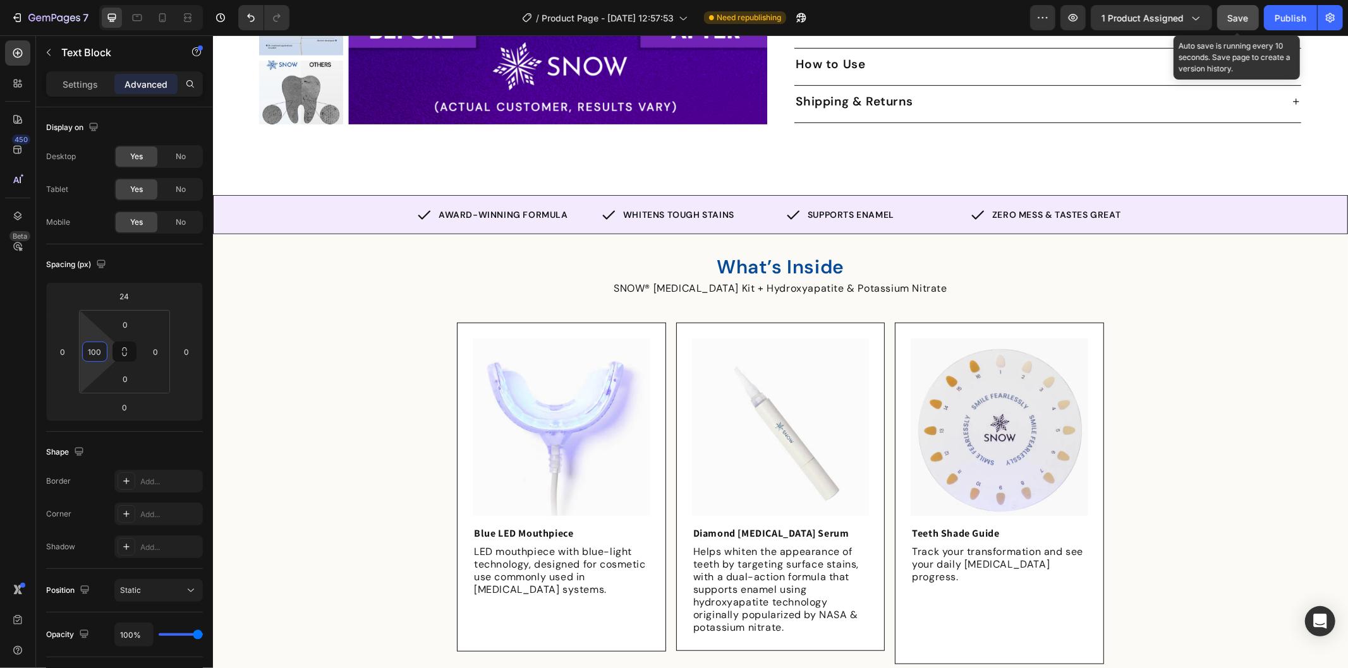
type input "100"
drag, startPoint x: 1236, startPoint y: 17, endPoint x: 1283, endPoint y: 16, distance: 46.1
click at [1237, 17] on span "Save" at bounding box center [1238, 18] width 21 height 11
click at [1286, 16] on div "Publish" at bounding box center [1290, 17] width 32 height 13
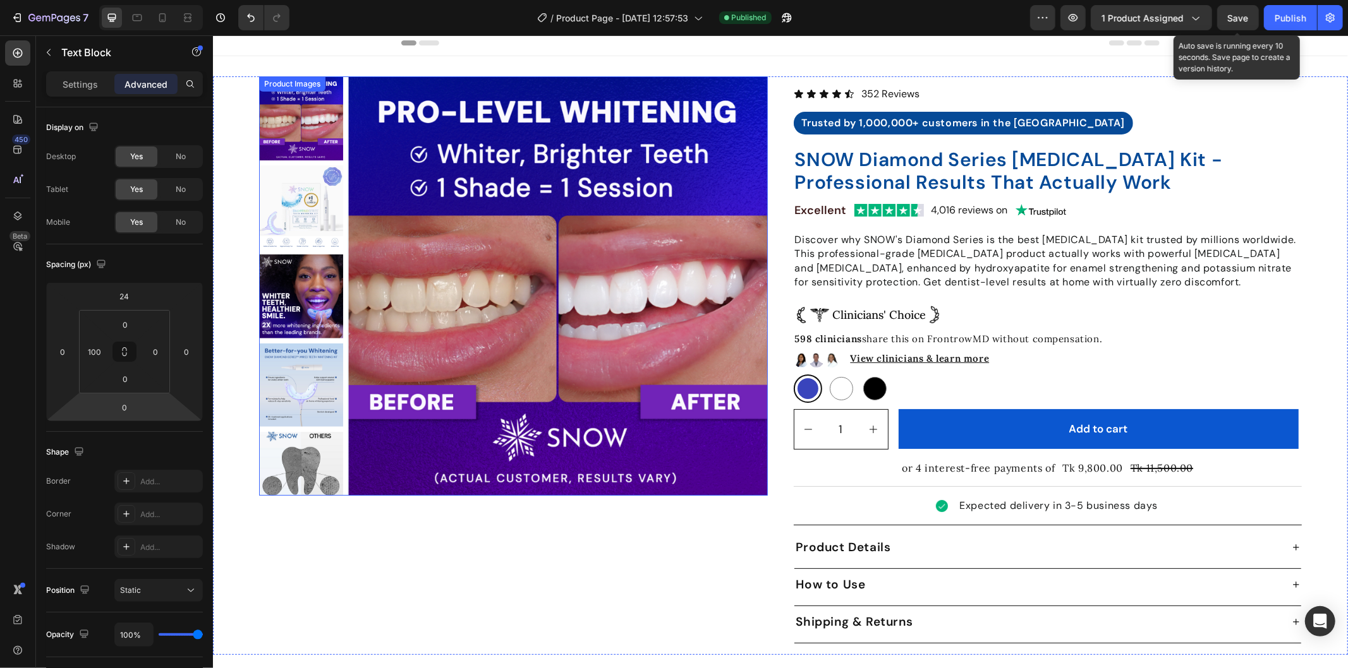
scroll to position [0, 0]
